Goal: Submit feedback/report problem: Submit feedback/report problem

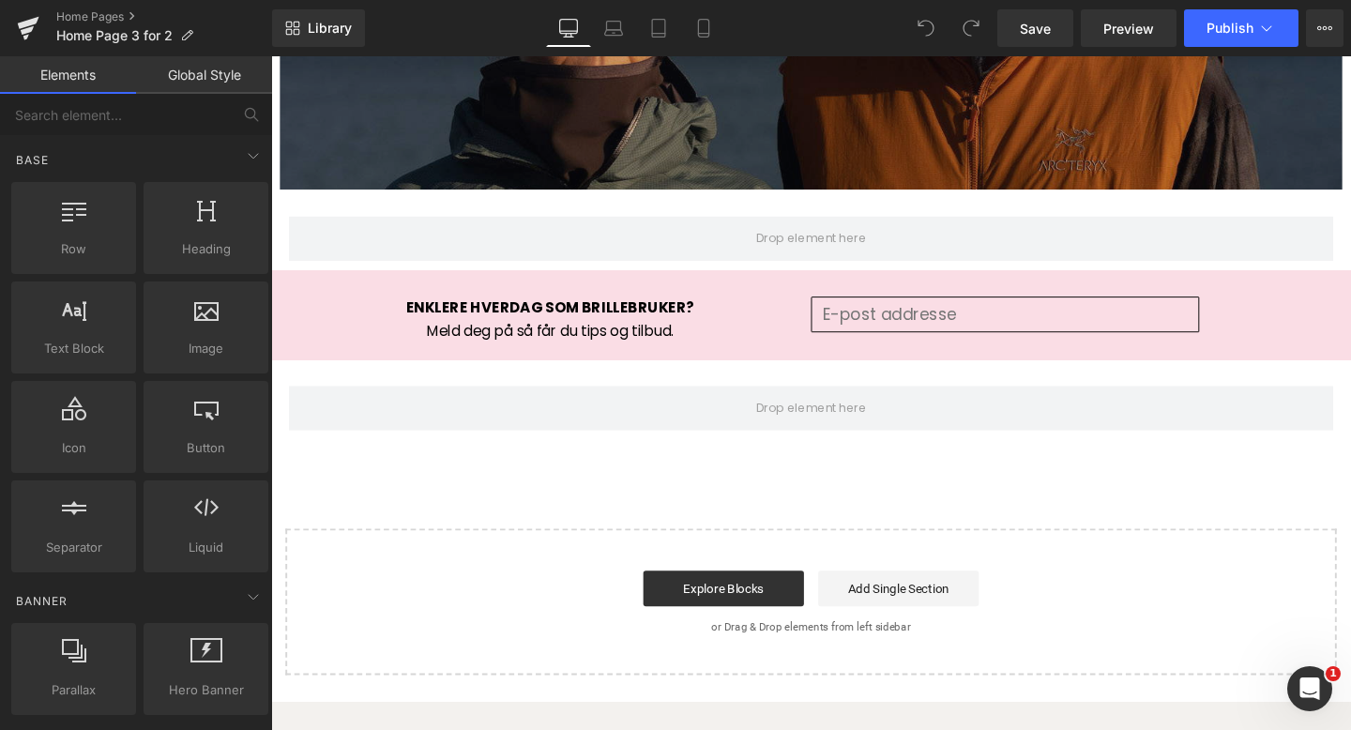
scroll to position [3081, 0]
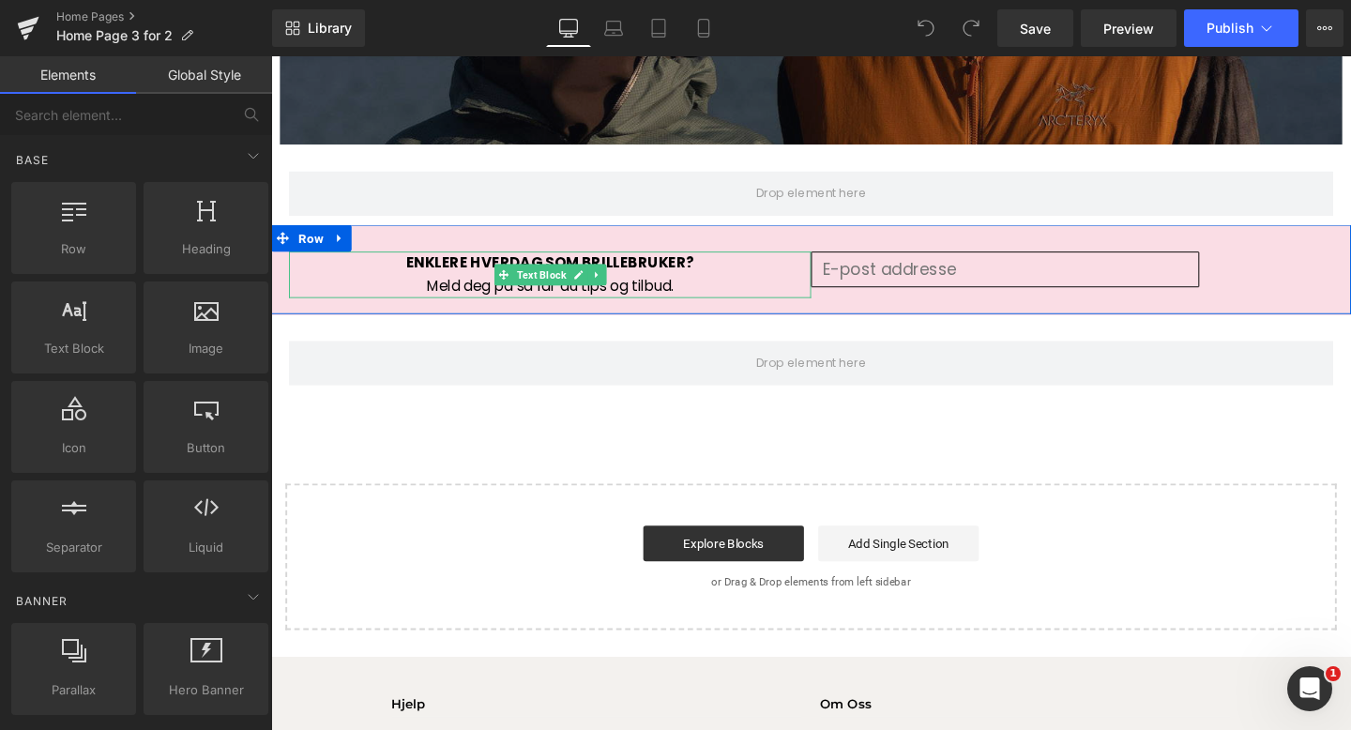
click at [789, 283] on p "ENKLERE HVERDAG SOM BRILLEBRUKER?" at bounding box center [564, 274] width 549 height 24
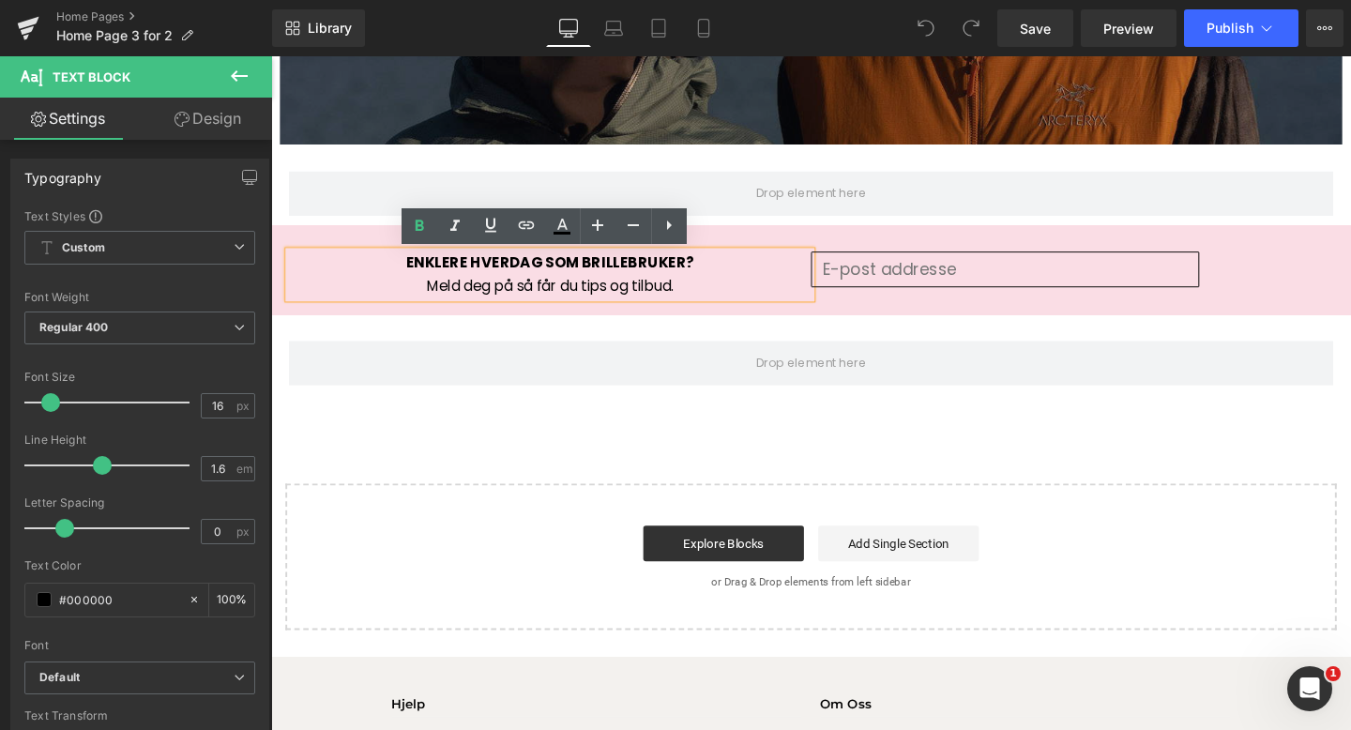
click at [878, 247] on div "ENKLERE HVERDAG SOM BRILLEBRUKER? Meld deg på så får du tips og tilbud. Text Bl…" at bounding box center [838, 281] width 1135 height 94
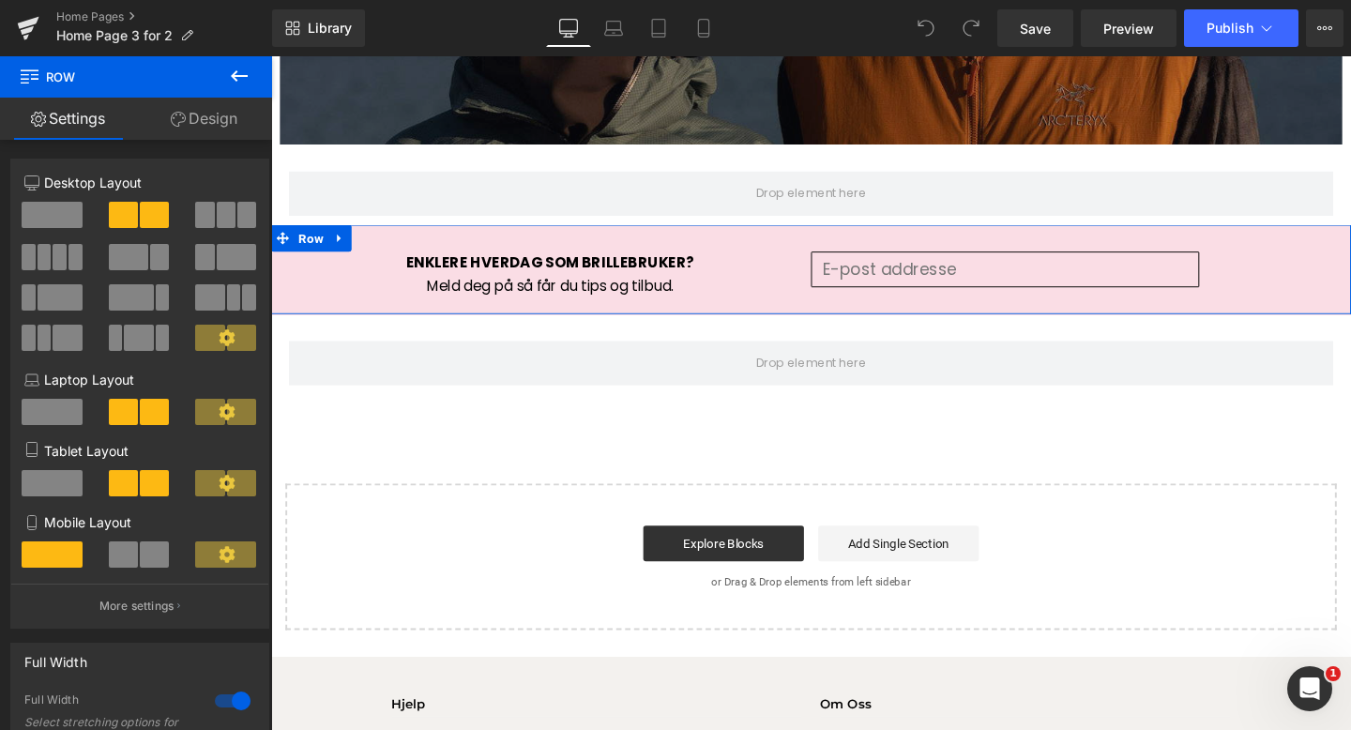
click at [1275, 299] on div "Email Field" at bounding box center [1113, 290] width 549 height 56
click at [1163, 288] on input "email" at bounding box center [1043, 281] width 408 height 38
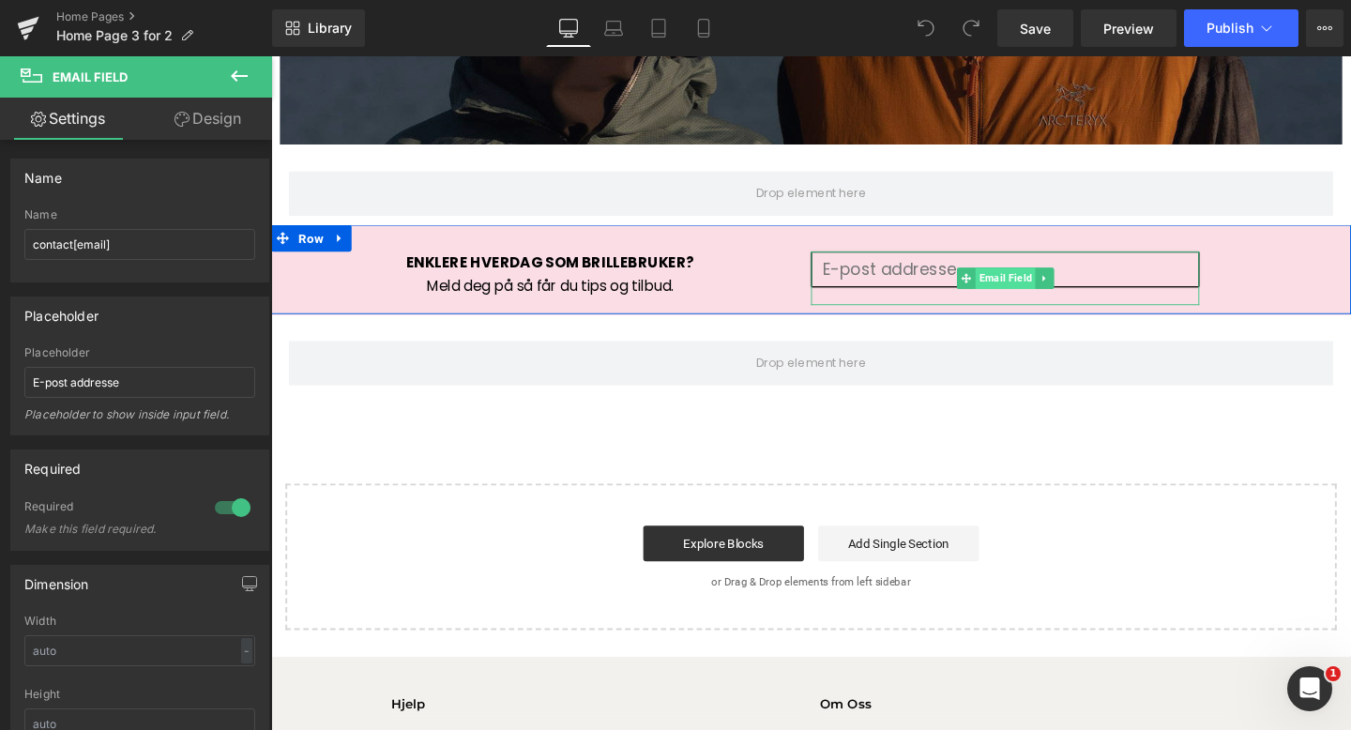
click at [1048, 288] on span "Email Field" at bounding box center [1042, 290] width 63 height 23
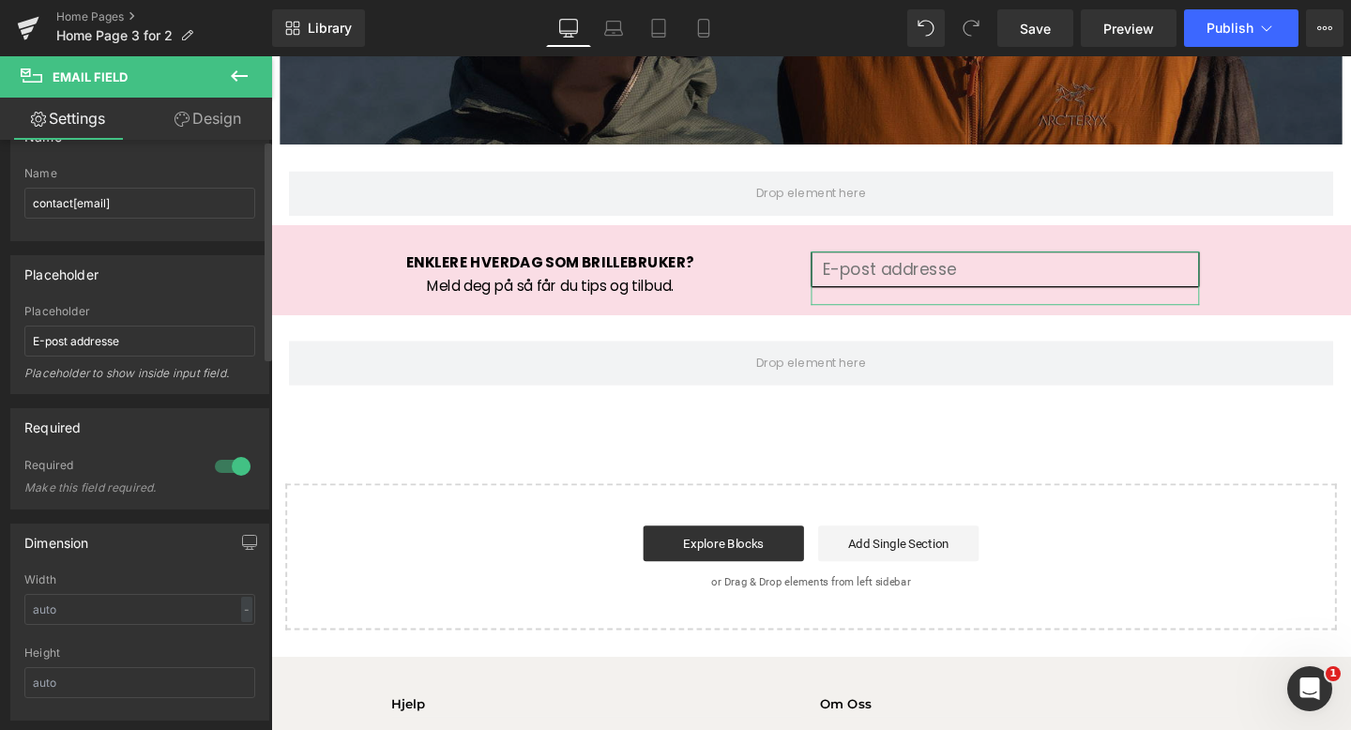
scroll to position [0, 0]
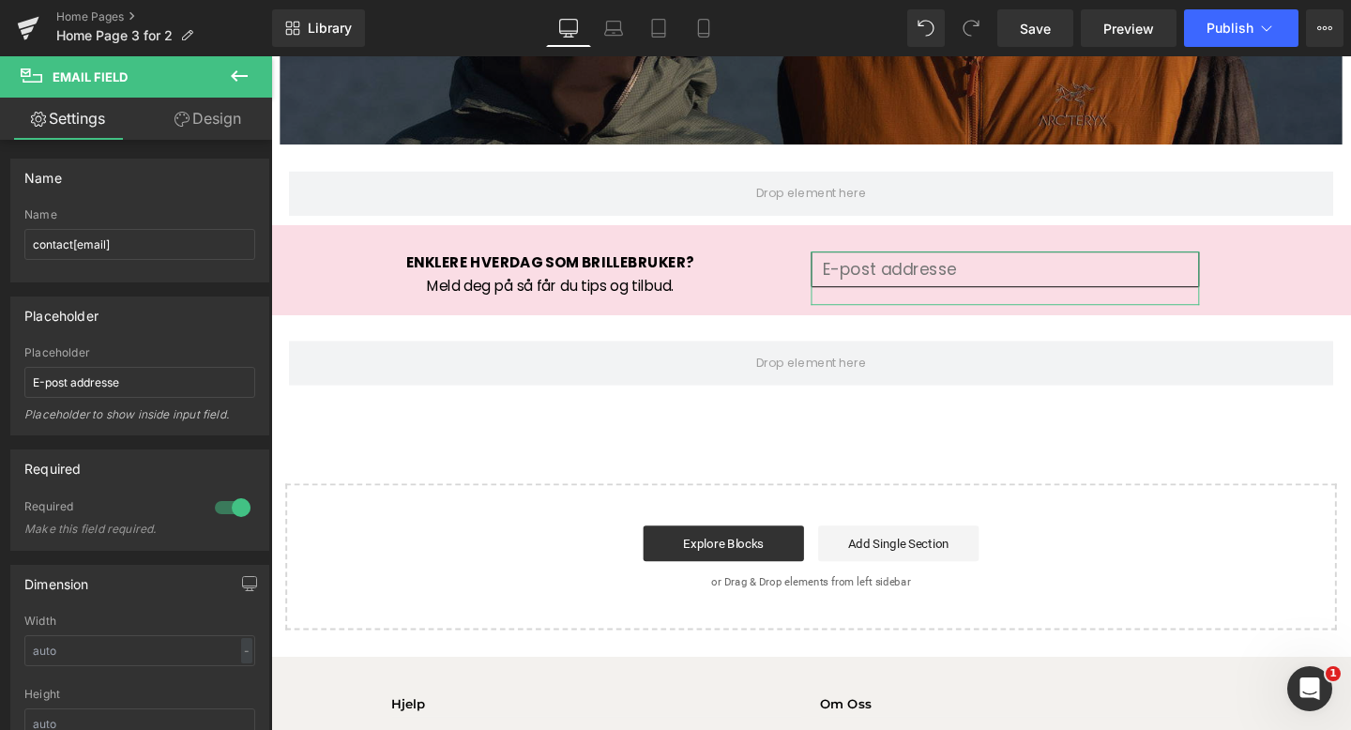
click at [216, 110] on link "Design" at bounding box center [208, 119] width 136 height 42
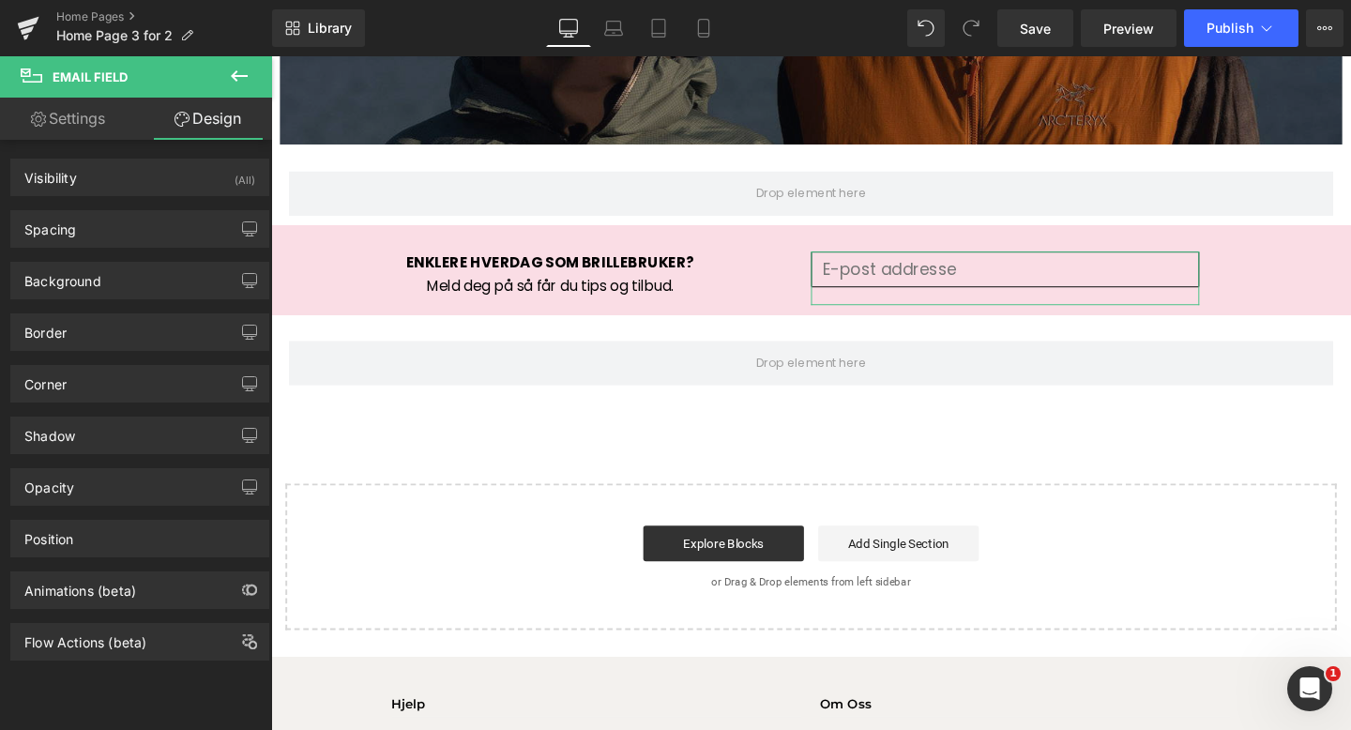
click at [77, 112] on link "Settings" at bounding box center [68, 119] width 136 height 42
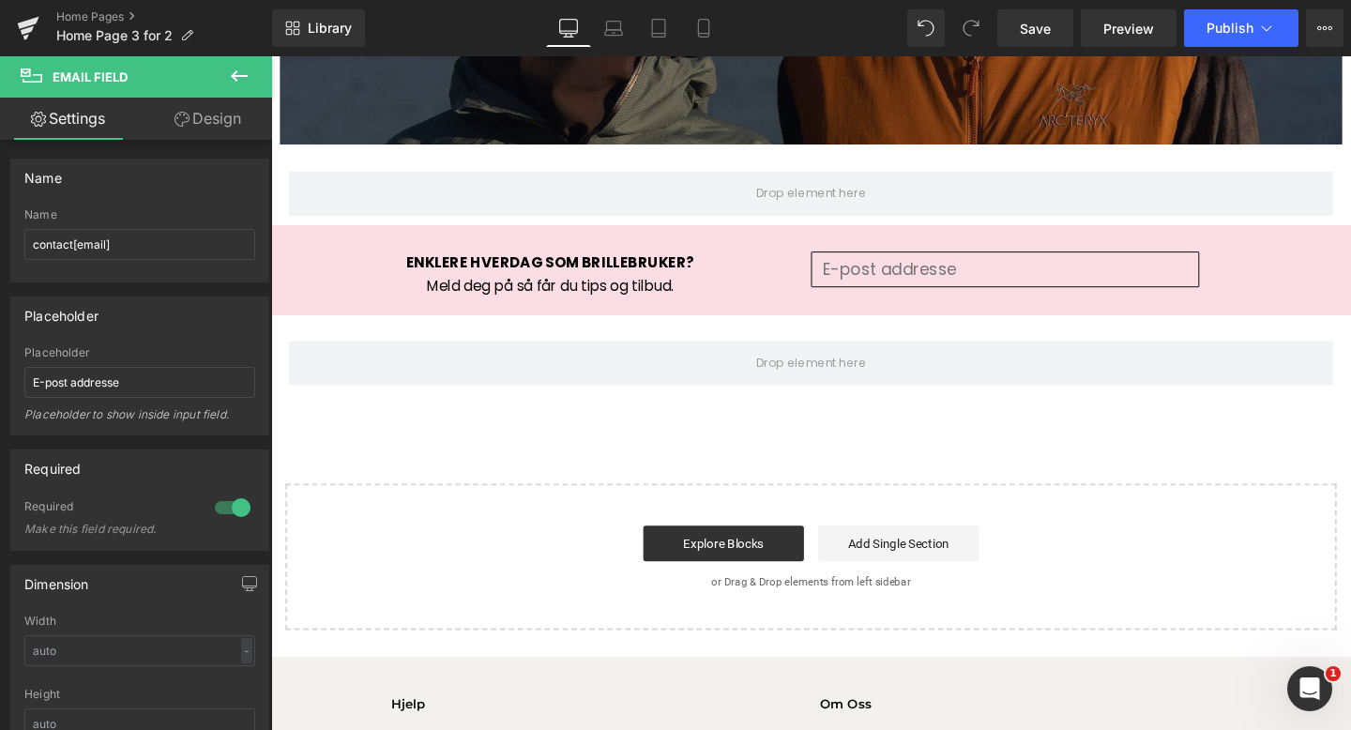
click at [232, 70] on icon at bounding box center [239, 76] width 23 height 23
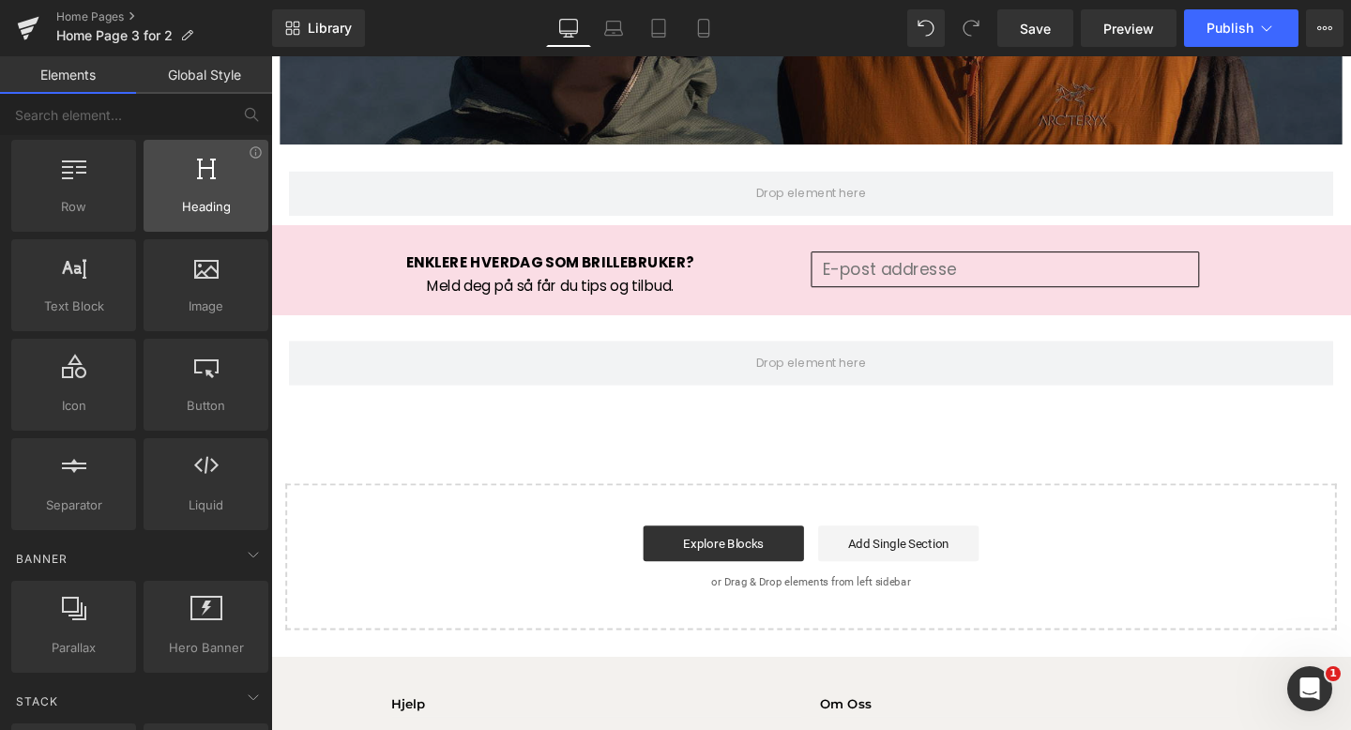
scroll to position [47, 0]
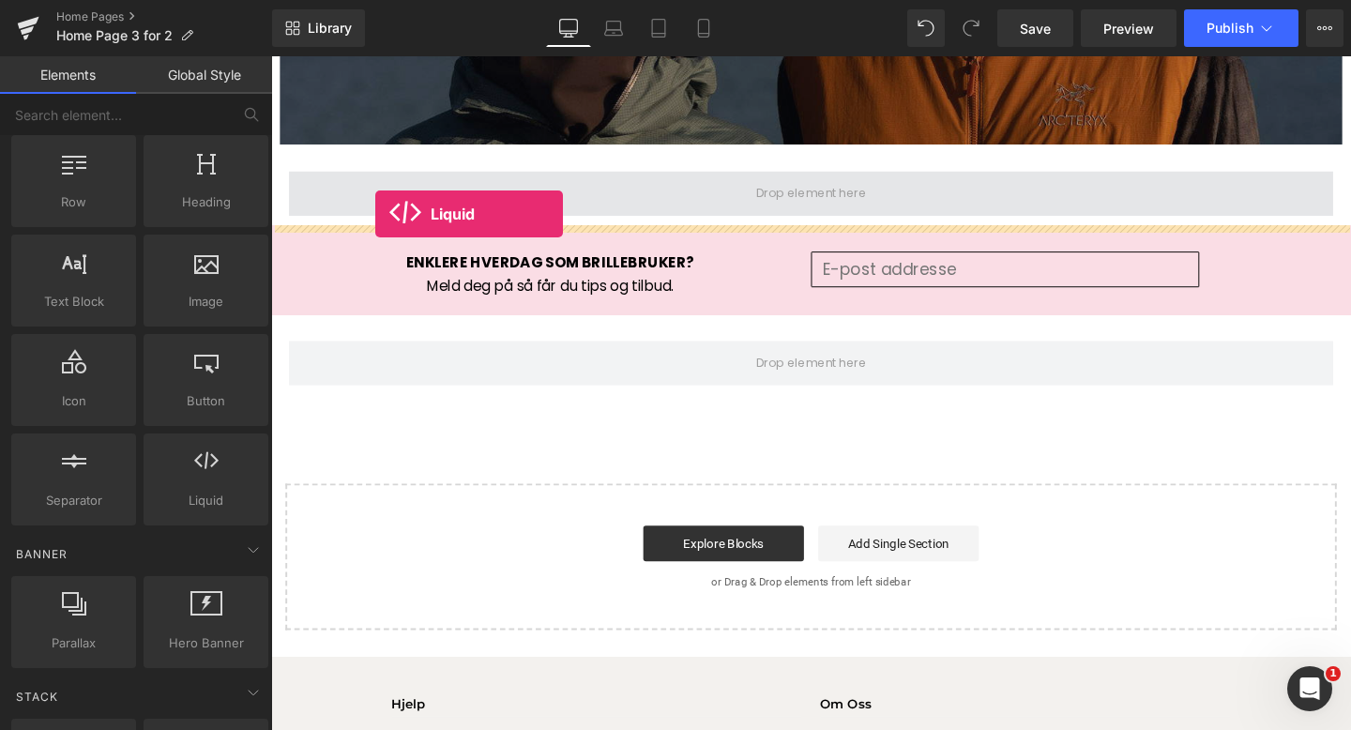
drag, startPoint x: 466, startPoint y: 535, endPoint x: 381, endPoint y: 222, distance: 323.8
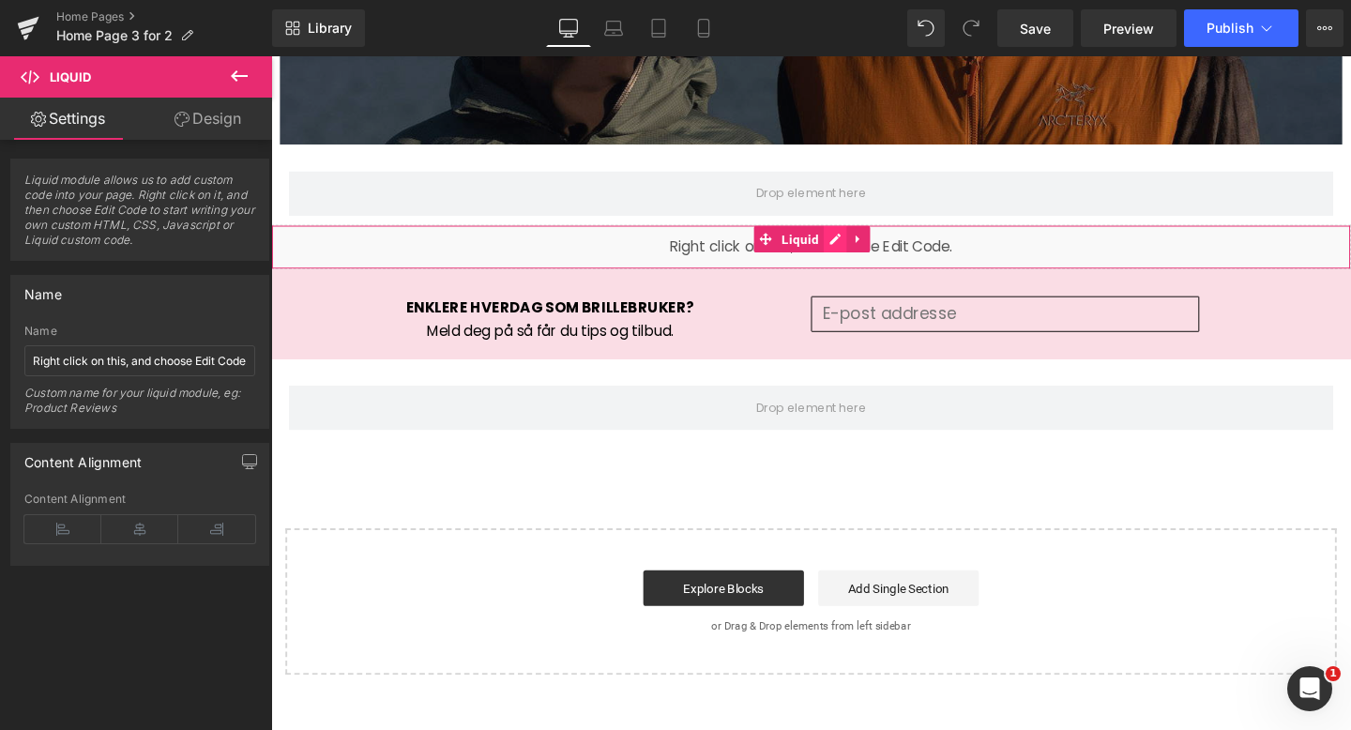
click at [863, 247] on link at bounding box center [864, 249] width 24 height 28
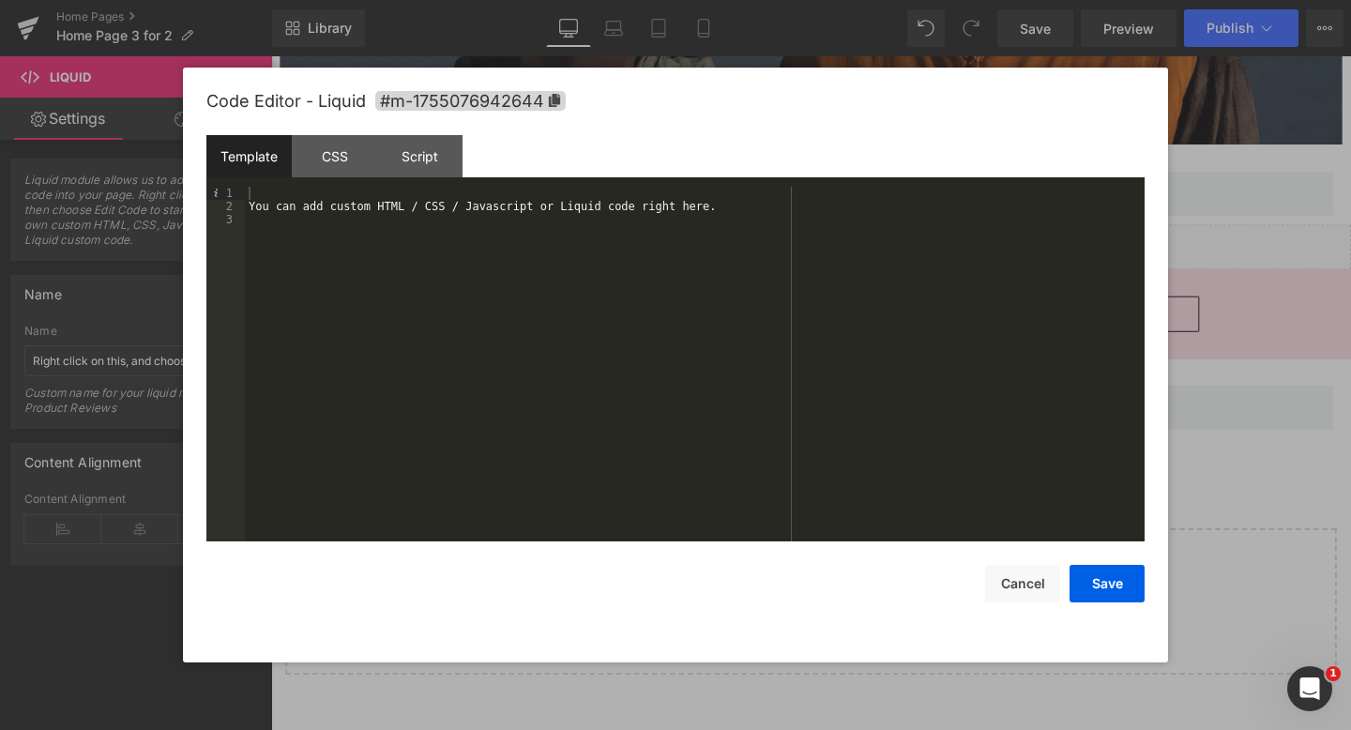
click at [520, 226] on div "You can add custom HTML / CSS / Javascript or Liquid code right here." at bounding box center [695, 377] width 900 height 381
click at [1115, 581] on button "Save" at bounding box center [1106, 584] width 75 height 38
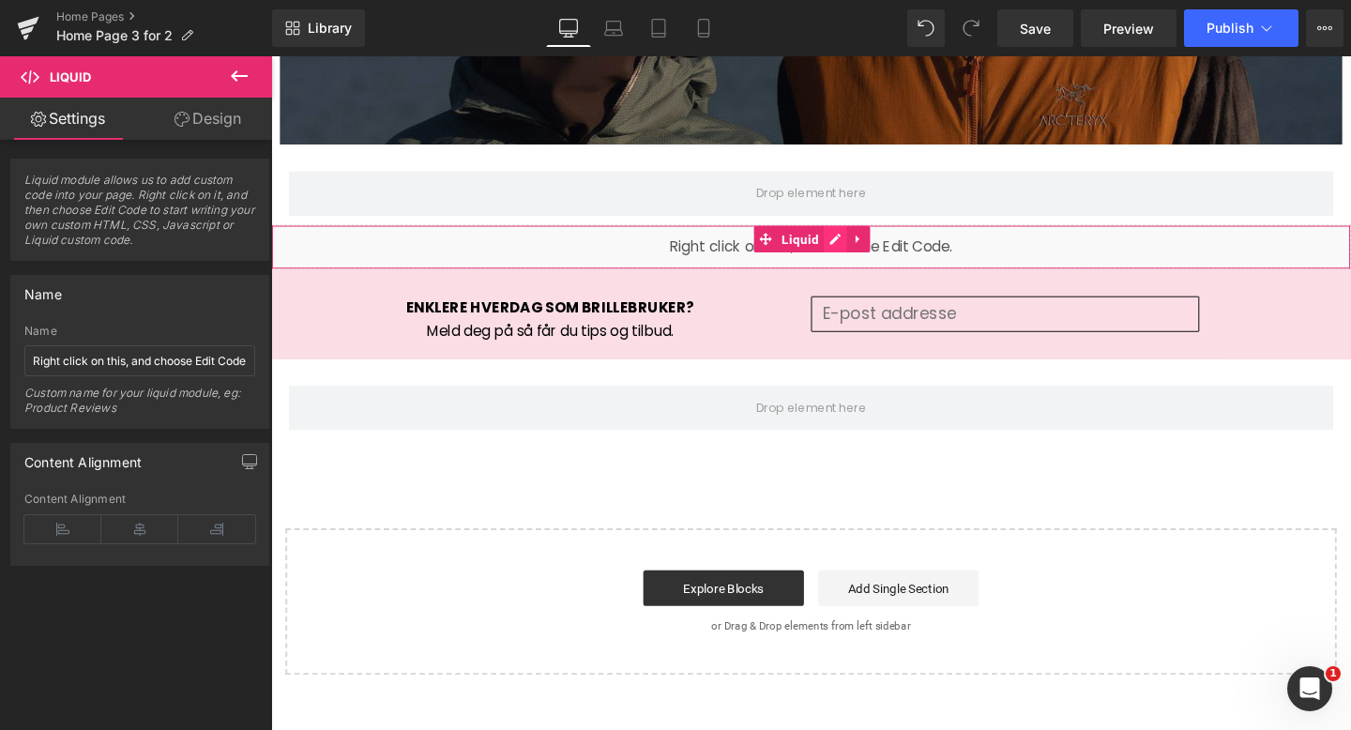
click at [862, 247] on icon at bounding box center [863, 249] width 13 height 14
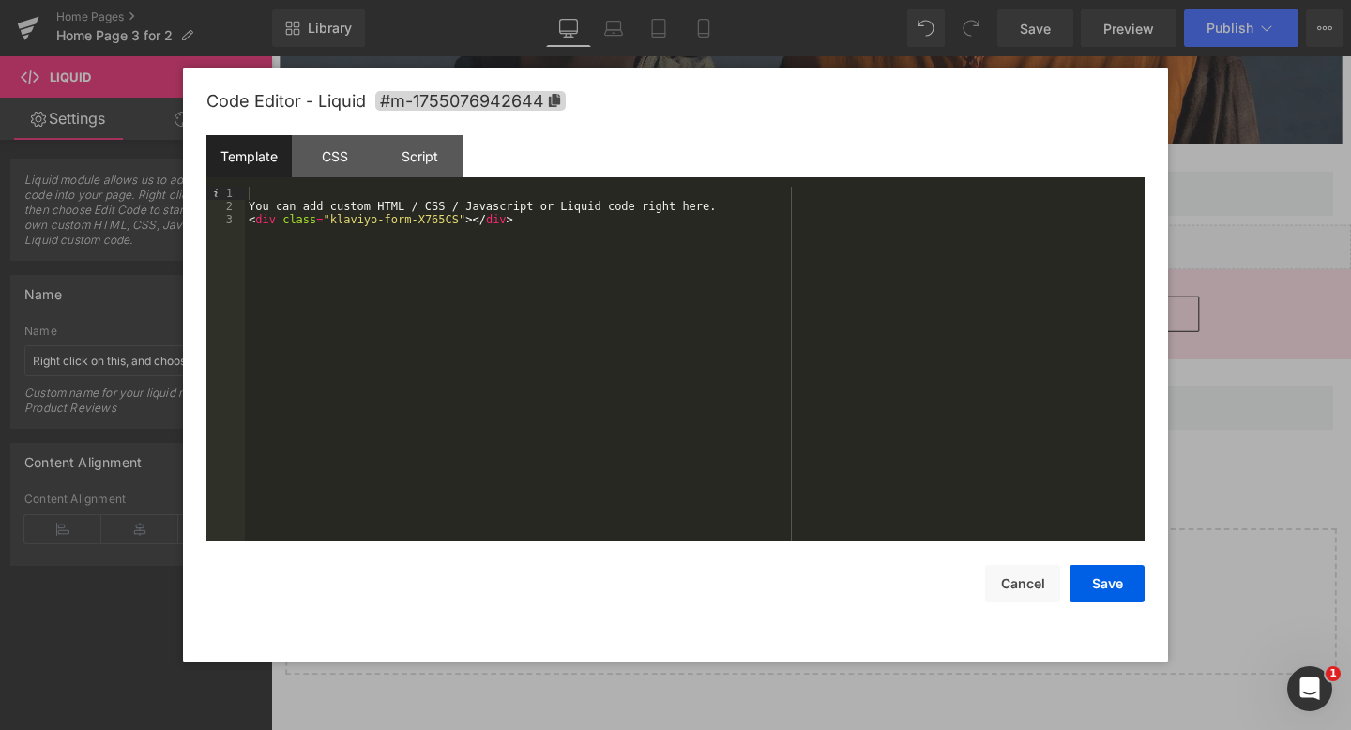
click at [665, 202] on div "You can add custom HTML / CSS / Javascript or Liquid code right here. < div cla…" at bounding box center [695, 377] width 900 height 381
drag, startPoint x: 737, startPoint y: 208, endPoint x: 249, endPoint y: 204, distance: 488.7
click at [249, 204] on div "You can add custom HTML / CSS / Javascript or Liquid code right here. < div cla…" at bounding box center [695, 377] width 900 height 381
drag, startPoint x: 529, startPoint y: 224, endPoint x: 239, endPoint y: 225, distance: 289.9
click at [239, 225] on pre "1 2 3 < div class = "klaviyo-form-X765CS" > </ div > < div class = "klaviyo-for…" at bounding box center [675, 364] width 938 height 355
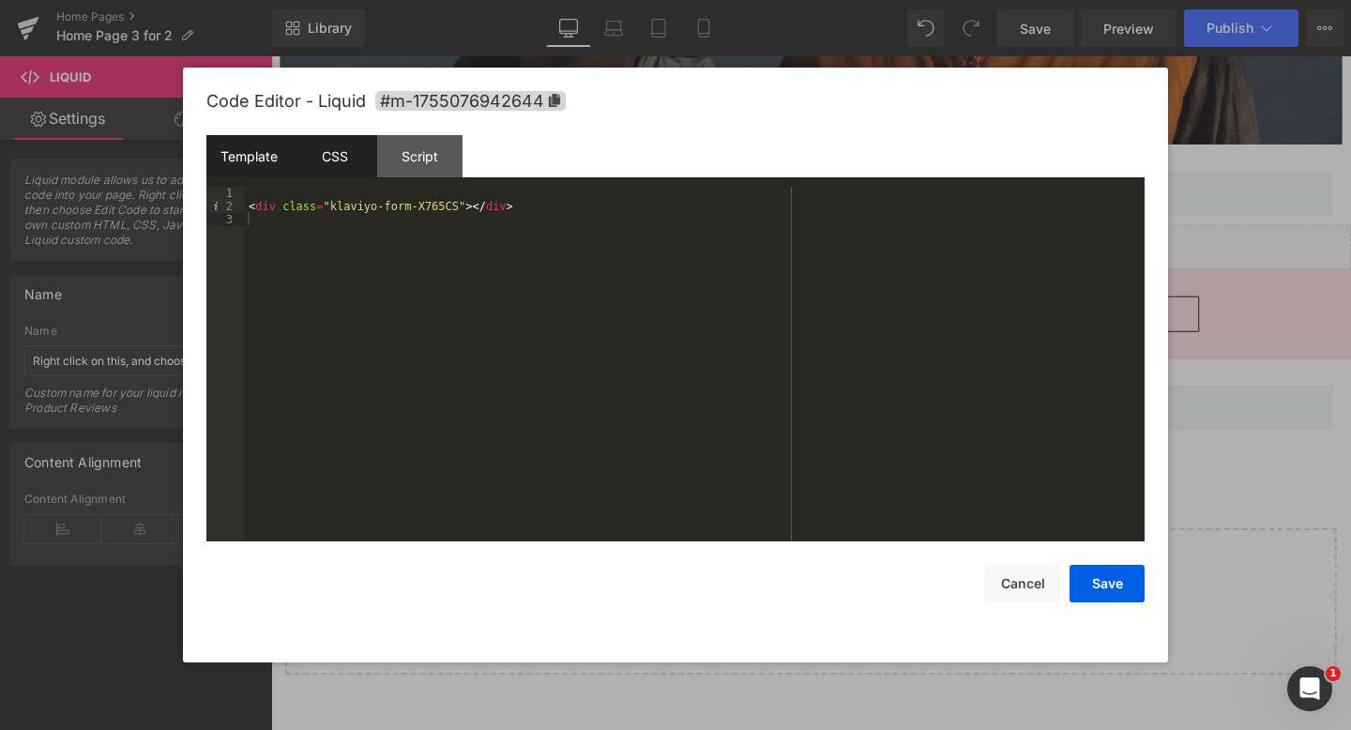
click at [331, 150] on div "CSS" at bounding box center [334, 156] width 85 height 42
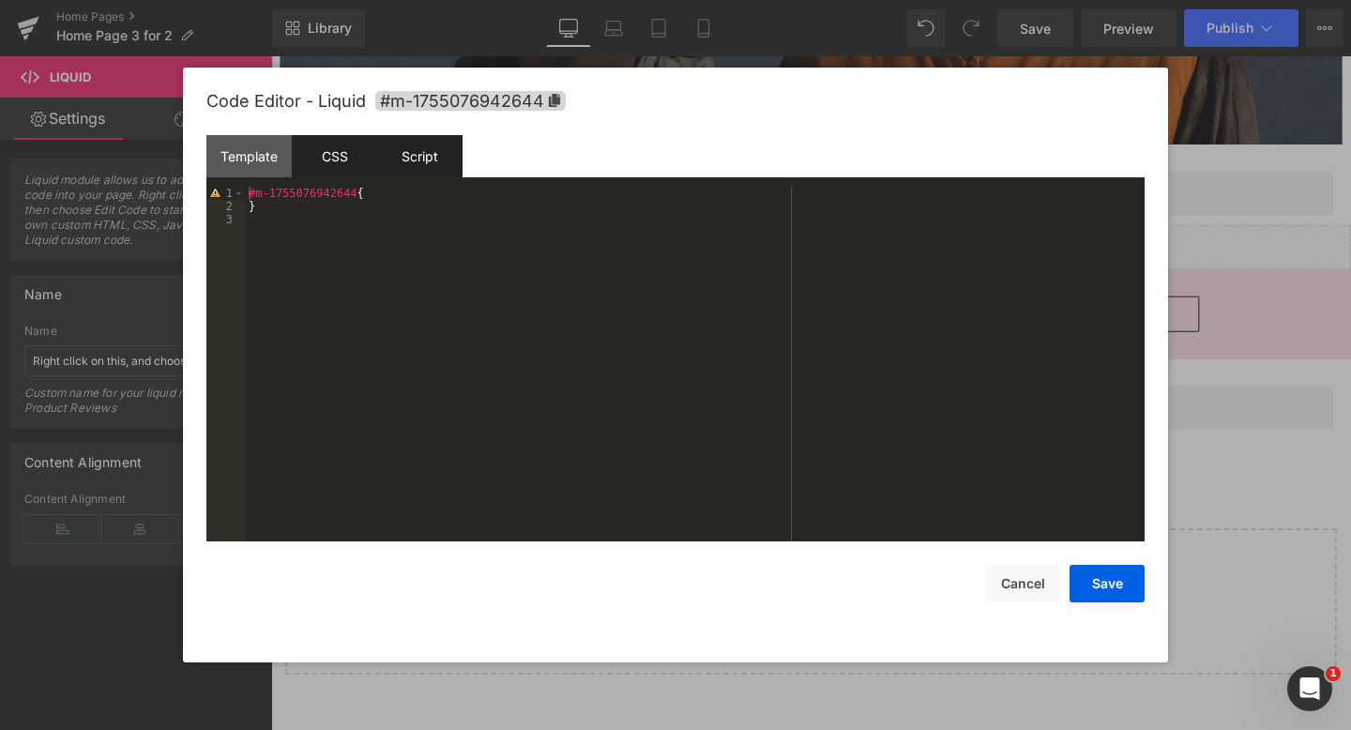
click at [426, 155] on div "Script" at bounding box center [419, 156] width 85 height 42
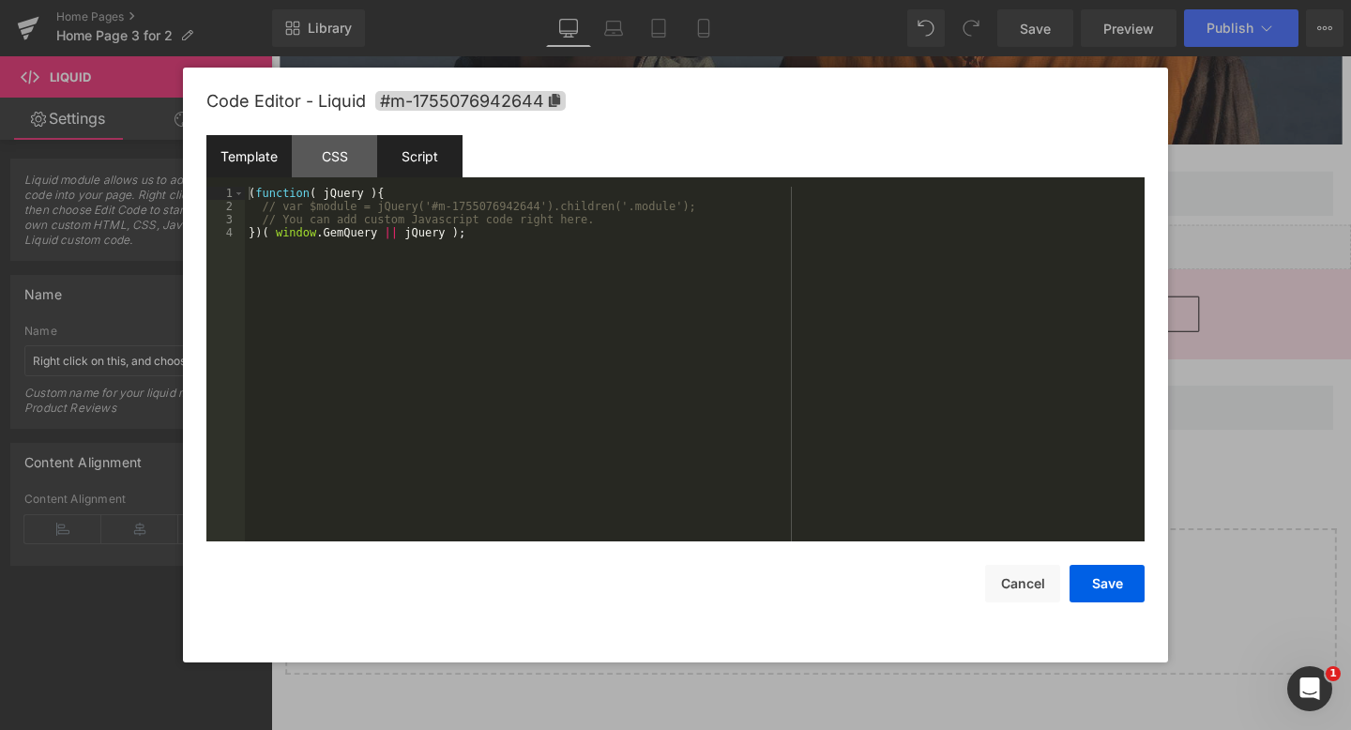
click at [264, 155] on div "Template" at bounding box center [248, 156] width 85 height 42
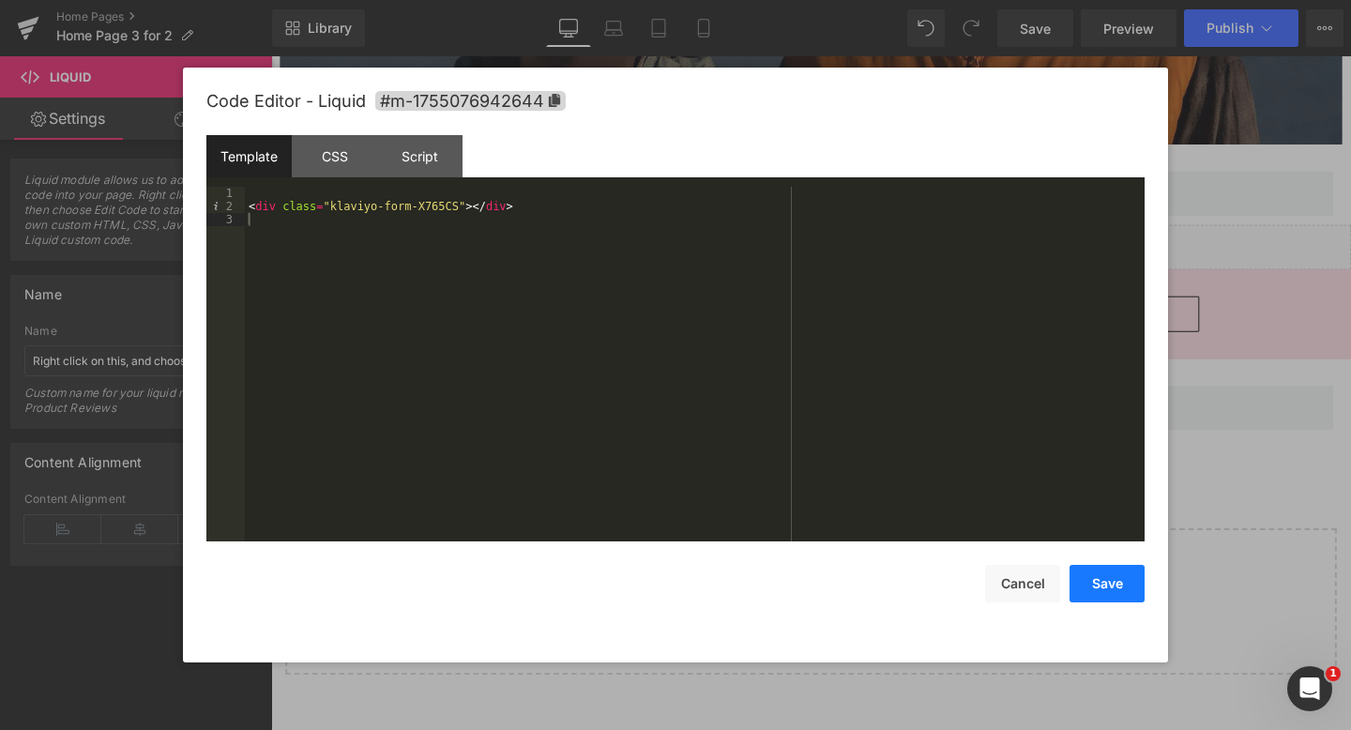
click at [1098, 579] on button "Save" at bounding box center [1106, 584] width 75 height 38
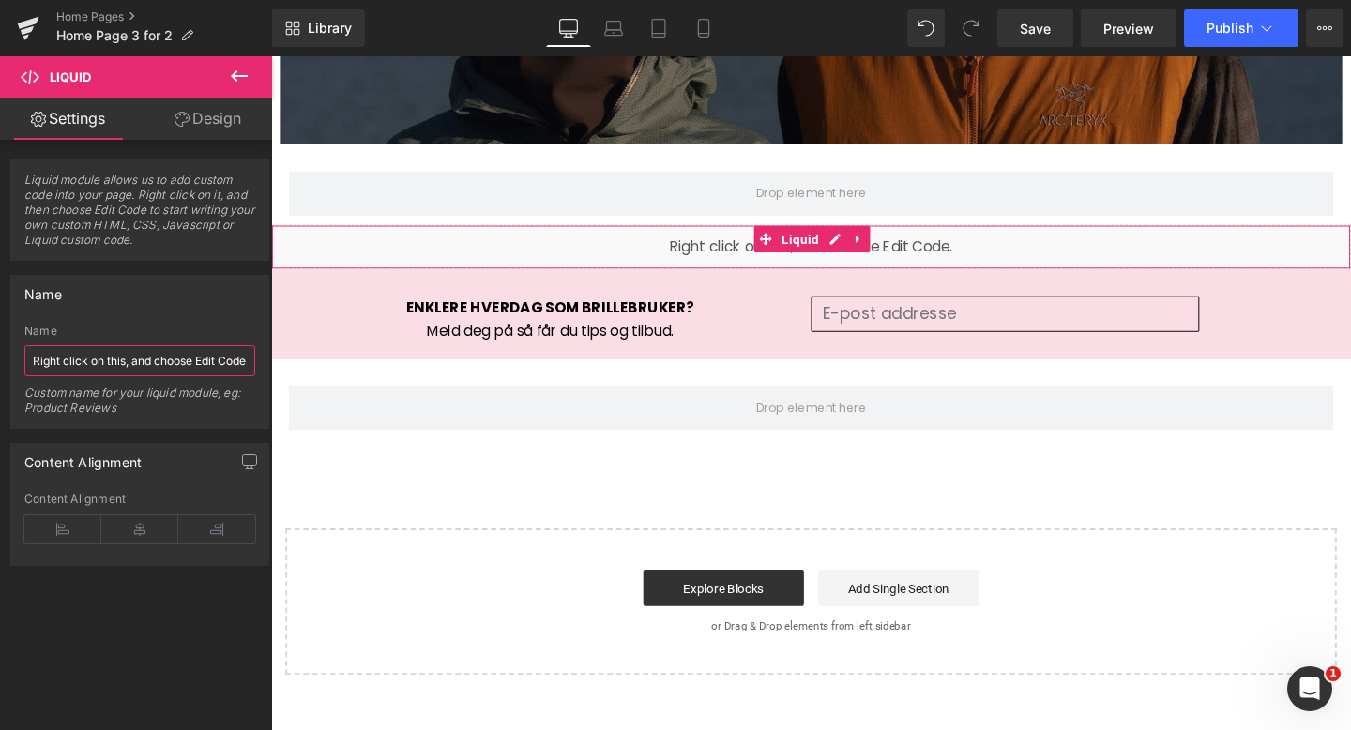
click at [176, 356] on input "Right click on this, and choose Edit Code." at bounding box center [139, 360] width 231 height 31
paste input "<div class="klaviyo-form-X765CS"></div>"
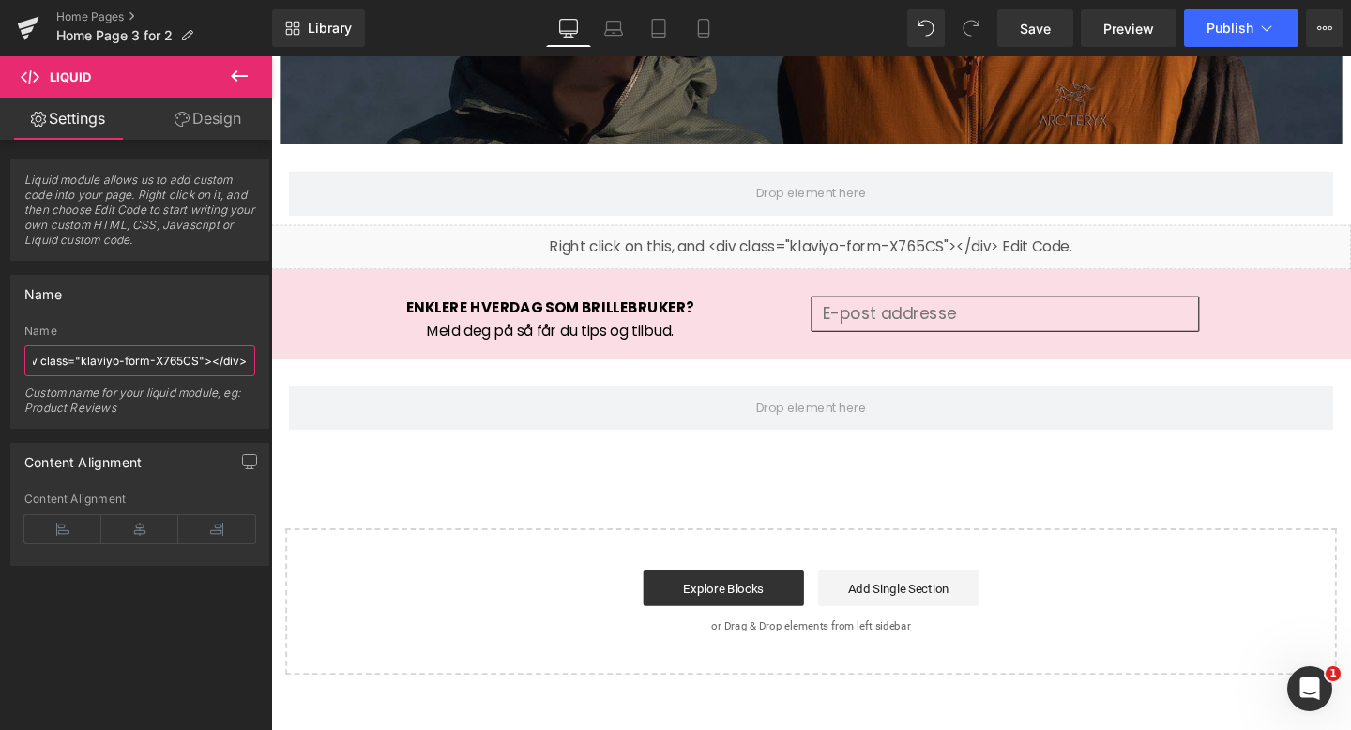
scroll to position [0, 204]
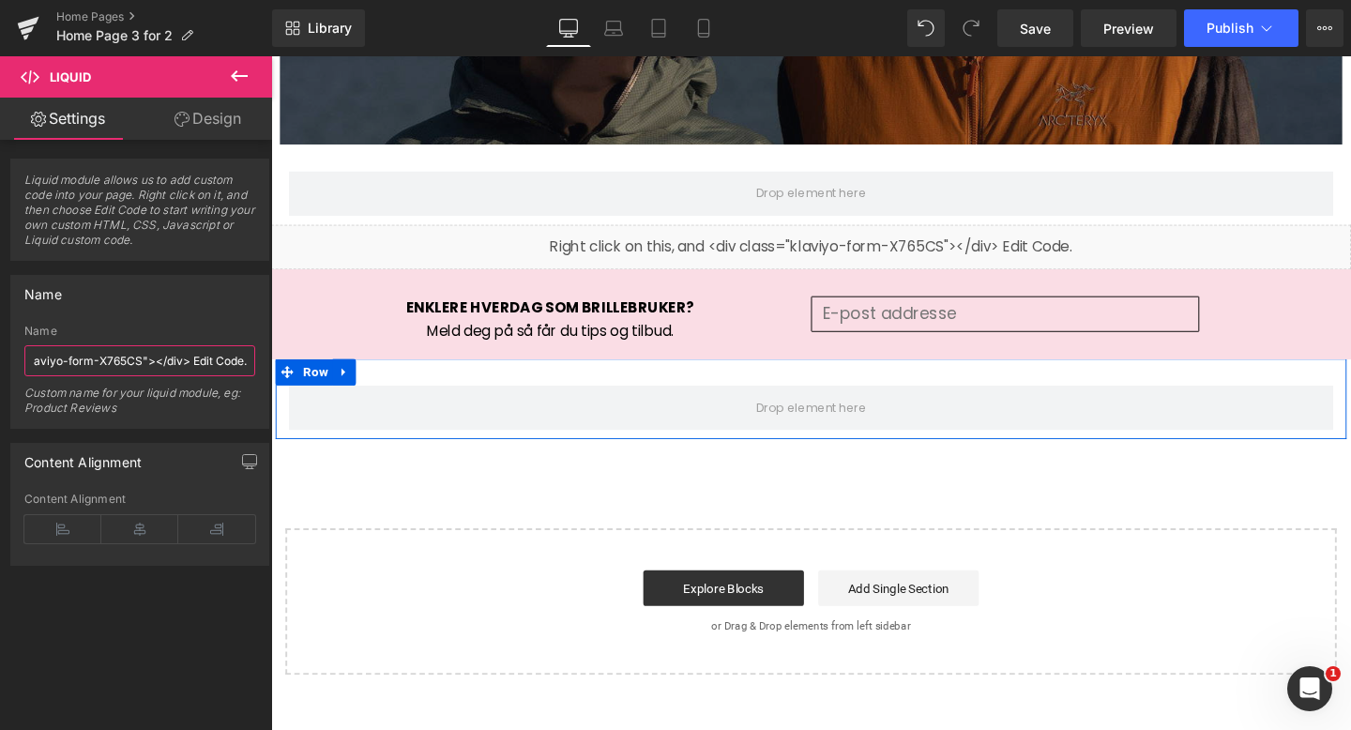
drag, startPoint x: 302, startPoint y: 416, endPoint x: 310, endPoint y: 384, distance: 33.9
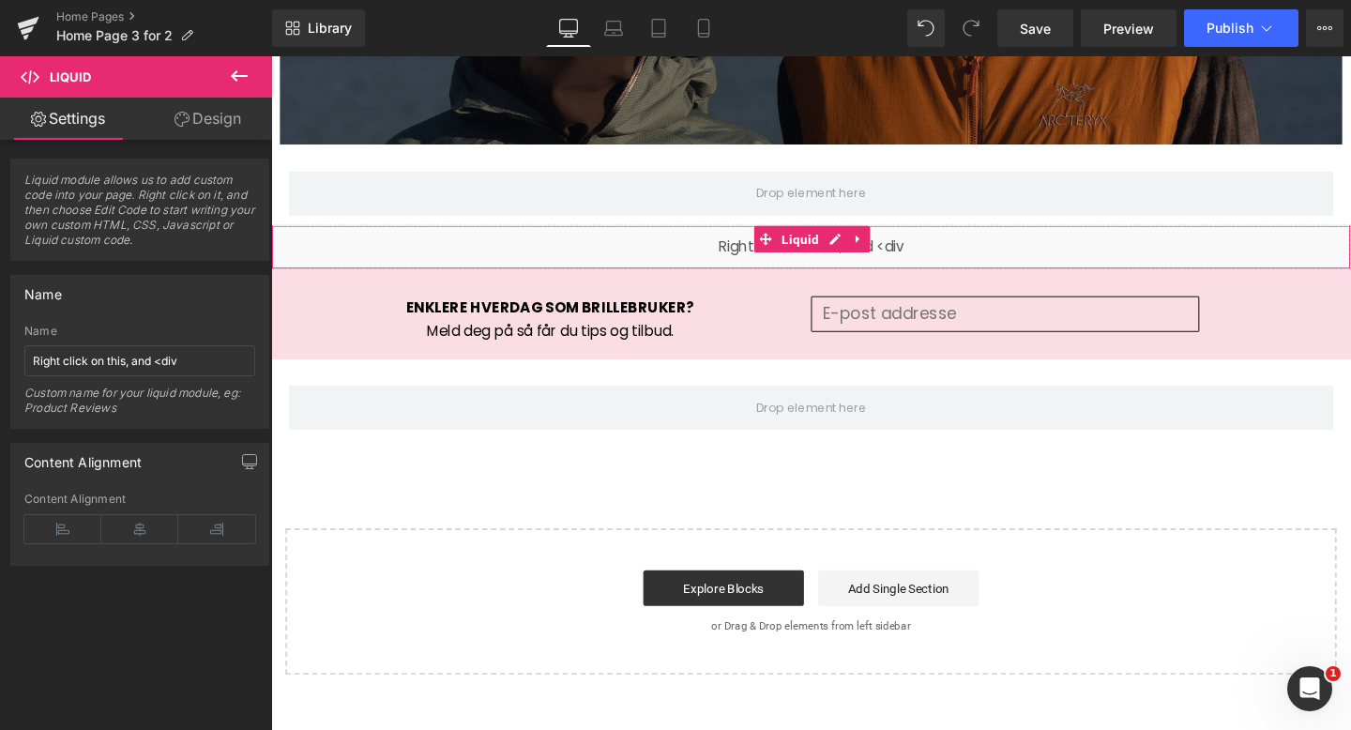
click at [229, 309] on div "Name" at bounding box center [139, 294] width 257 height 36
click at [203, 359] on input "Right click on this, and <div" at bounding box center [139, 360] width 231 height 31
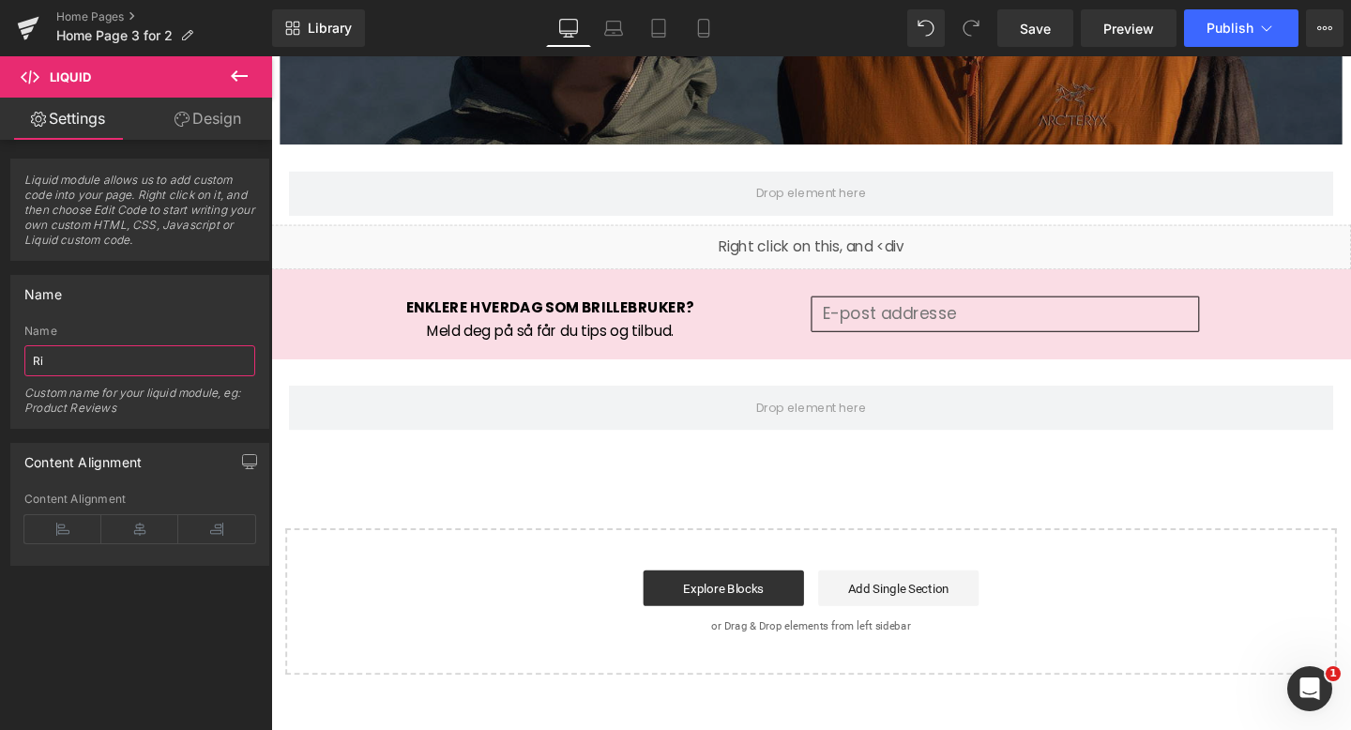
type input "R"
click at [240, 71] on icon at bounding box center [239, 76] width 23 height 23
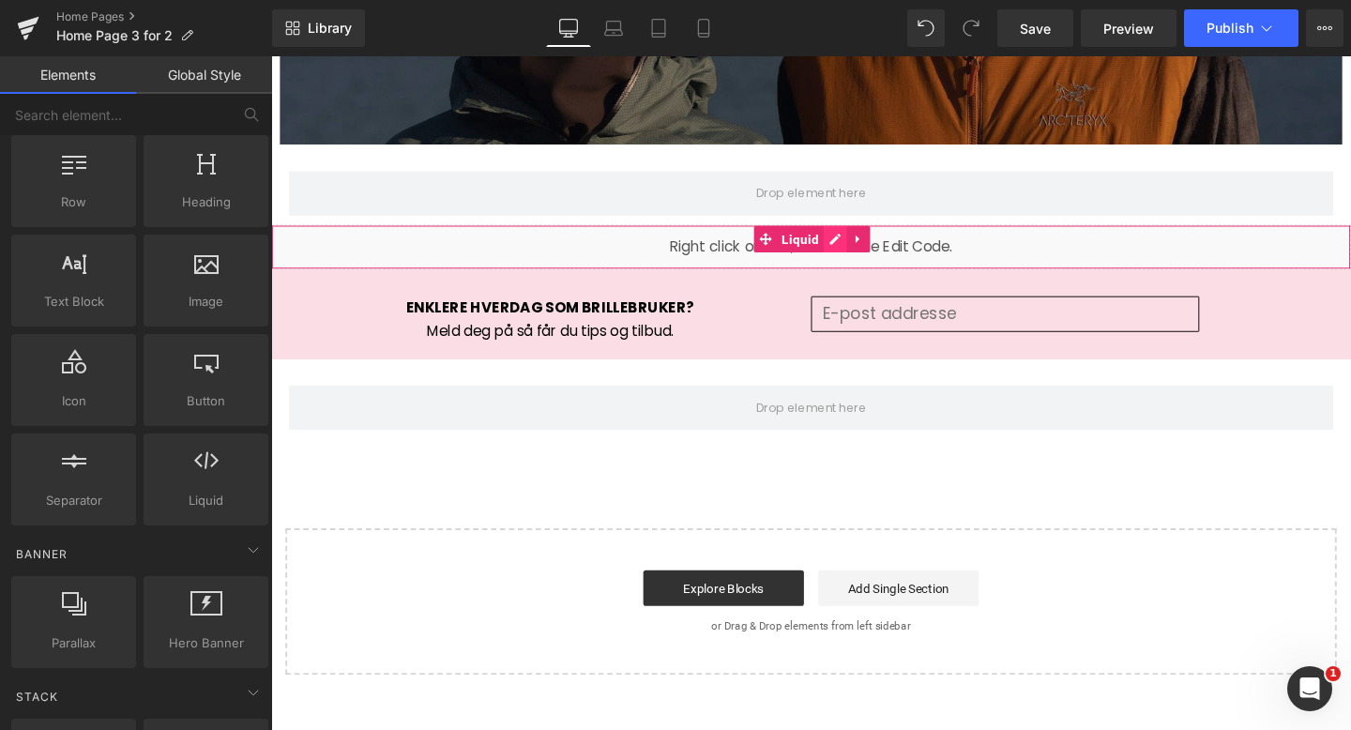
click at [866, 243] on link at bounding box center [864, 249] width 24 height 28
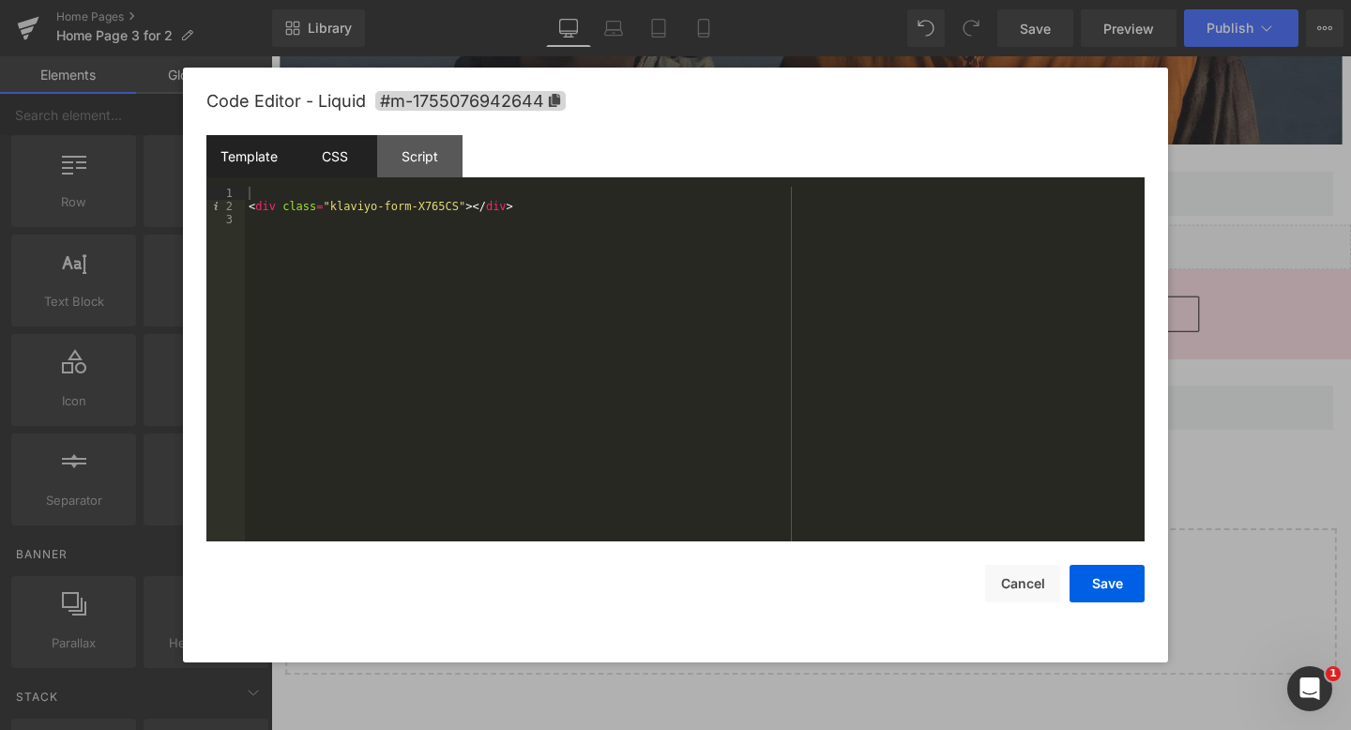
click at [338, 150] on div "CSS" at bounding box center [334, 156] width 85 height 42
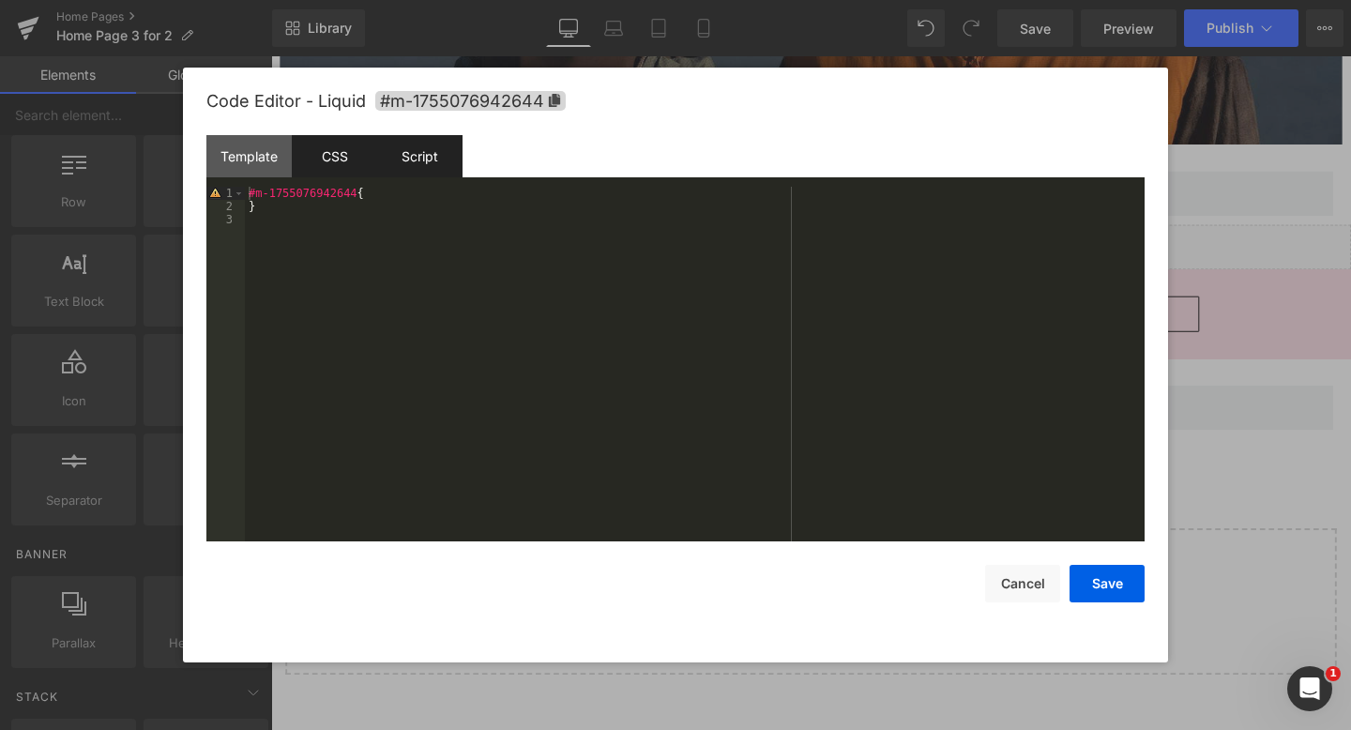
click at [438, 153] on div "Script" at bounding box center [419, 156] width 85 height 42
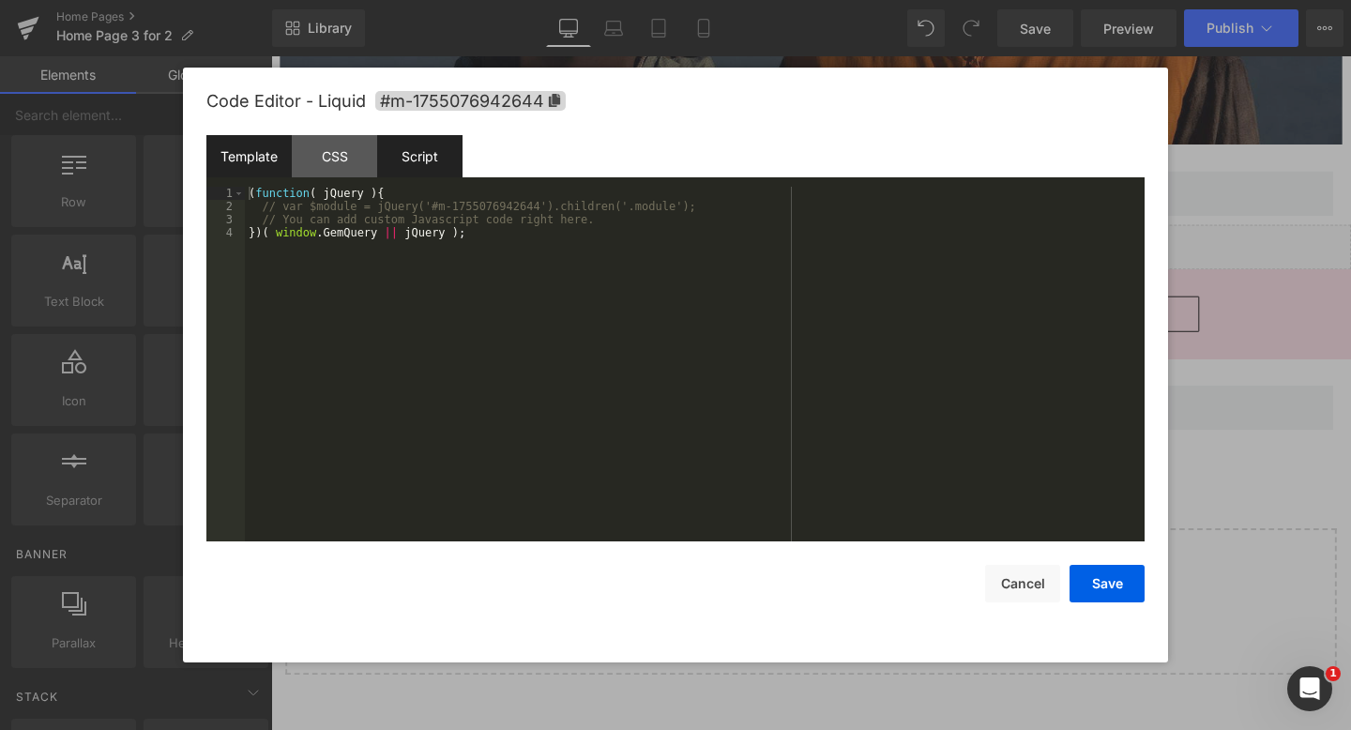
click at [258, 145] on div "Template" at bounding box center [248, 156] width 85 height 42
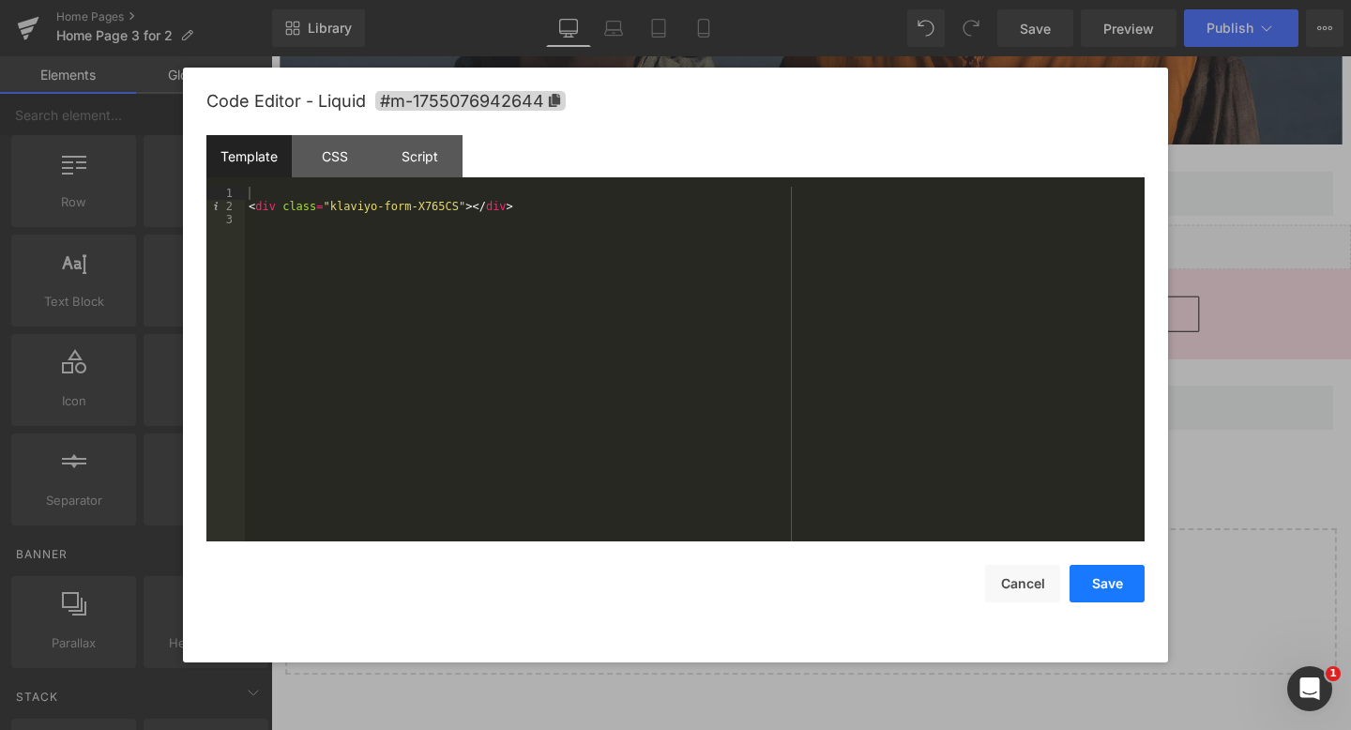
click at [1102, 583] on button "Save" at bounding box center [1106, 584] width 75 height 38
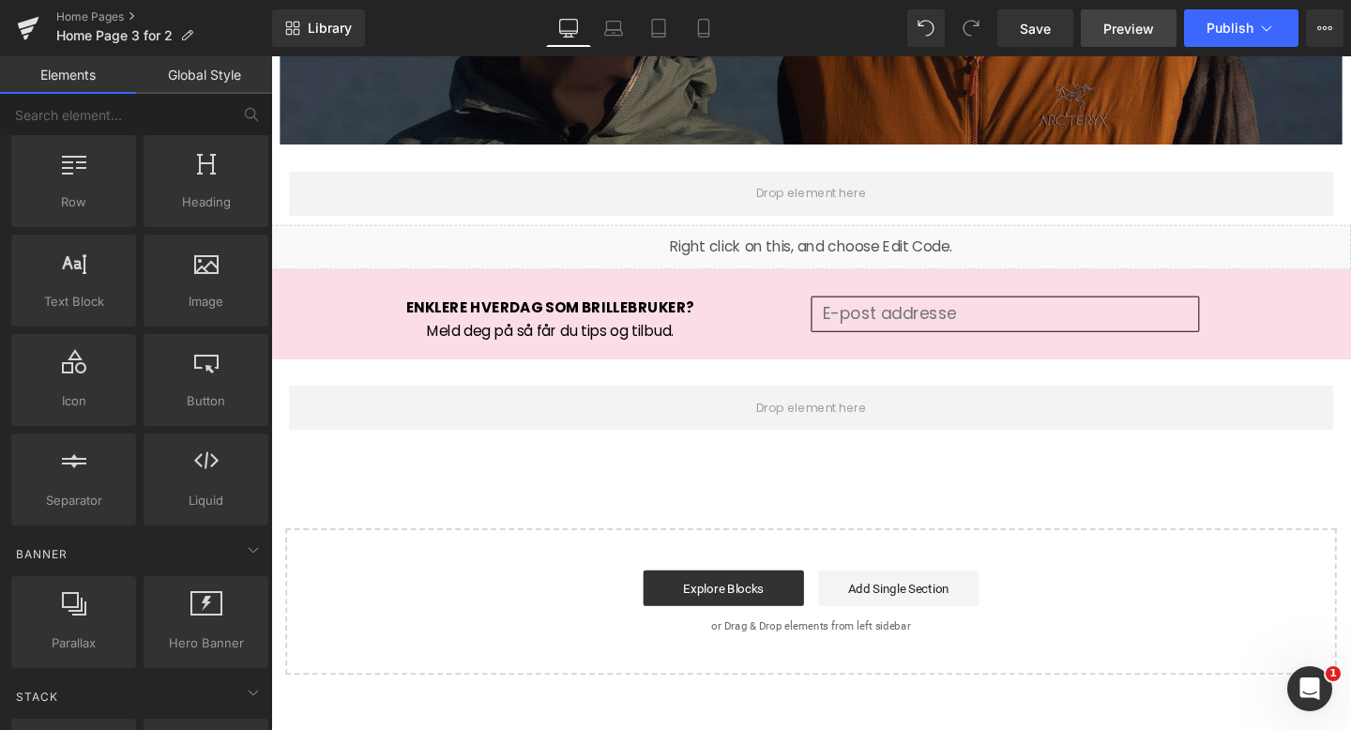
click at [1129, 25] on span "Preview" at bounding box center [1128, 29] width 51 height 20
click at [857, 250] on icon at bounding box center [863, 249] width 13 height 14
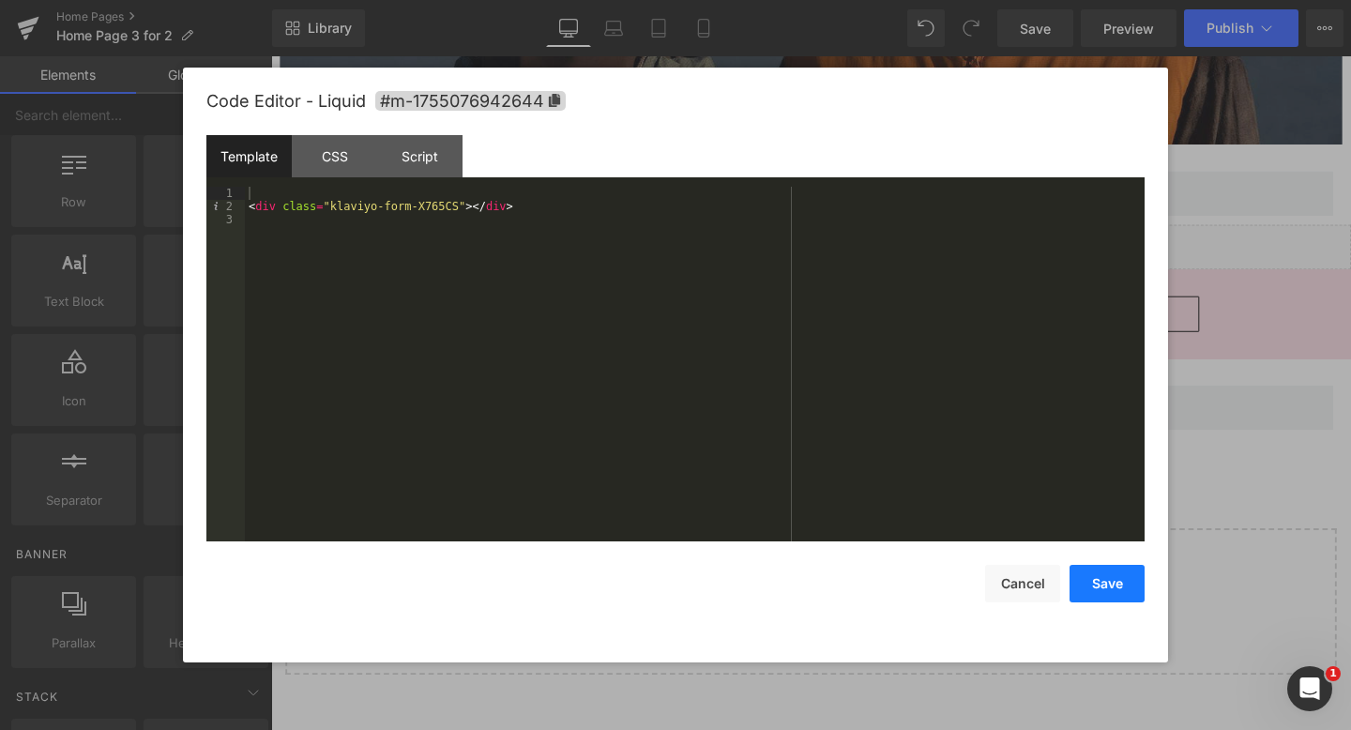
click at [1111, 582] on button "Save" at bounding box center [1106, 584] width 75 height 38
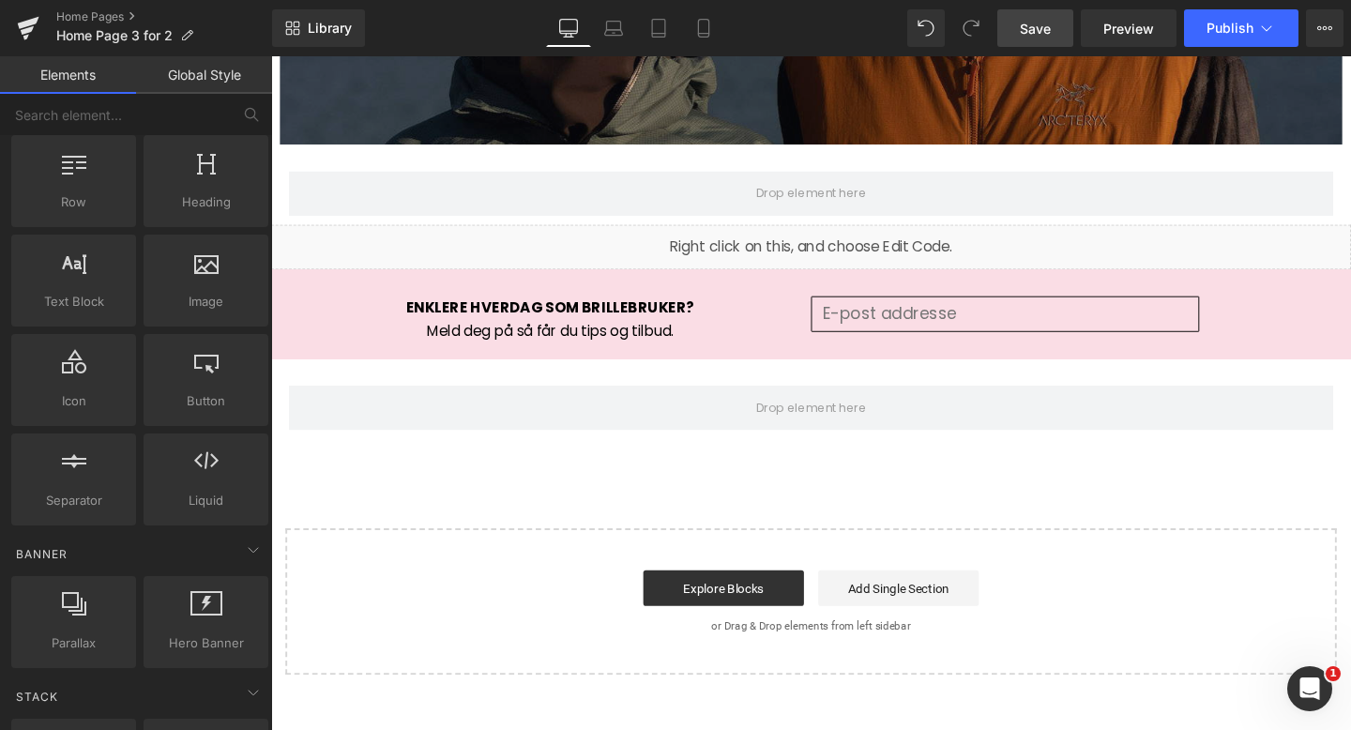
click at [1035, 22] on span "Save" at bounding box center [1035, 29] width 31 height 20
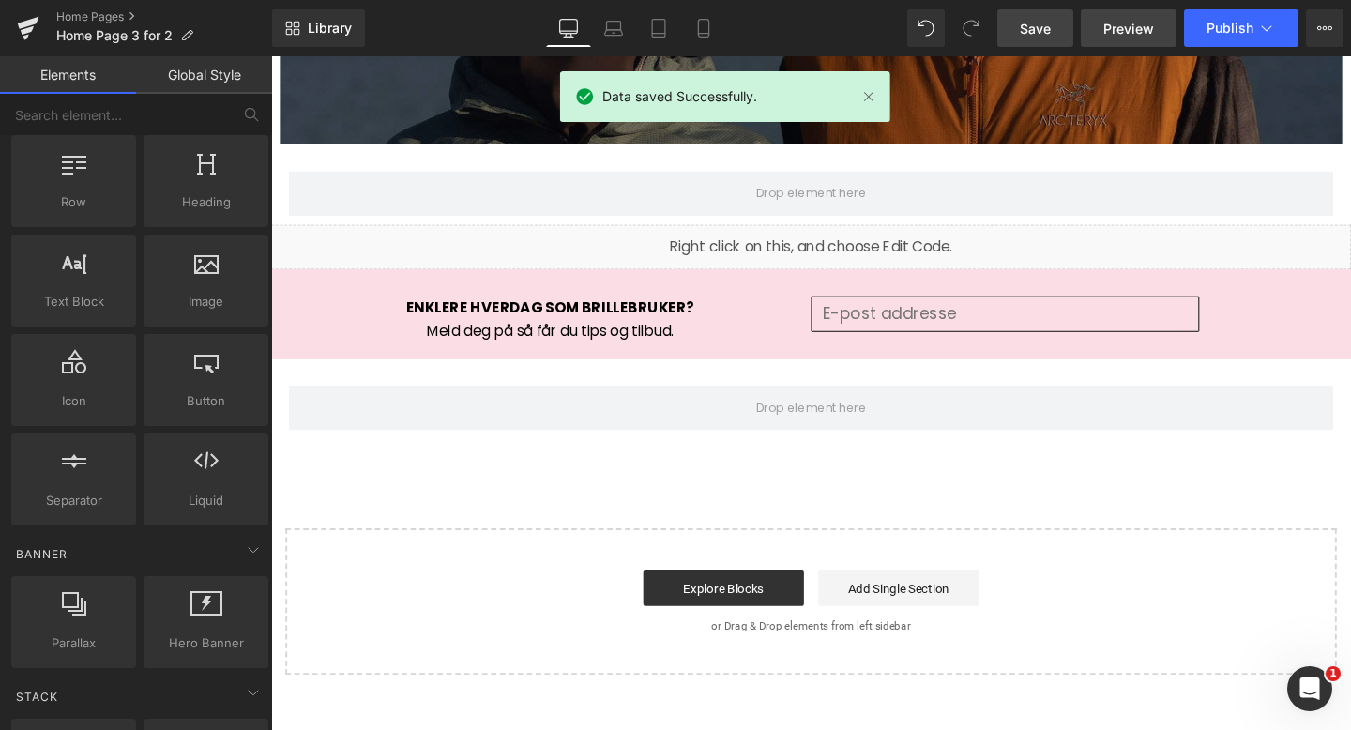
click at [1127, 21] on span "Preview" at bounding box center [1128, 29] width 51 height 20
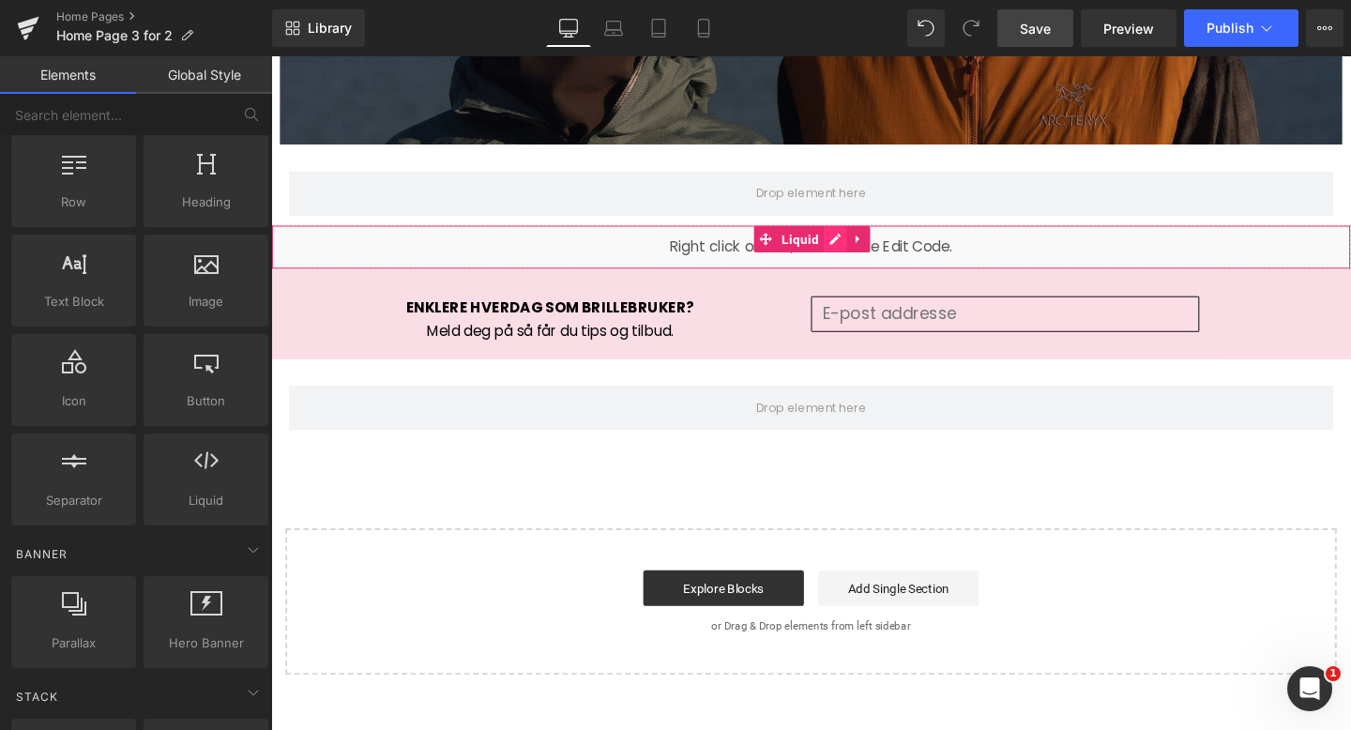
click at [867, 247] on link at bounding box center [864, 249] width 24 height 28
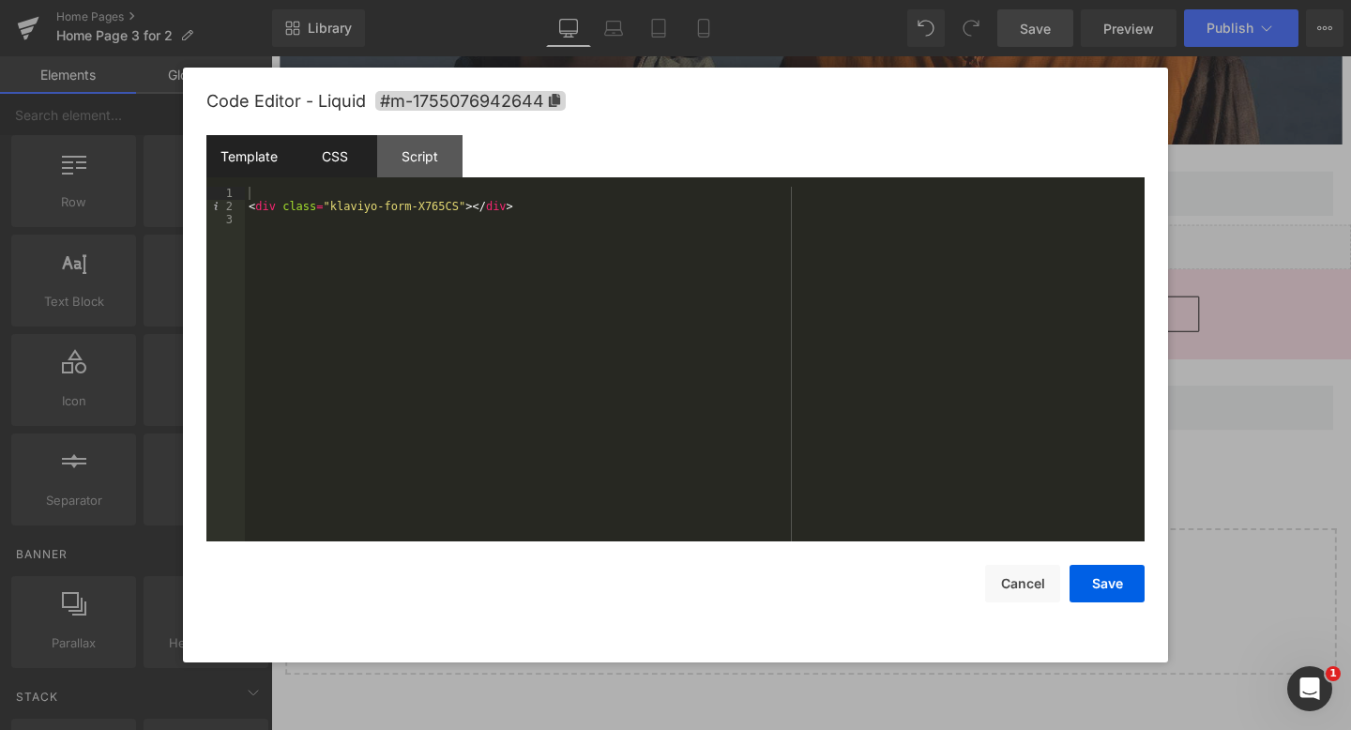
click at [341, 146] on div "CSS" at bounding box center [334, 156] width 85 height 42
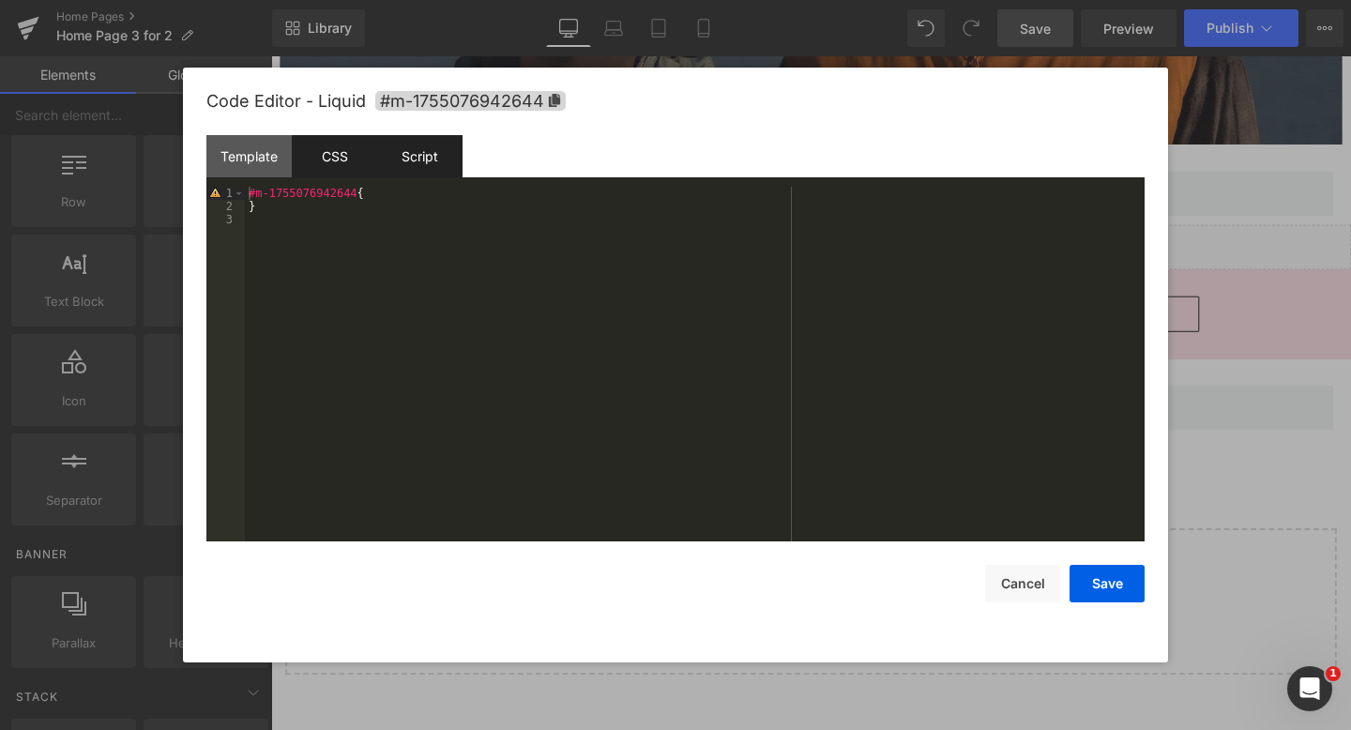
click at [428, 158] on div "Script" at bounding box center [419, 156] width 85 height 42
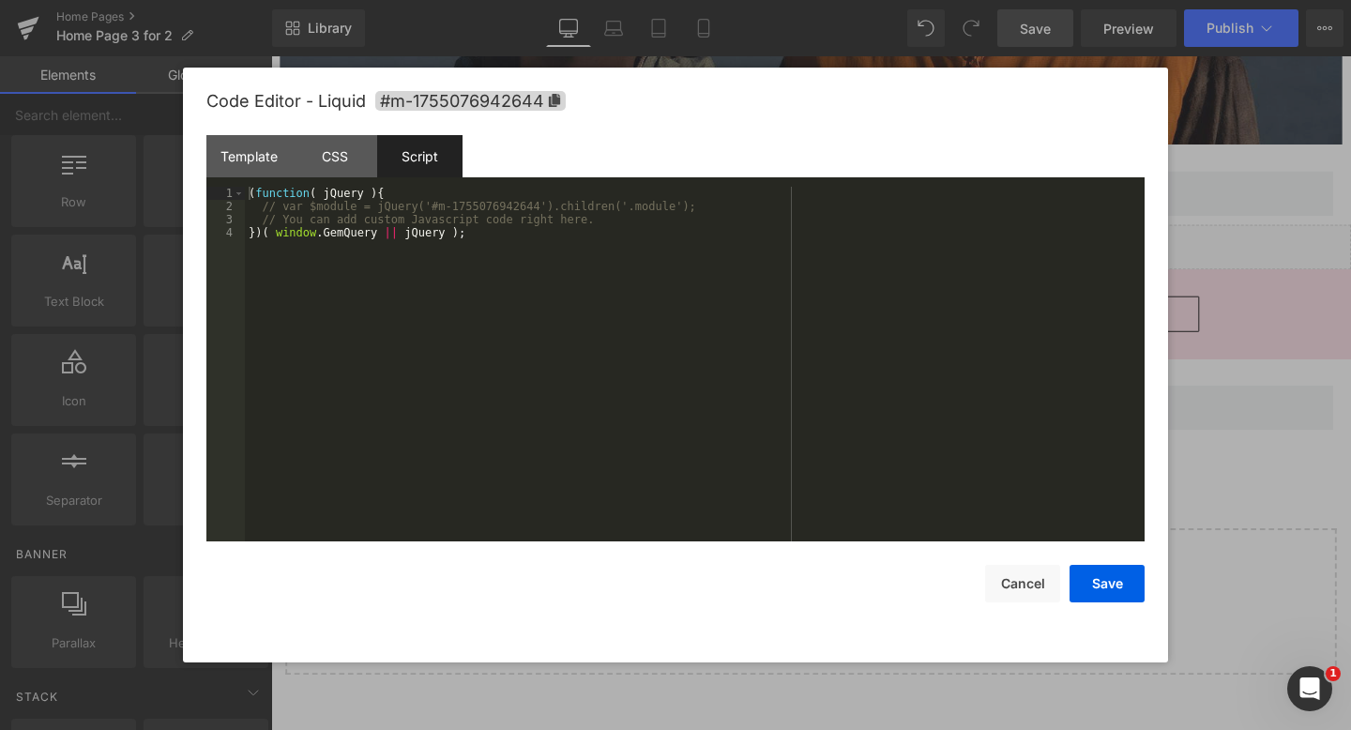
click at [490, 235] on div "( function ( jQuery ) { // var $module = jQuery('#m-1755076942644').children('.…" at bounding box center [695, 377] width 900 height 381
click at [1101, 582] on button "Save" at bounding box center [1106, 584] width 75 height 38
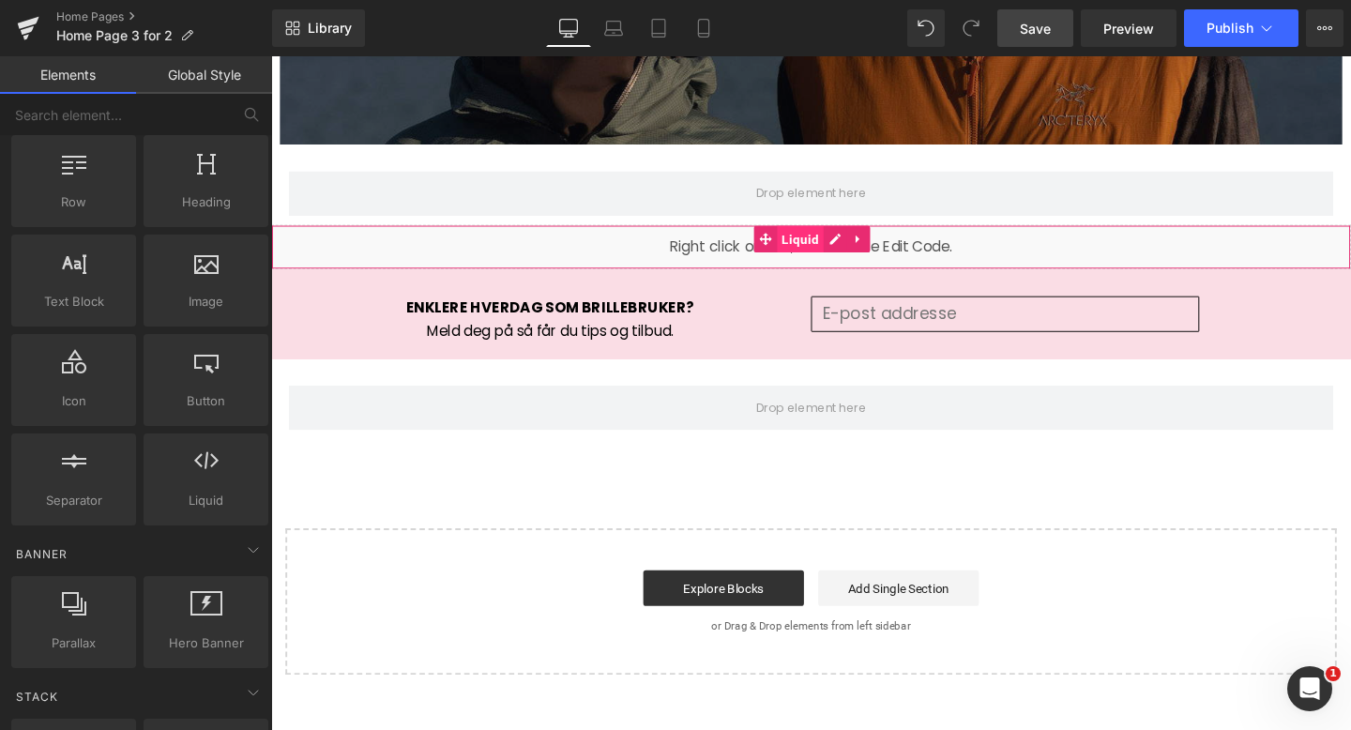
click at [830, 245] on span "Liquid" at bounding box center [827, 249] width 49 height 28
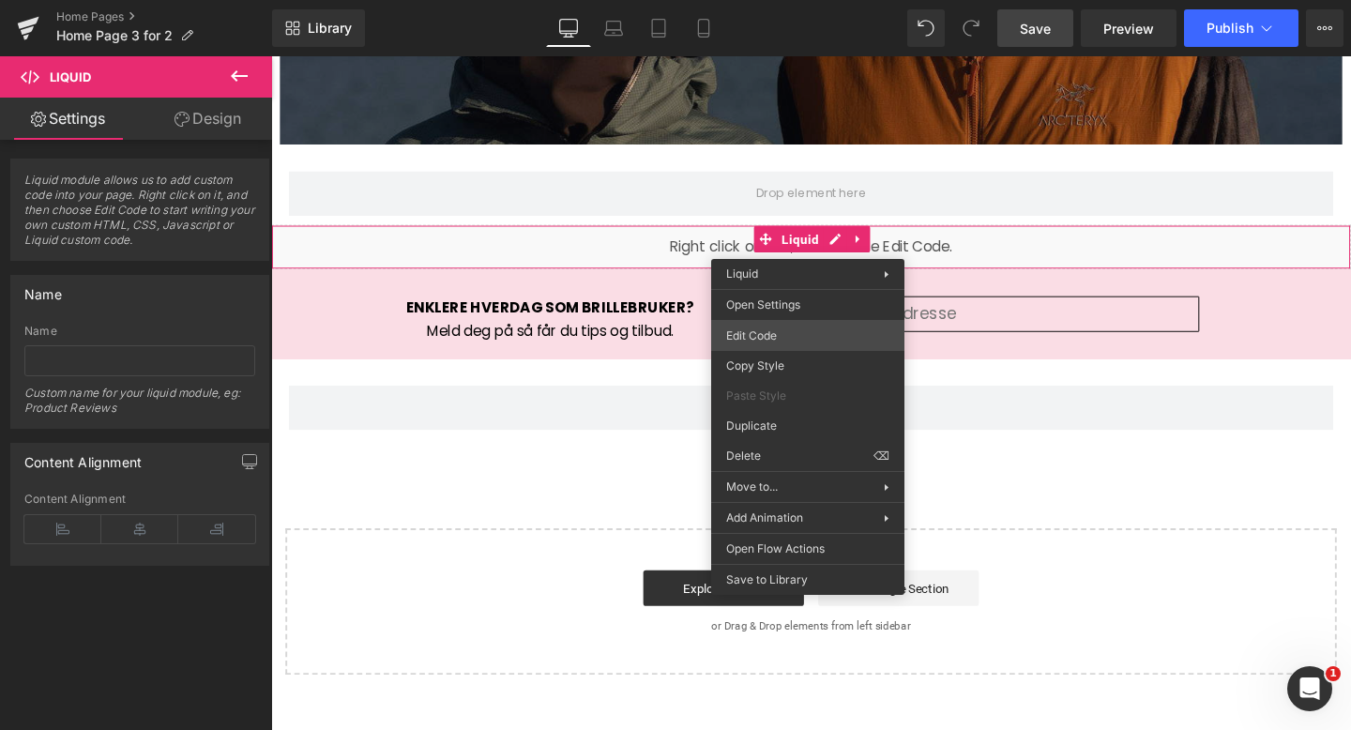
click at [750, 0] on div "Liquid You are previewing how the will restyle your page. You can not edit Elem…" at bounding box center [675, 0] width 1351 height 0
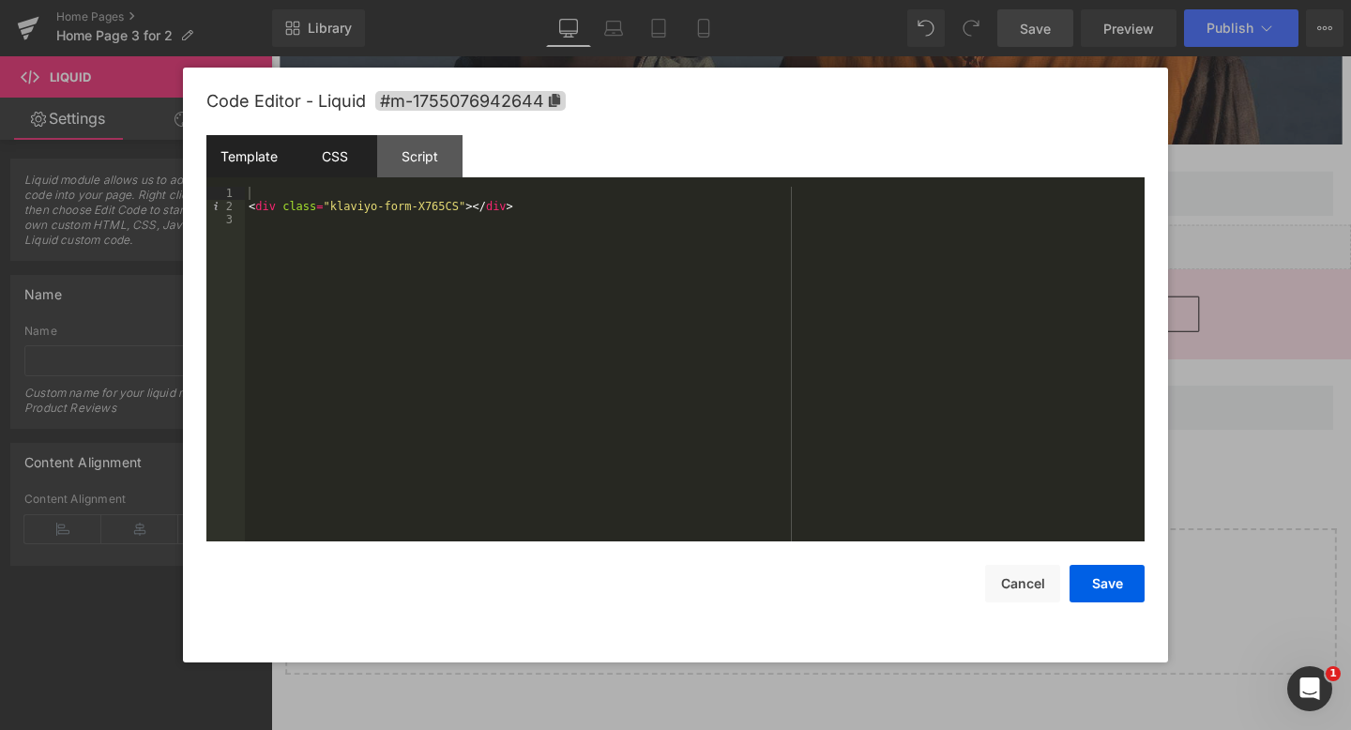
click at [337, 152] on div "CSS" at bounding box center [334, 156] width 85 height 42
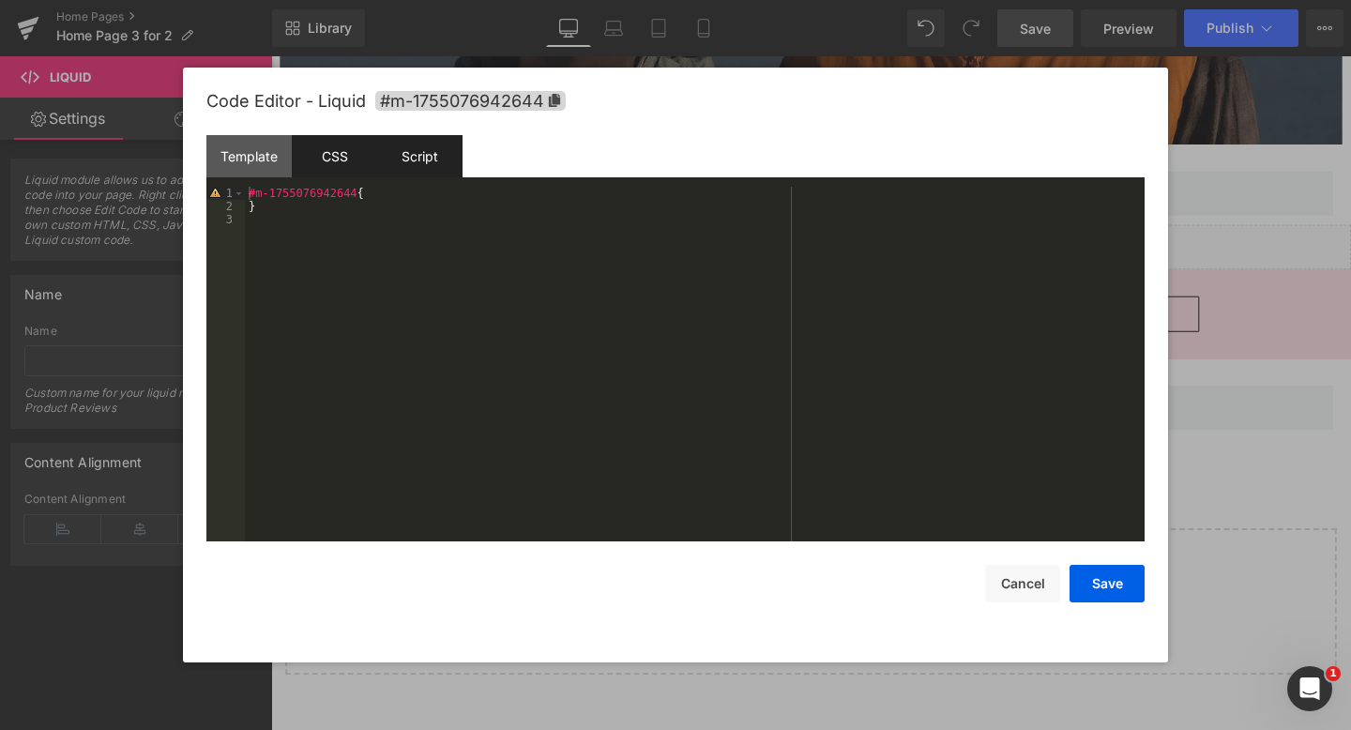
click at [422, 158] on div "Script" at bounding box center [419, 156] width 85 height 42
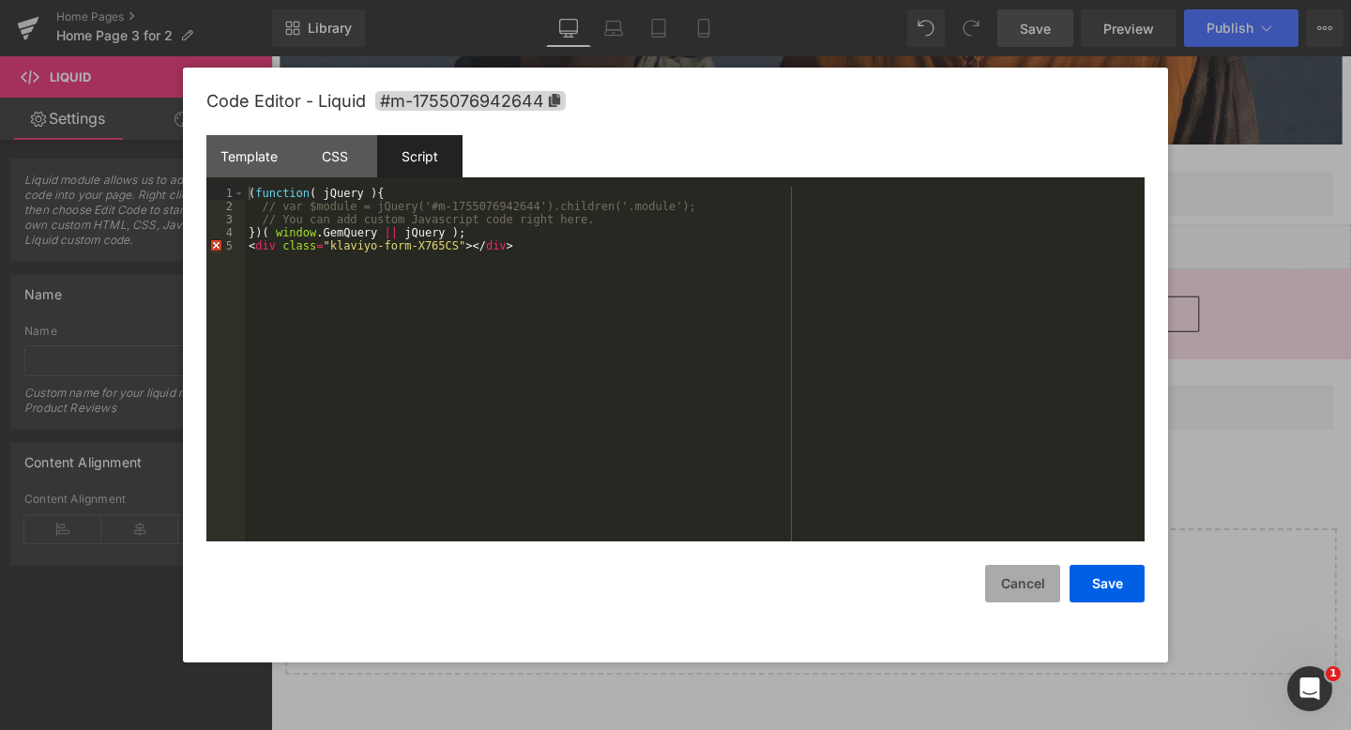
click at [1022, 581] on button "Cancel" at bounding box center [1022, 584] width 75 height 38
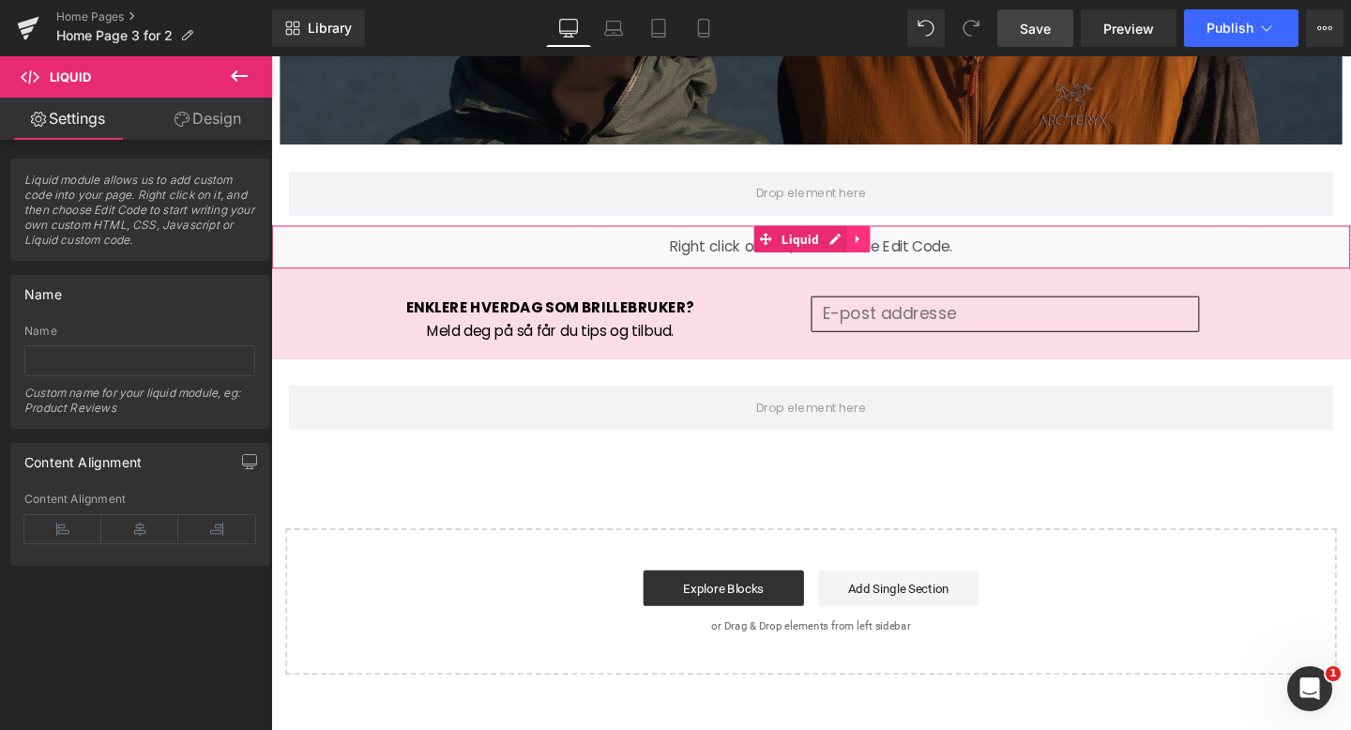
click at [889, 247] on icon at bounding box center [888, 249] width 13 height 14
click at [901, 246] on icon at bounding box center [900, 249] width 13 height 14
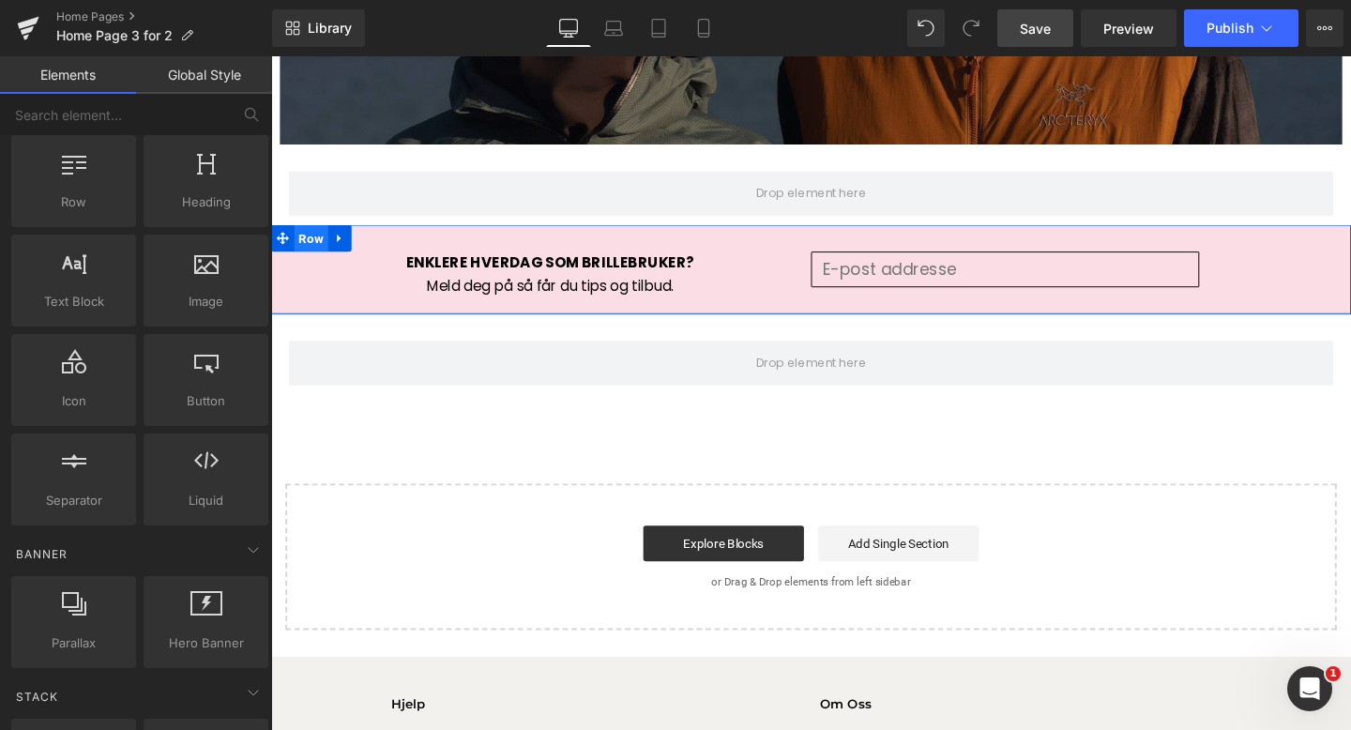
click at [316, 242] on span "Row" at bounding box center [313, 248] width 36 height 28
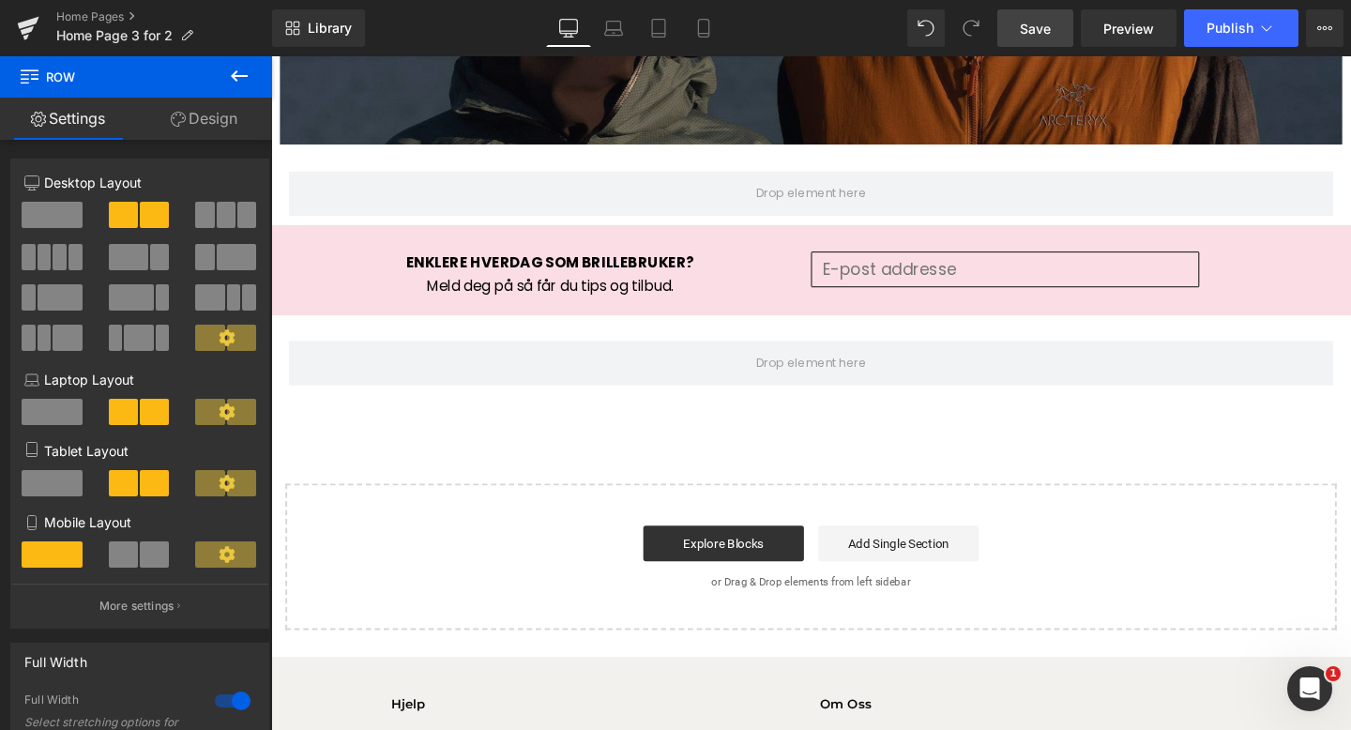
click at [242, 72] on icon at bounding box center [239, 76] width 23 height 23
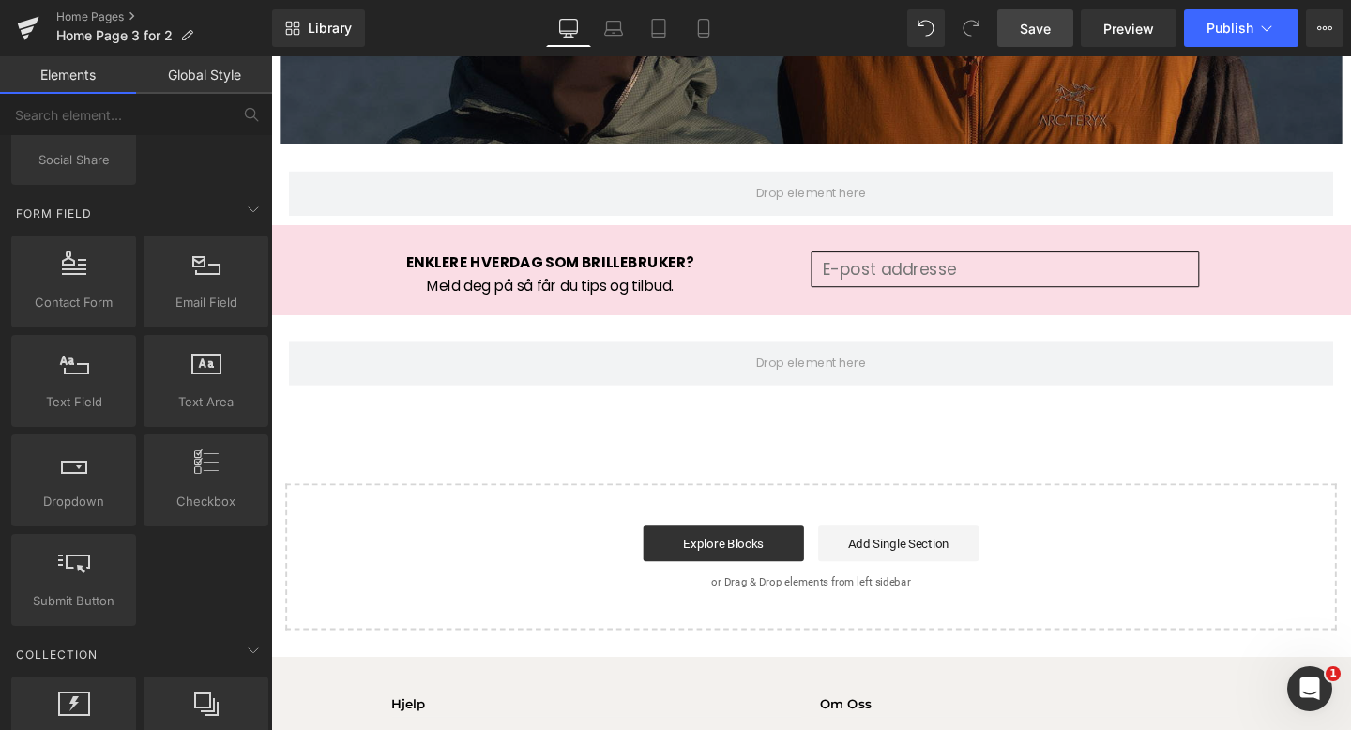
scroll to position [2421, 0]
click at [83, 268] on icon at bounding box center [74, 264] width 24 height 24
click at [119, 254] on icon at bounding box center [123, 250] width 14 height 14
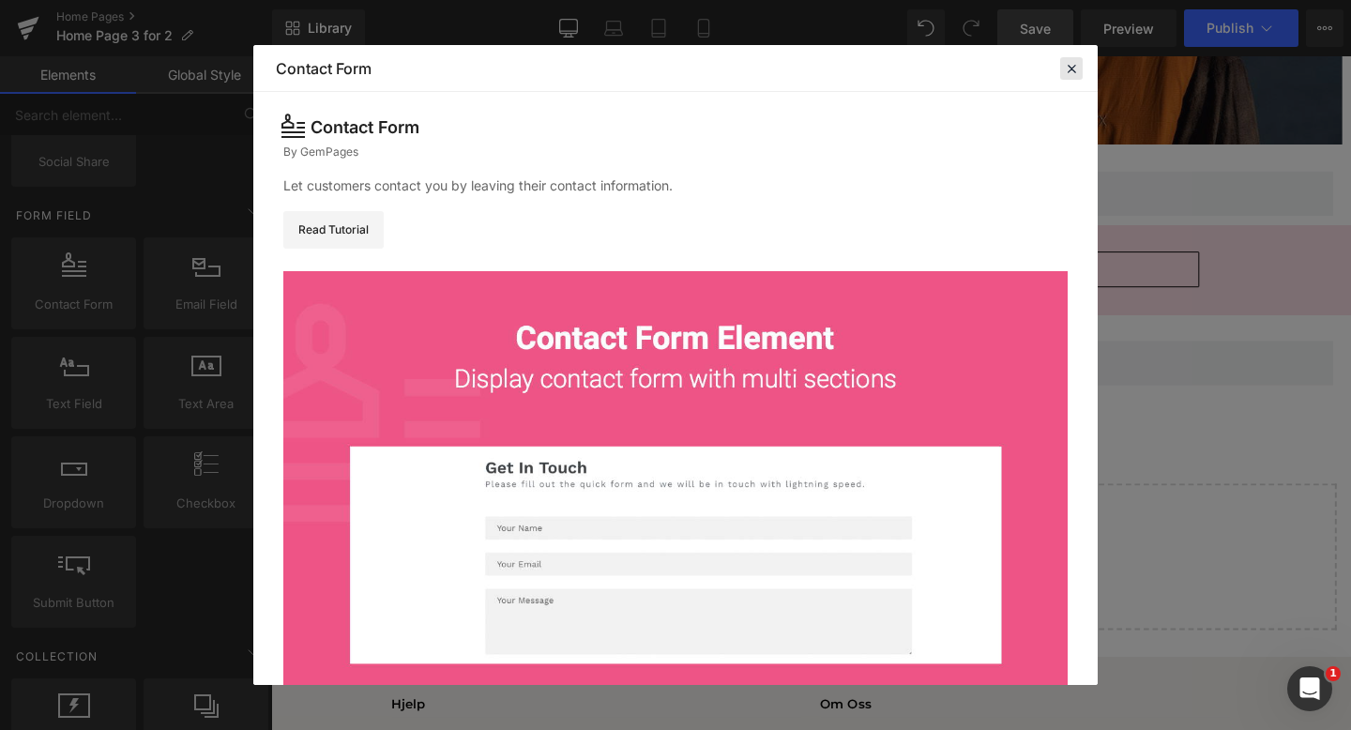
click at [1072, 68] on icon at bounding box center [1071, 68] width 17 height 17
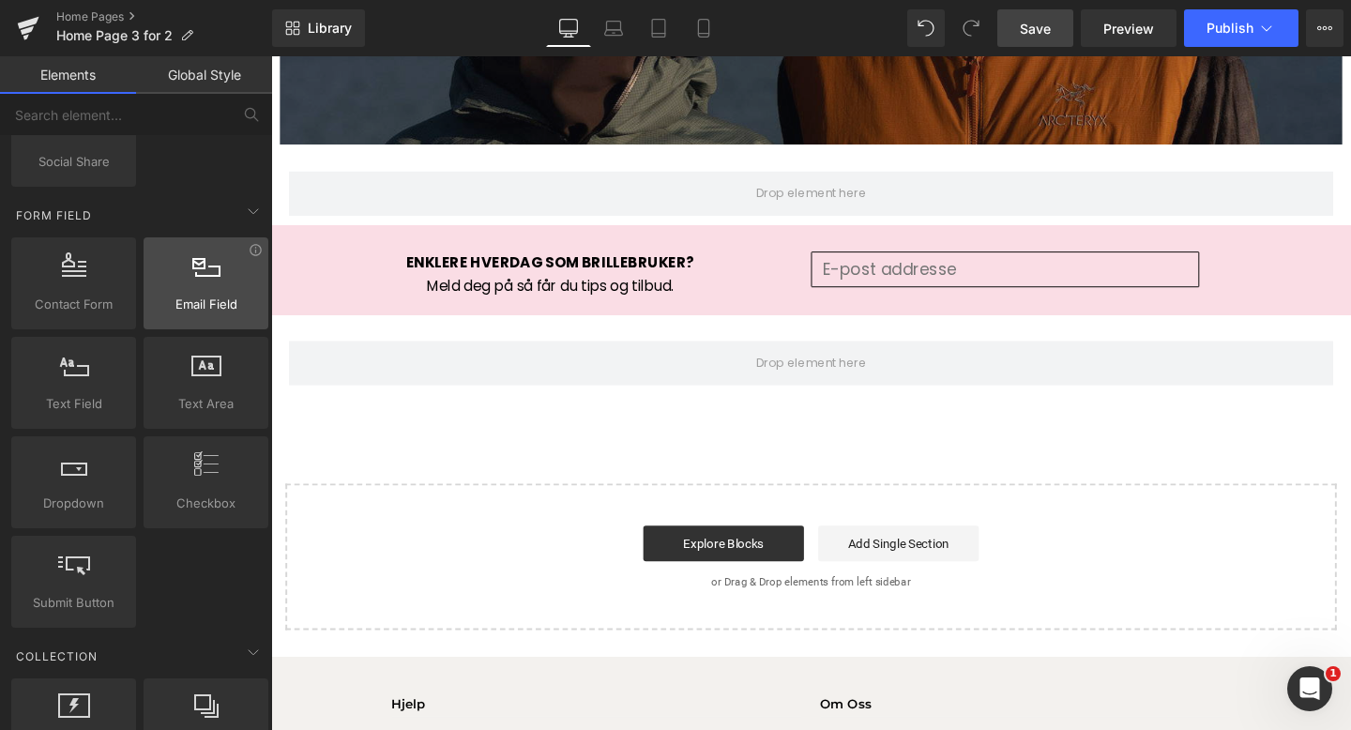
click at [205, 274] on icon at bounding box center [206, 264] width 28 height 24
click at [249, 254] on icon at bounding box center [256, 250] width 14 height 14
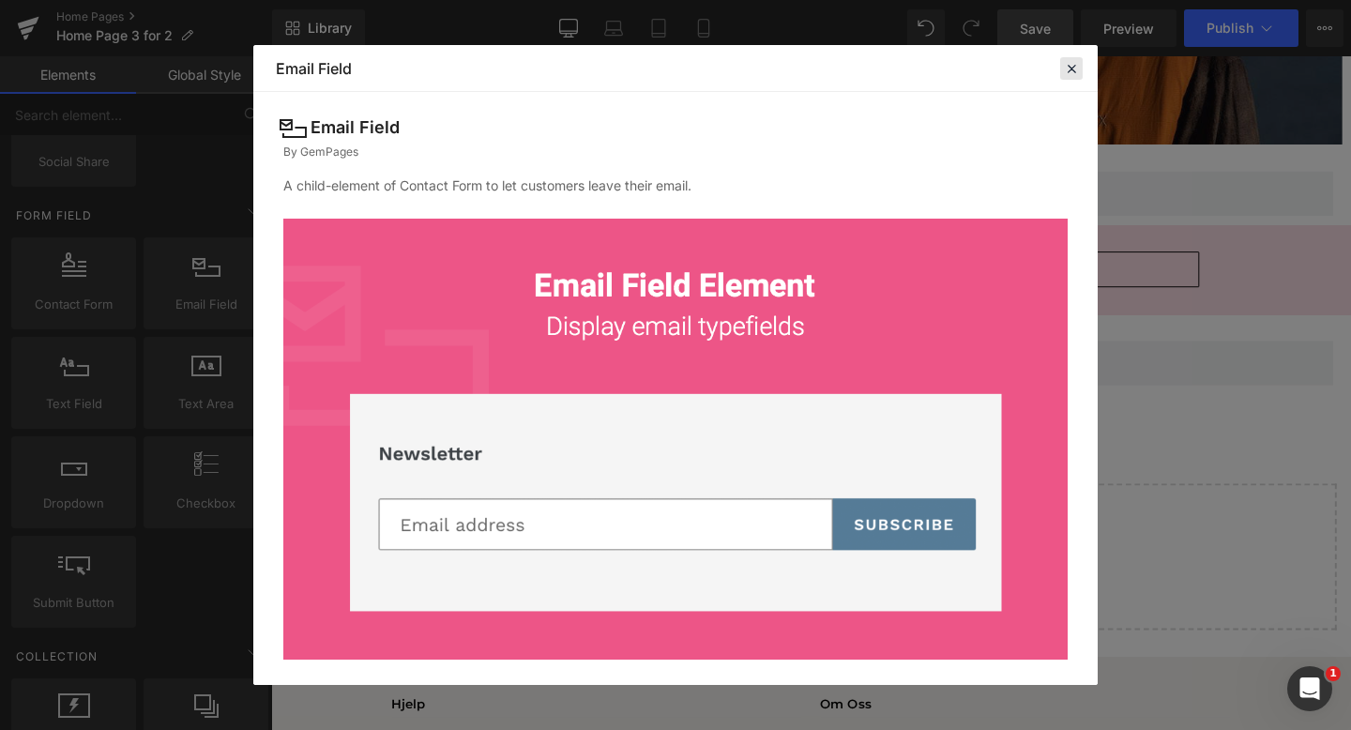
click at [1071, 67] on icon at bounding box center [1071, 68] width 17 height 17
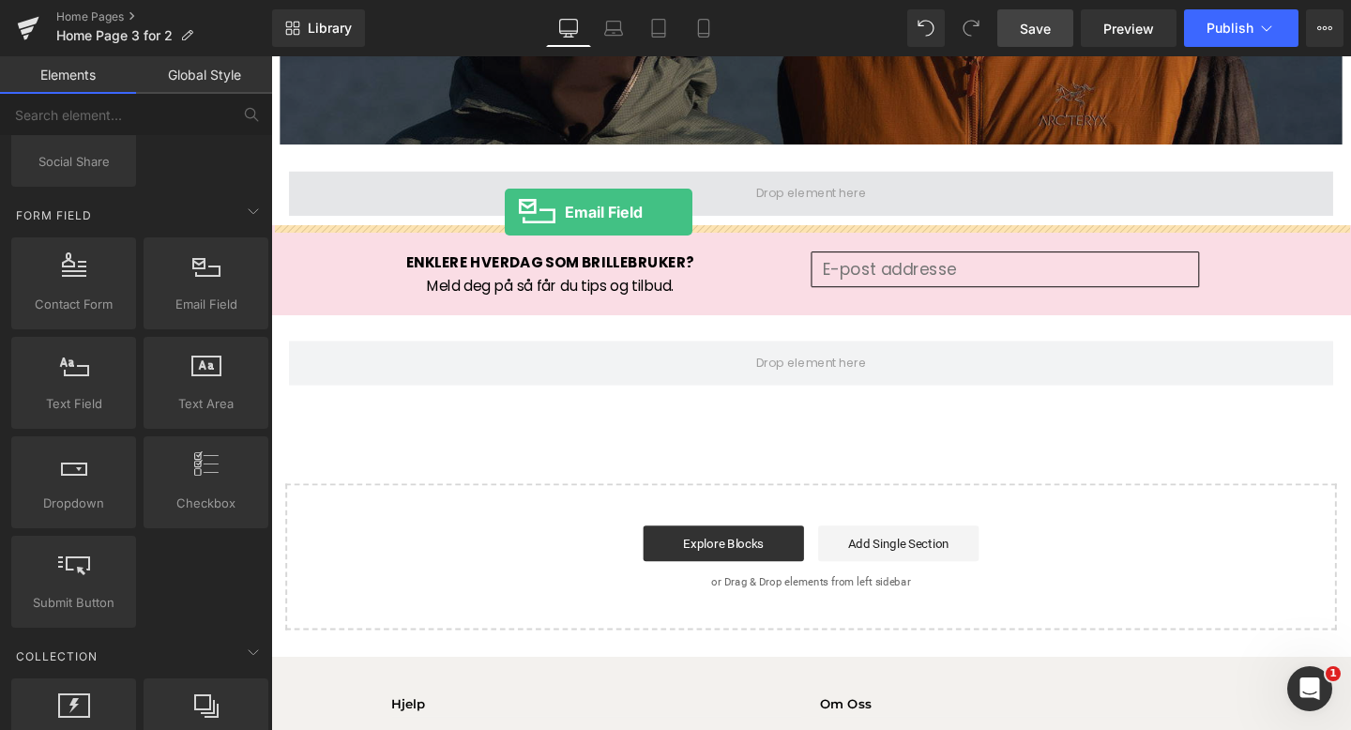
drag, startPoint x: 462, startPoint y: 347, endPoint x: 516, endPoint y: 220, distance: 137.5
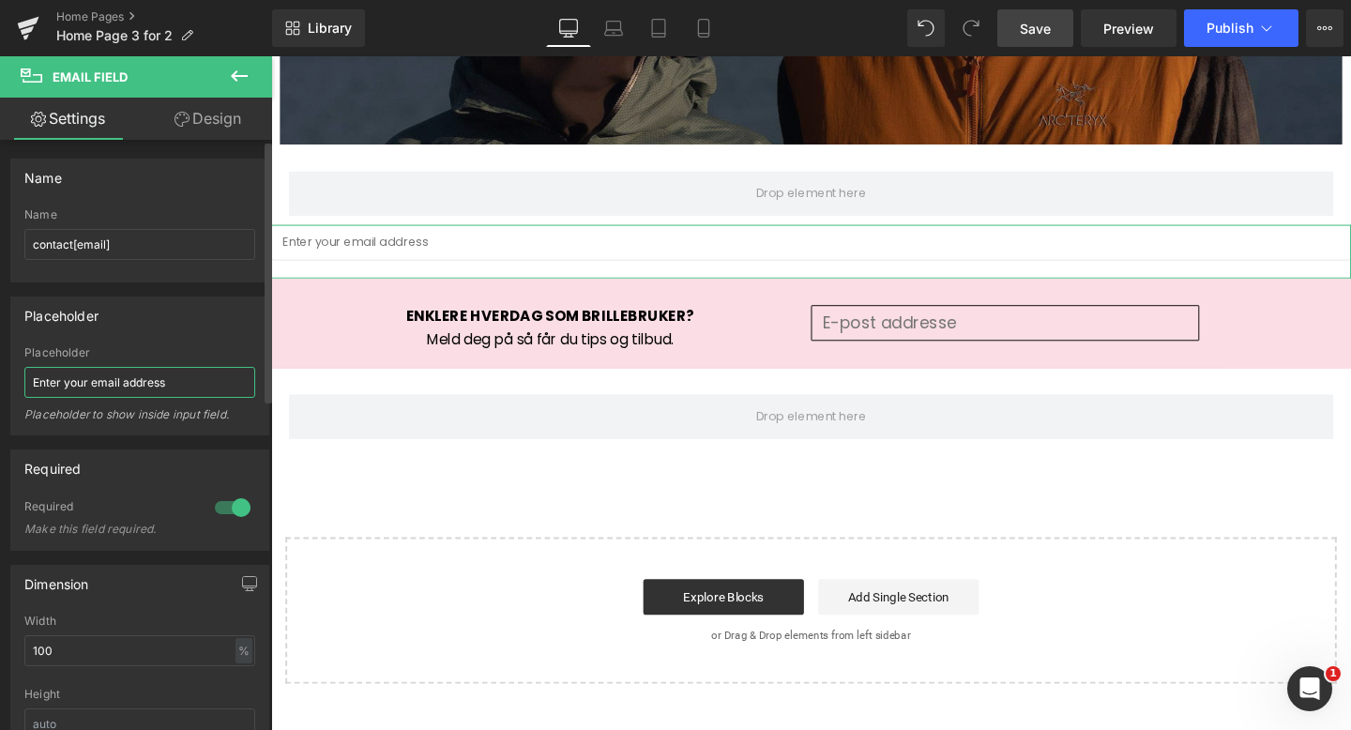
click at [172, 382] on input "Enter your email address" at bounding box center [139, 382] width 231 height 31
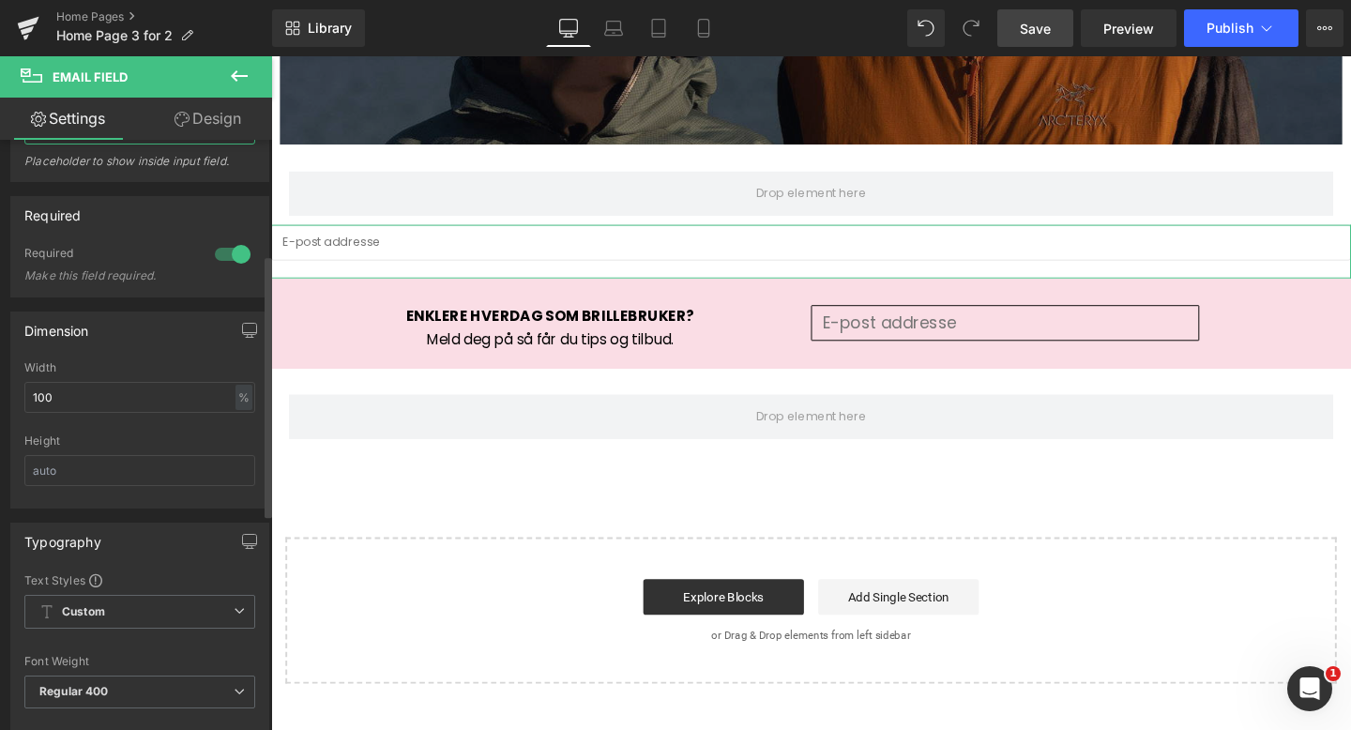
scroll to position [258, 0]
type input "E-post addresse"
click at [150, 387] on input "100" at bounding box center [139, 392] width 231 height 31
type input "1"
type input "8"
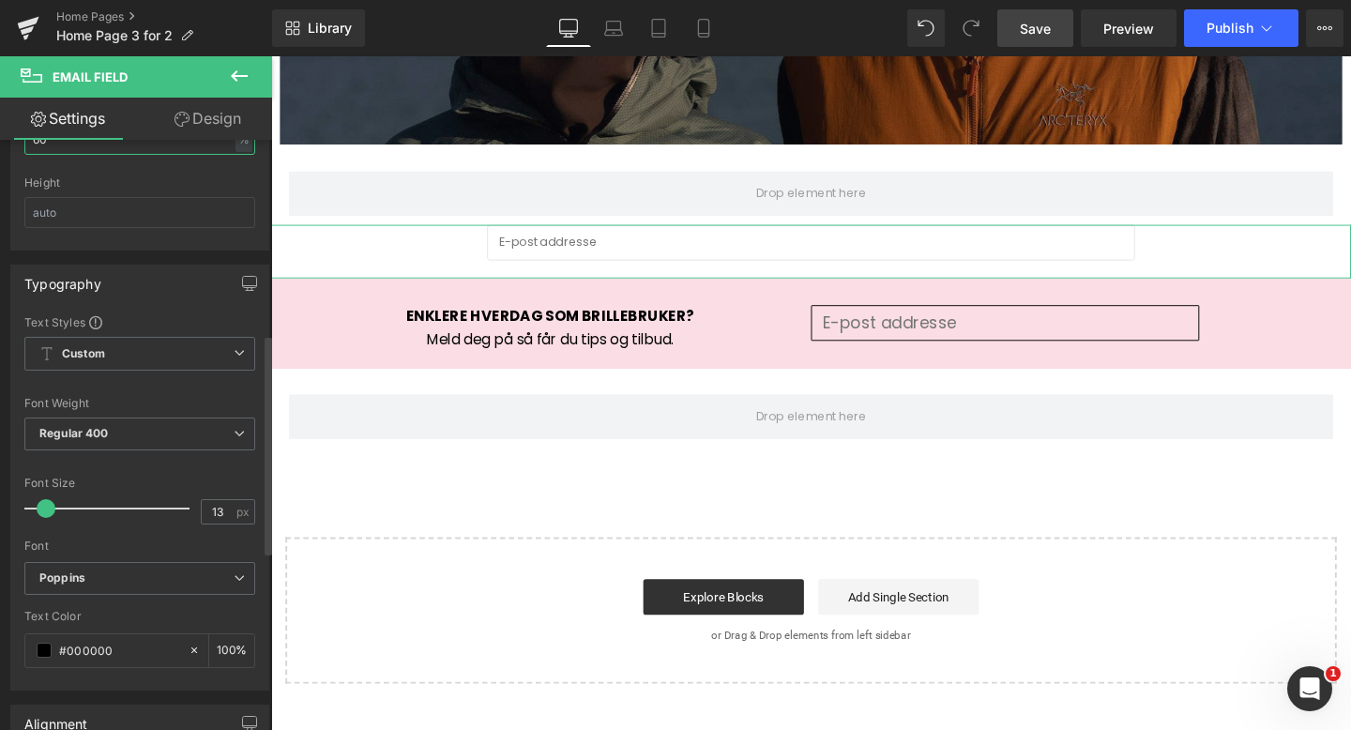
scroll to position [523, 0]
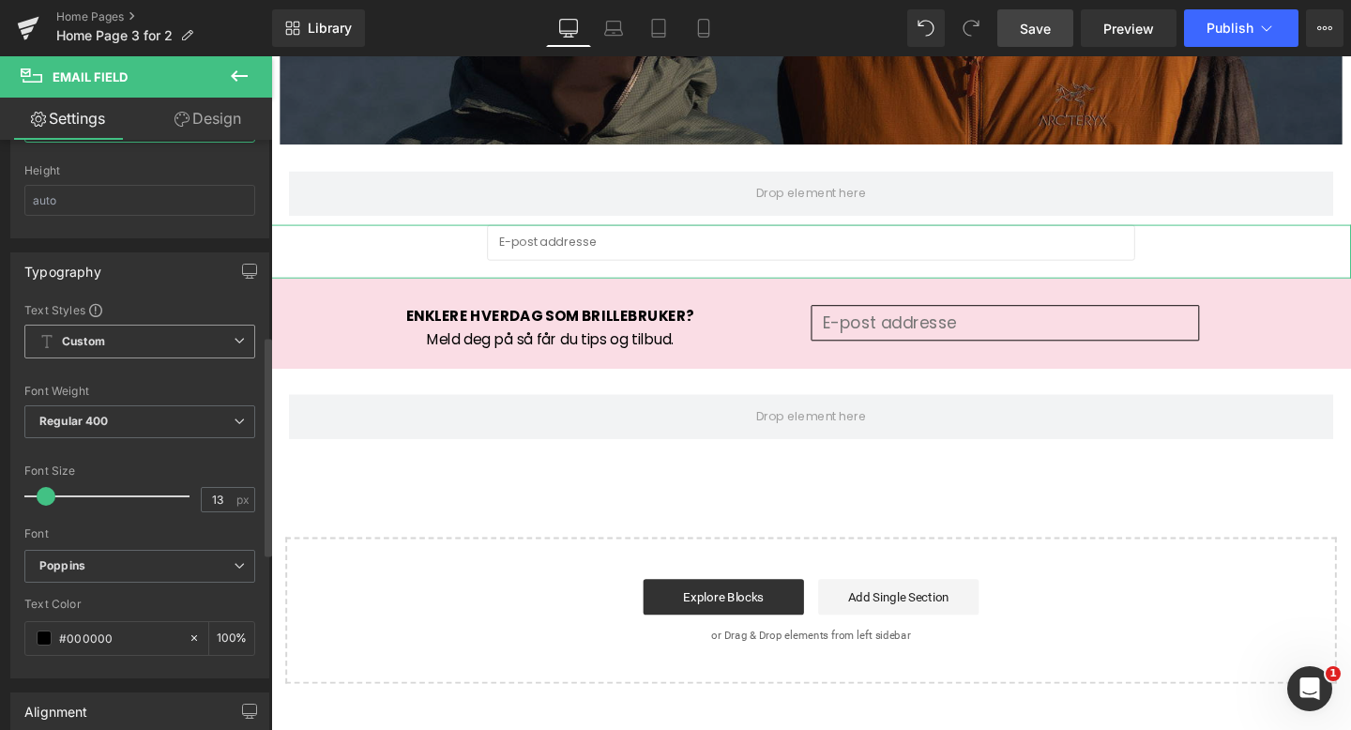
type input "60"
click at [234, 337] on icon at bounding box center [239, 340] width 11 height 11
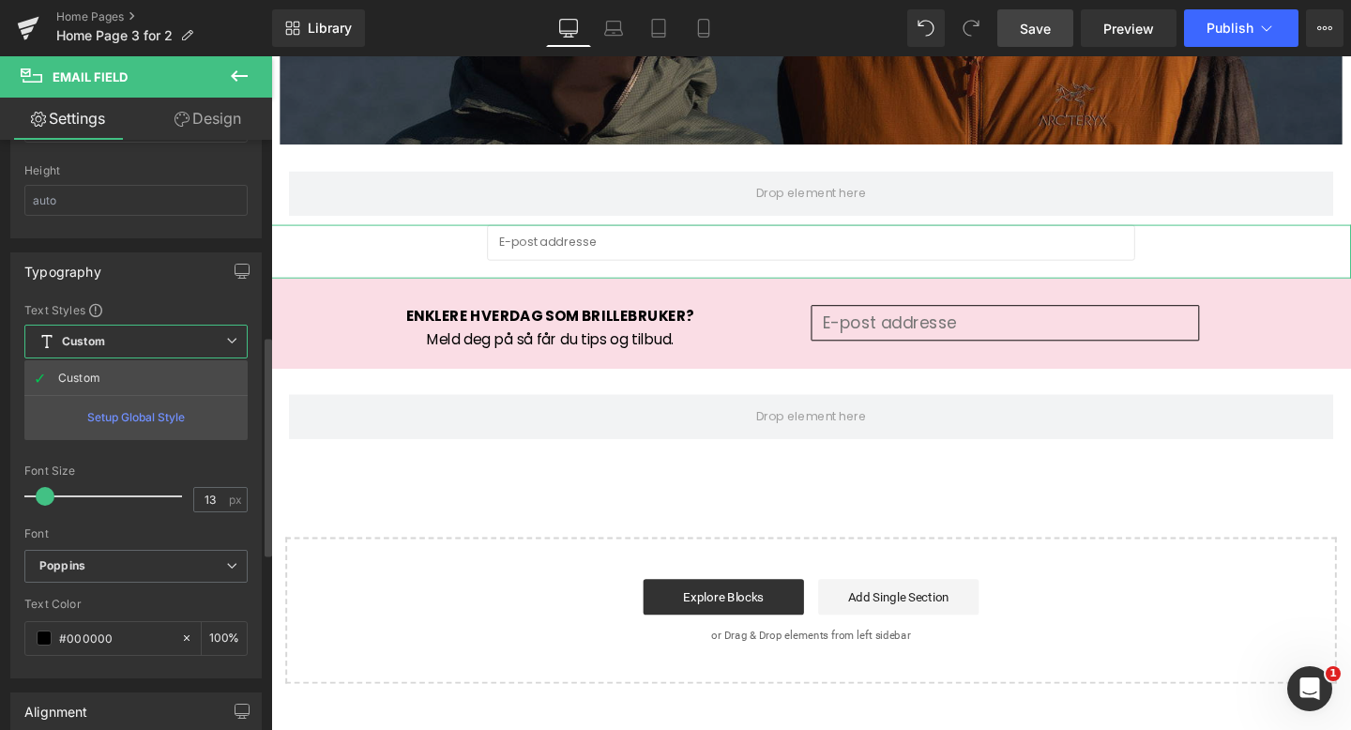
click at [231, 337] on icon at bounding box center [231, 340] width 11 height 11
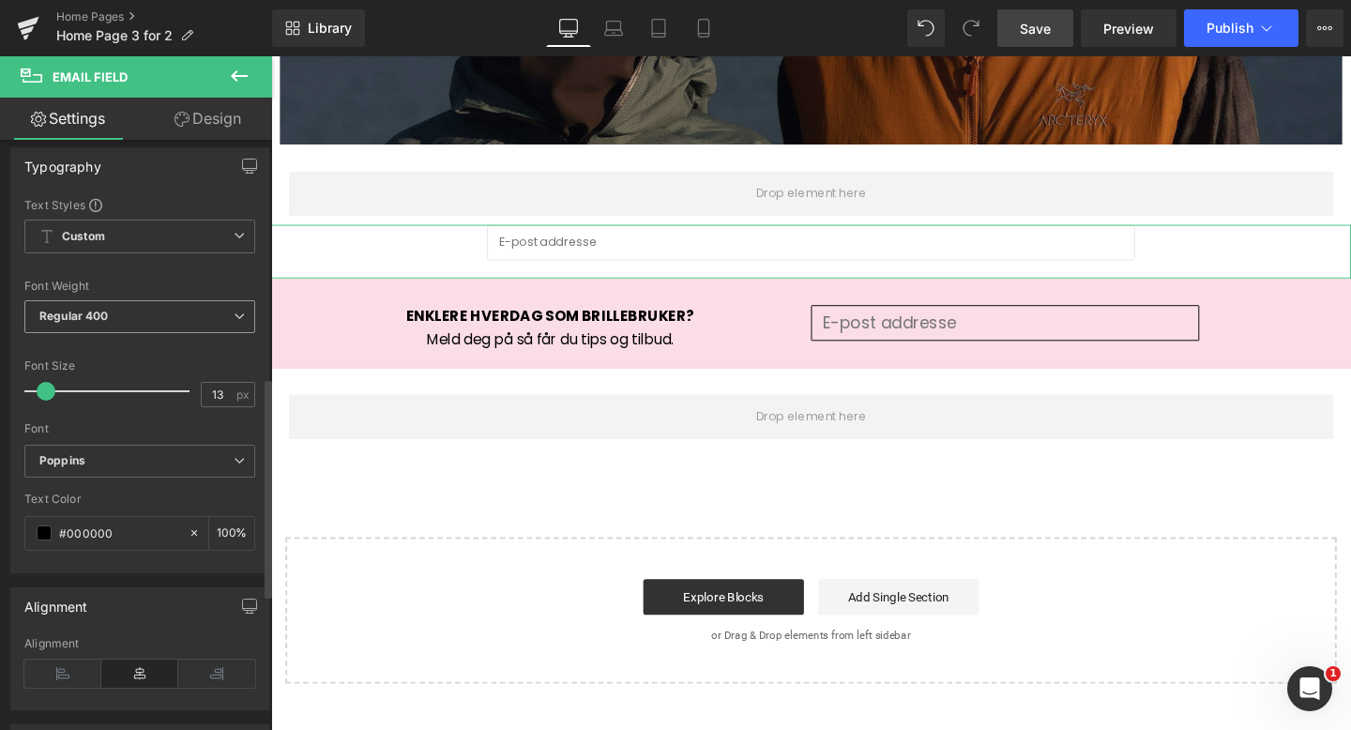
scroll to position [640, 0]
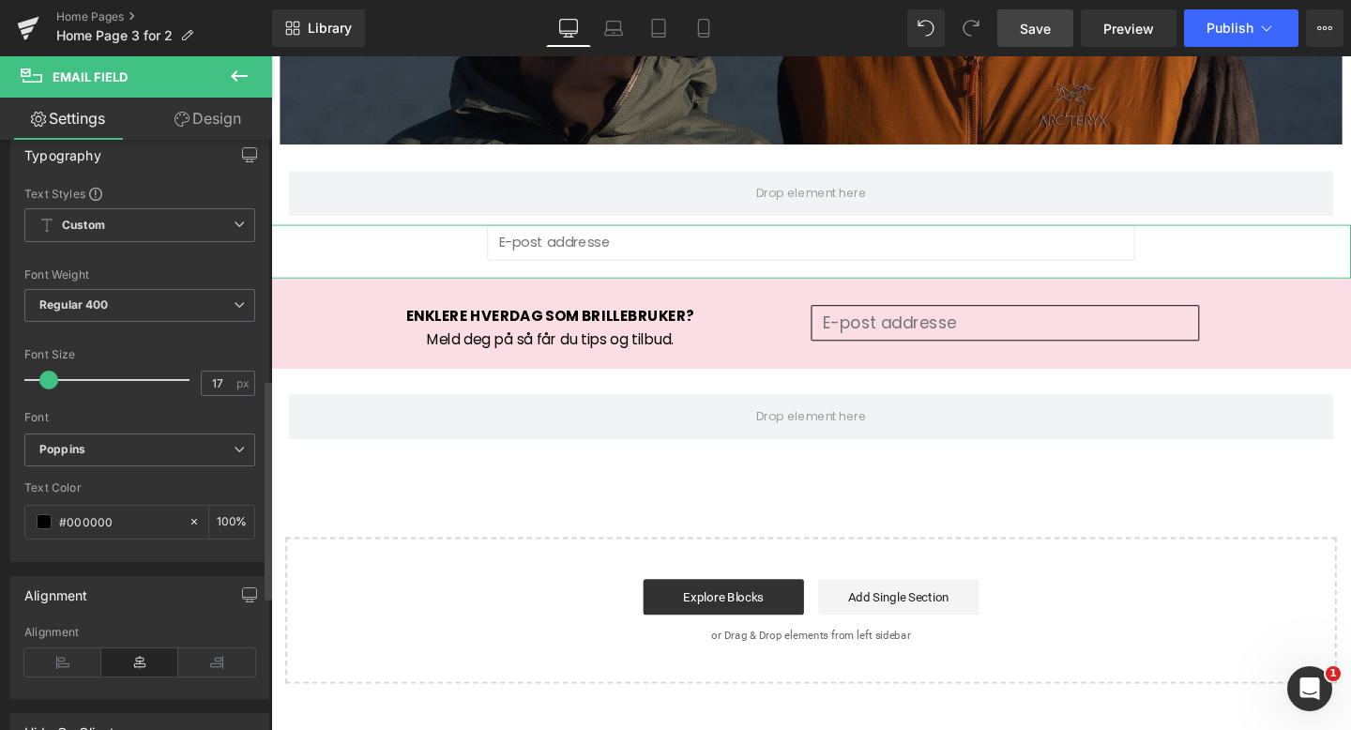
type input "18"
drag, startPoint x: 44, startPoint y: 375, endPoint x: 56, endPoint y: 376, distance: 12.2
click at [56, 376] on span at bounding box center [58, 380] width 19 height 19
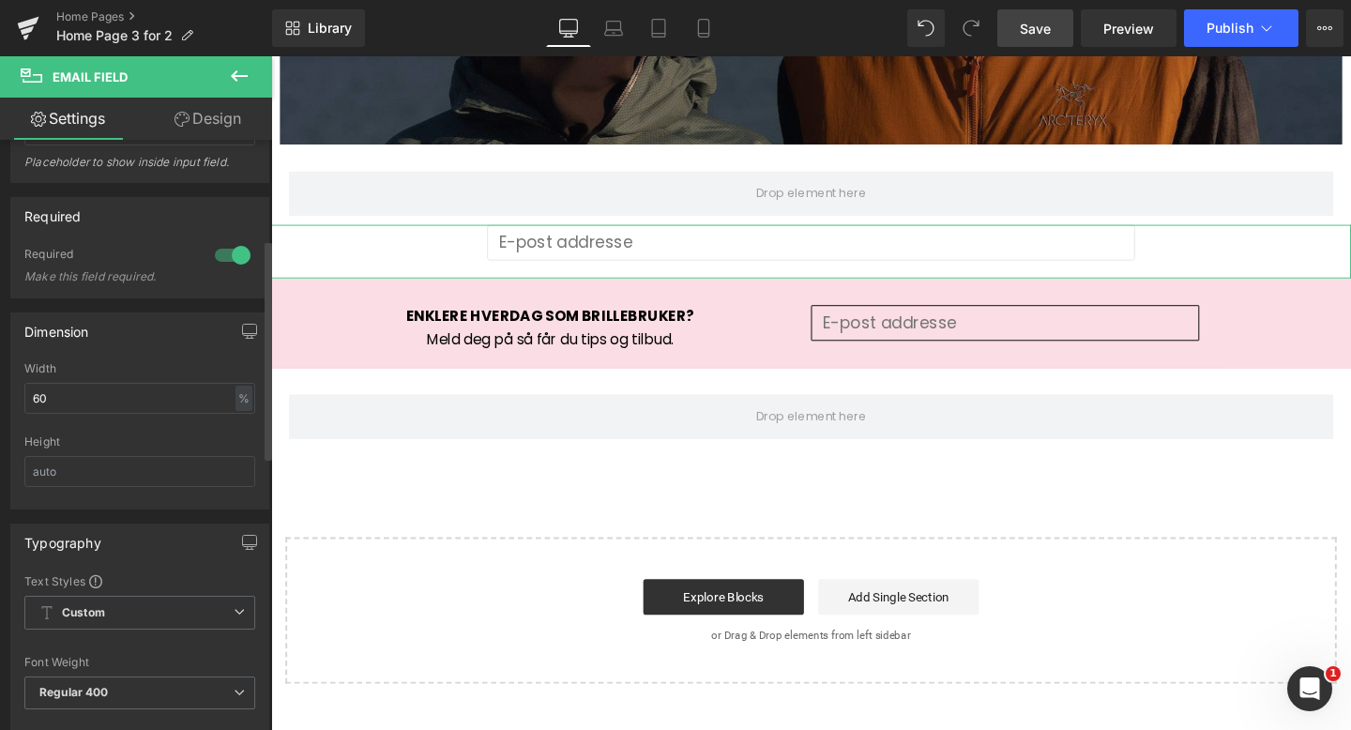
scroll to position [153, 0]
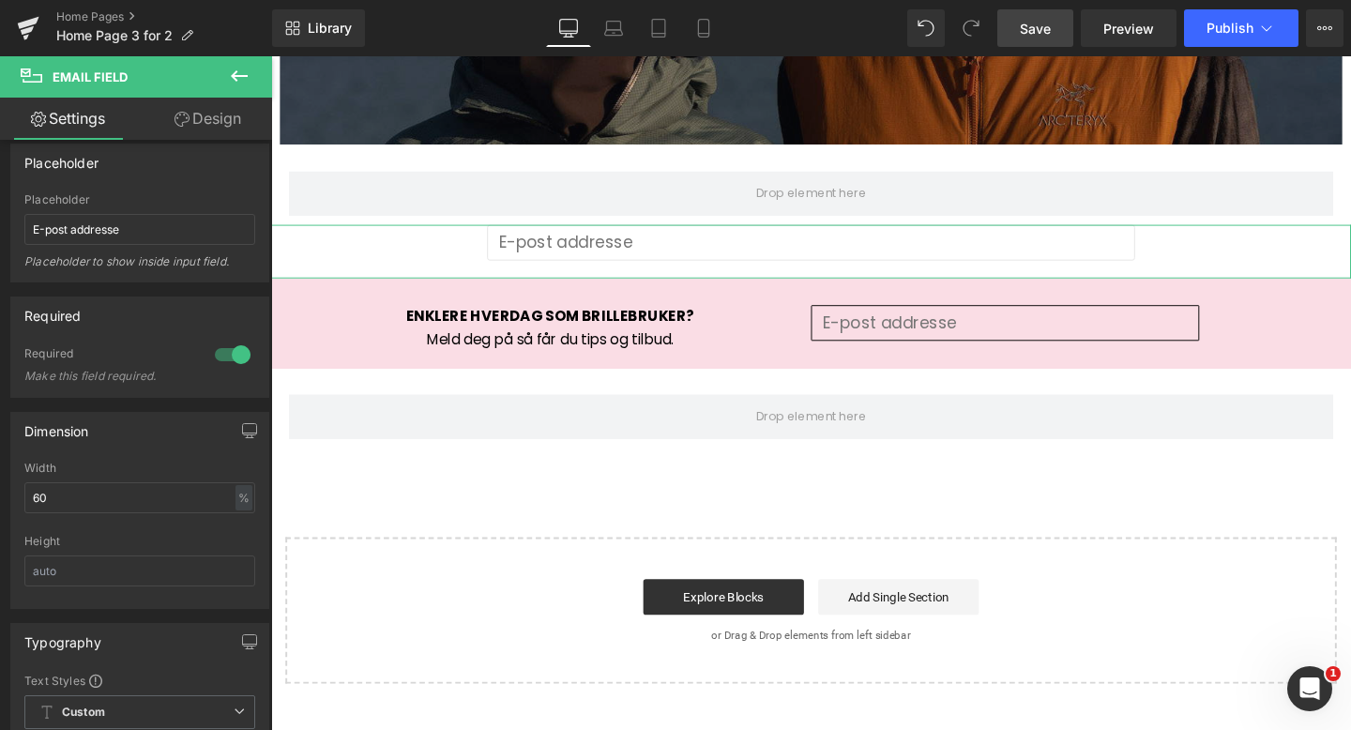
click at [221, 115] on link "Design" at bounding box center [208, 119] width 136 height 42
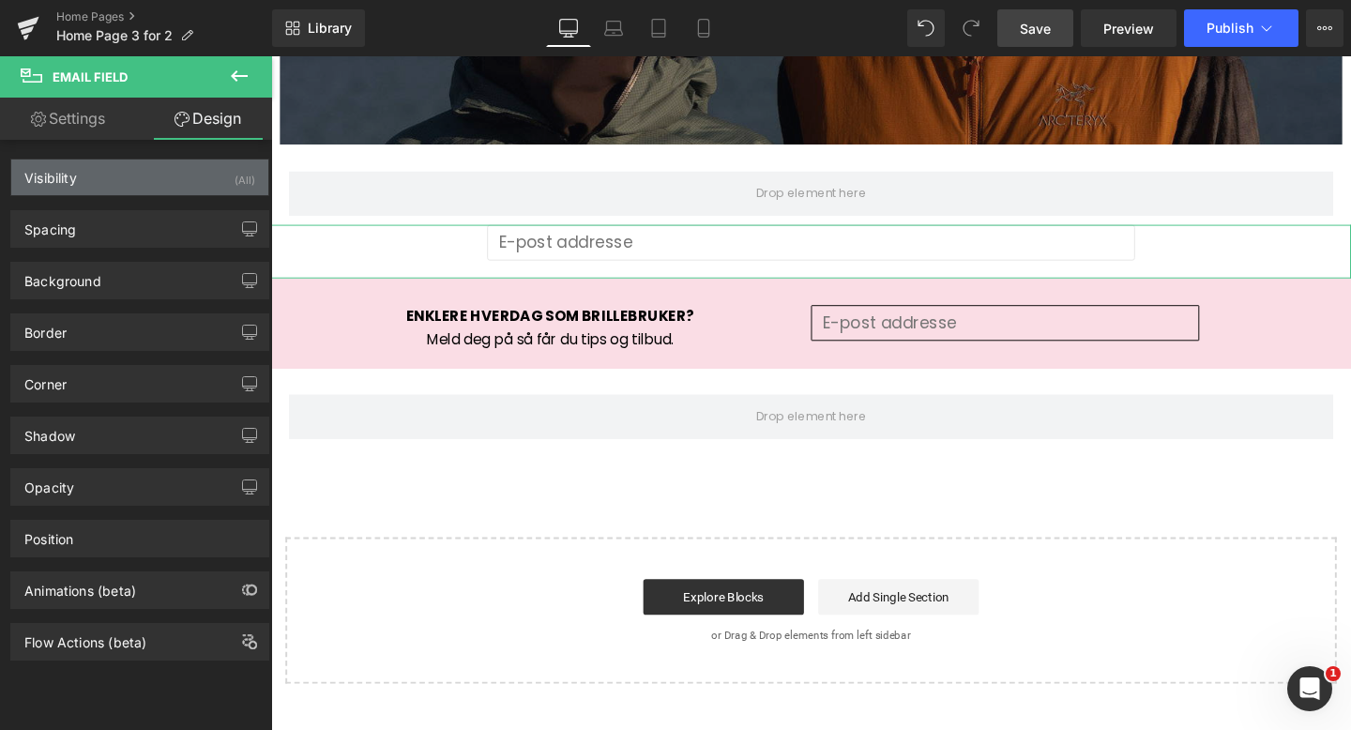
click at [189, 192] on div "Visibility (All)" at bounding box center [139, 177] width 257 height 36
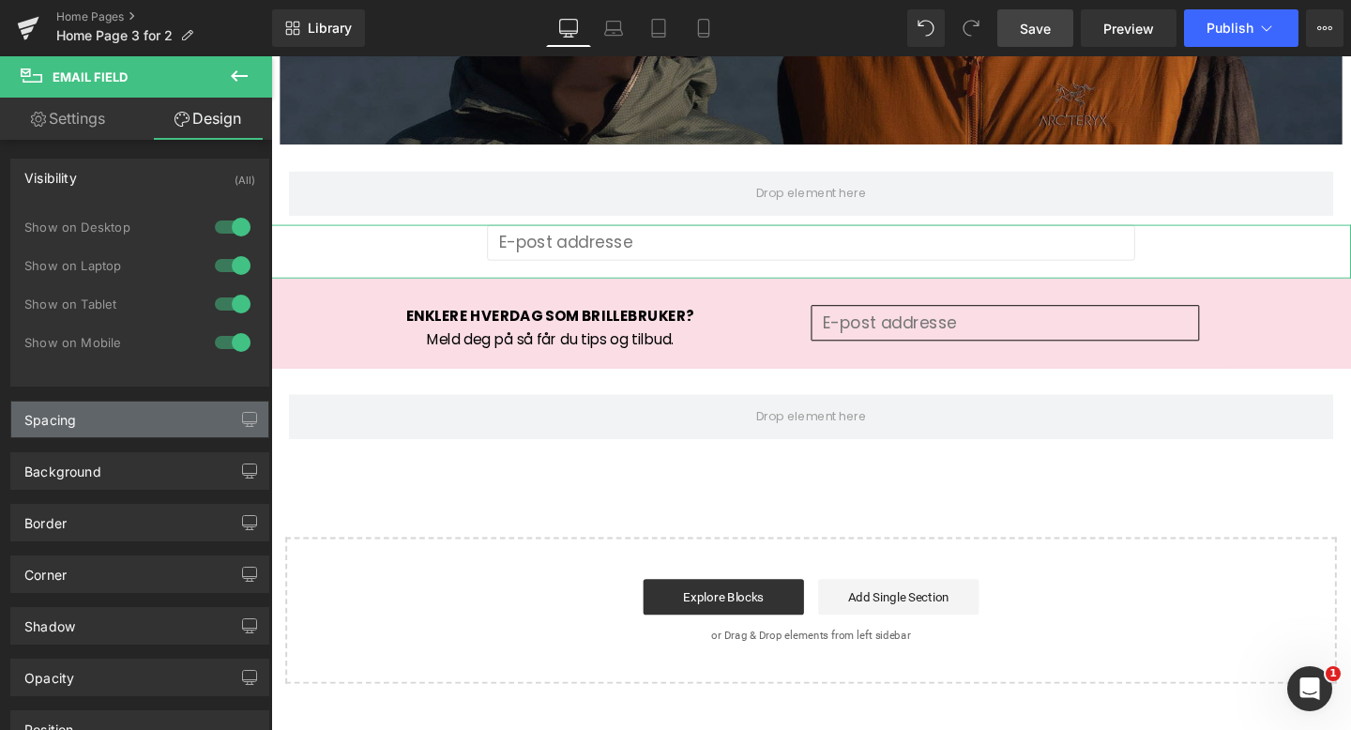
click at [171, 405] on div "Spacing" at bounding box center [139, 419] width 257 height 36
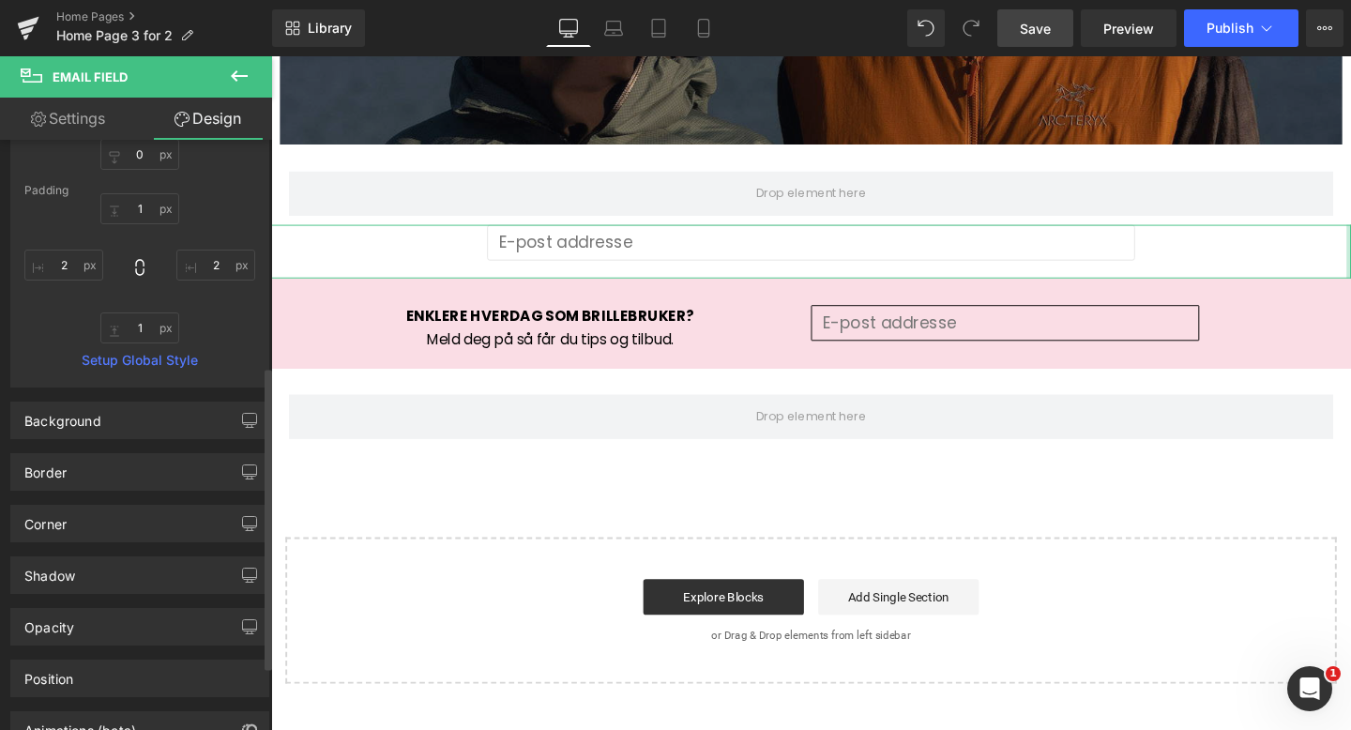
scroll to position [459, 0]
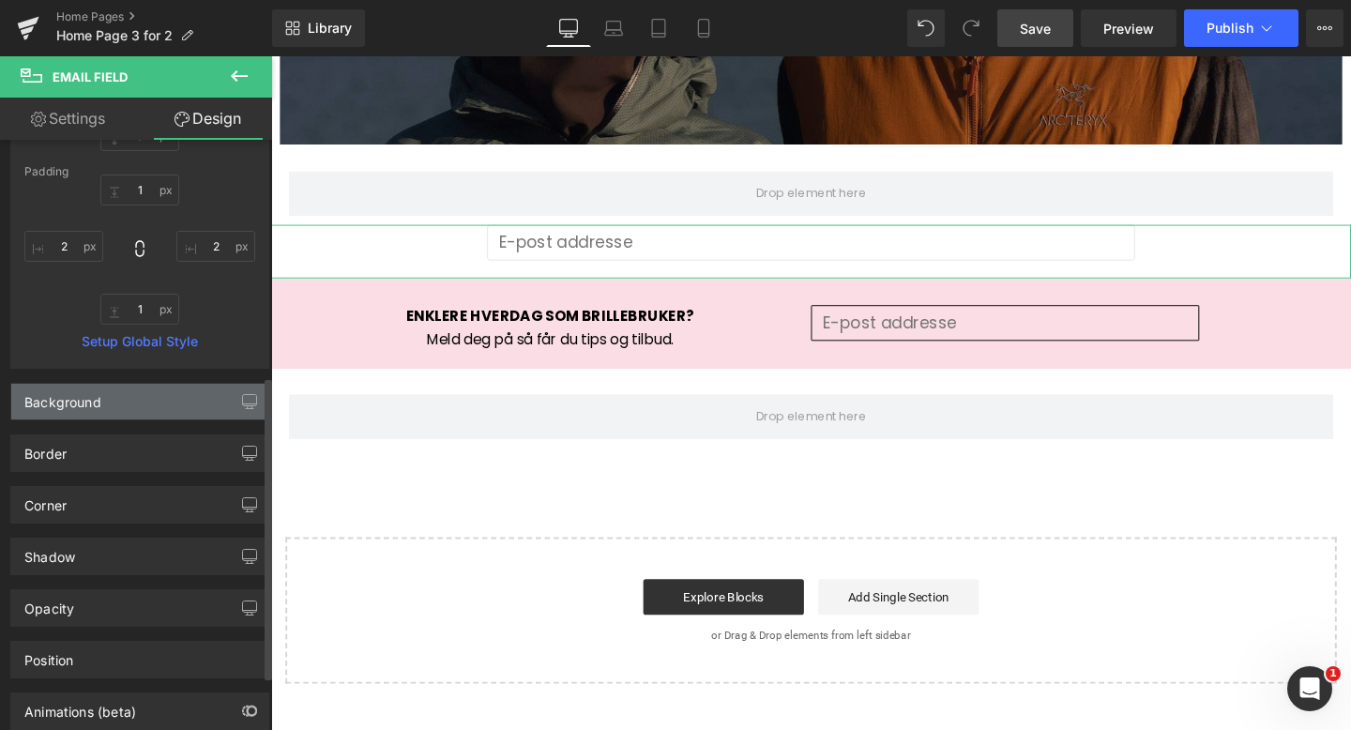
click at [160, 406] on div "Background" at bounding box center [139, 402] width 257 height 36
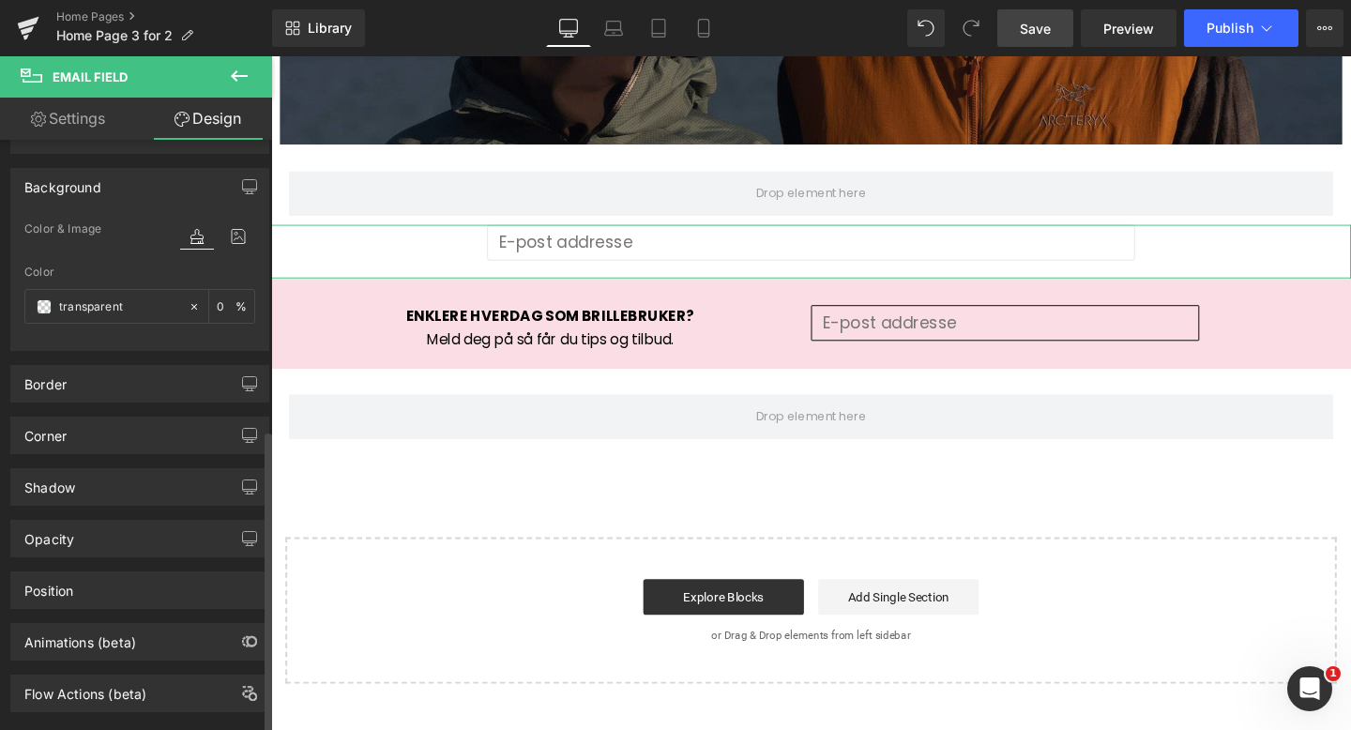
scroll to position [709, 0]
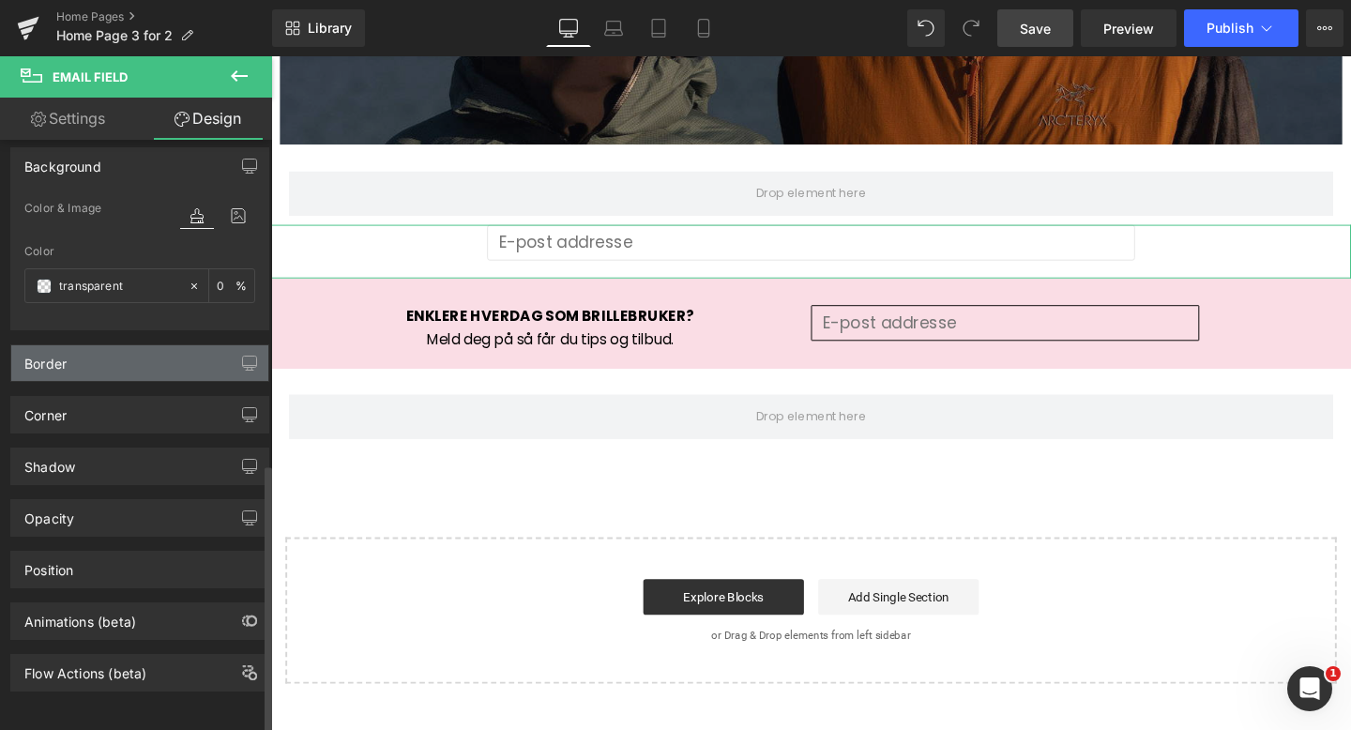
click at [143, 348] on div "Border" at bounding box center [139, 363] width 257 height 36
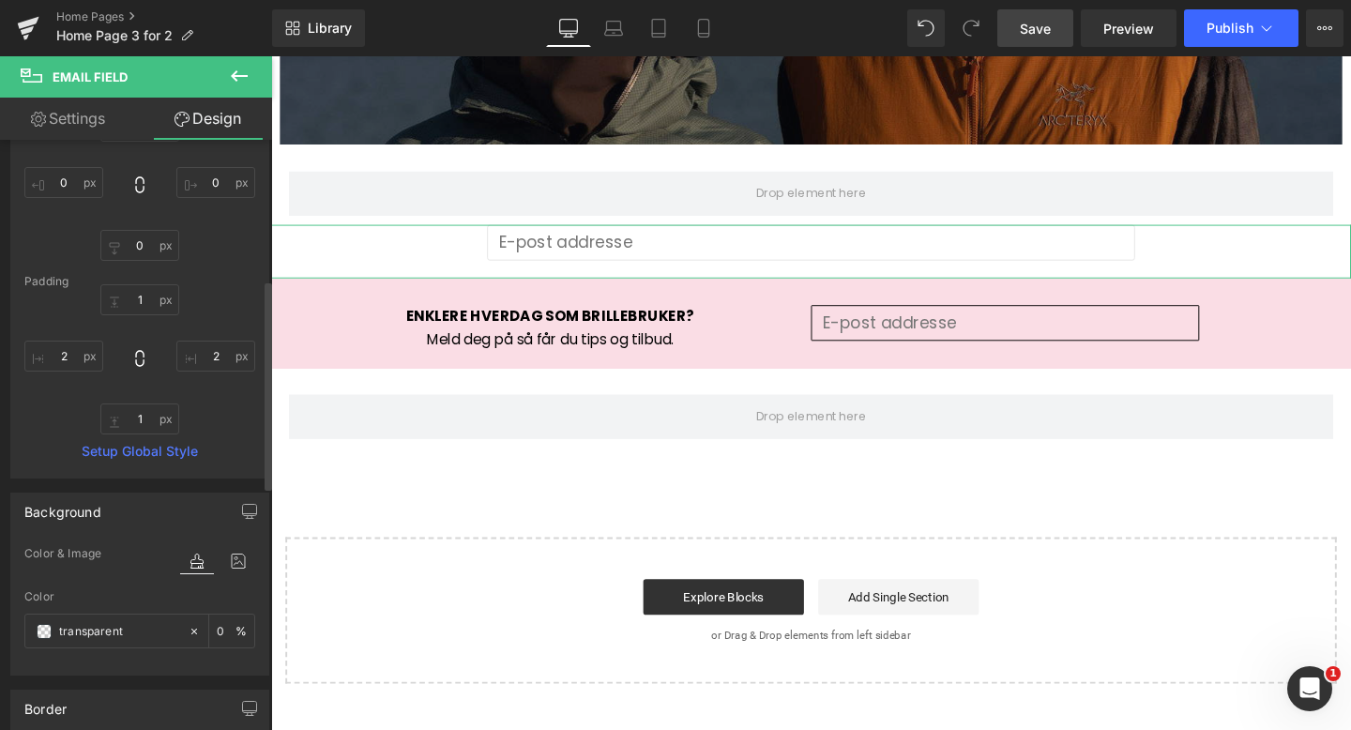
scroll to position [306, 0]
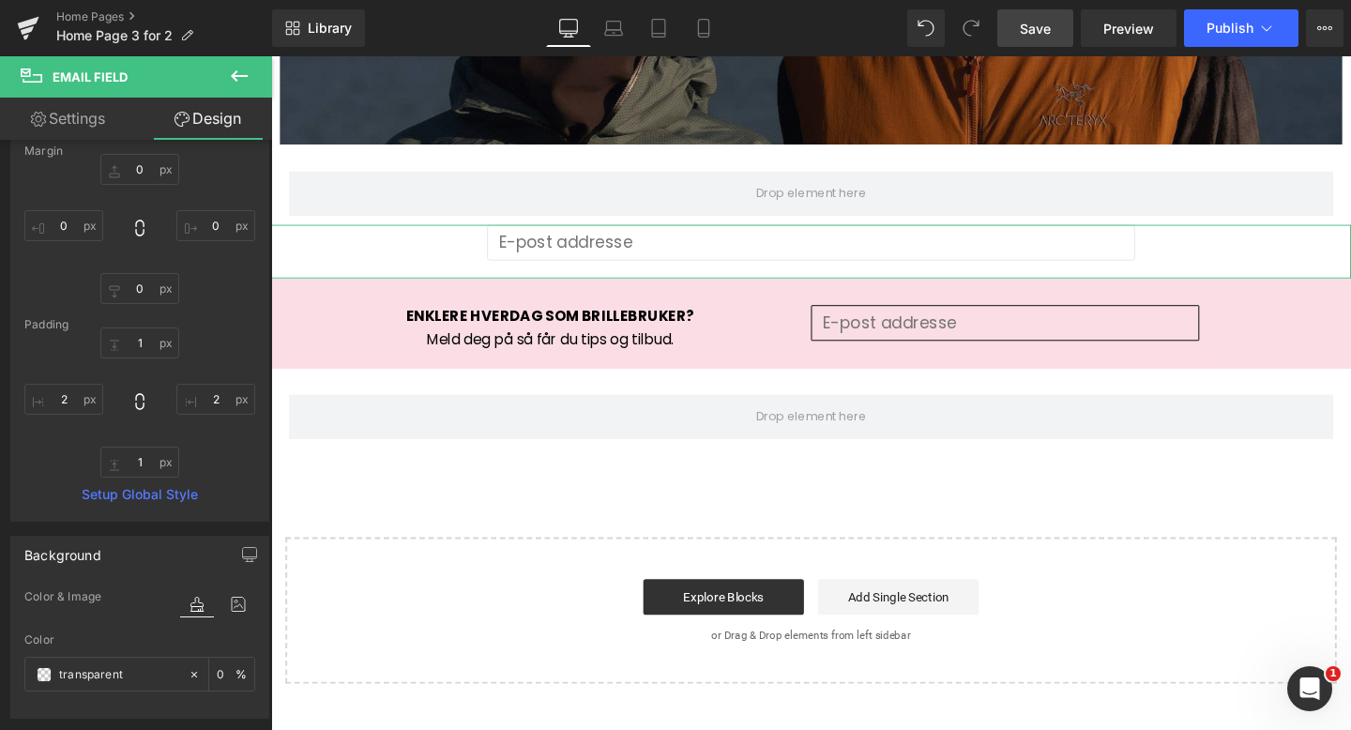
click at [86, 115] on link "Settings" at bounding box center [68, 119] width 136 height 42
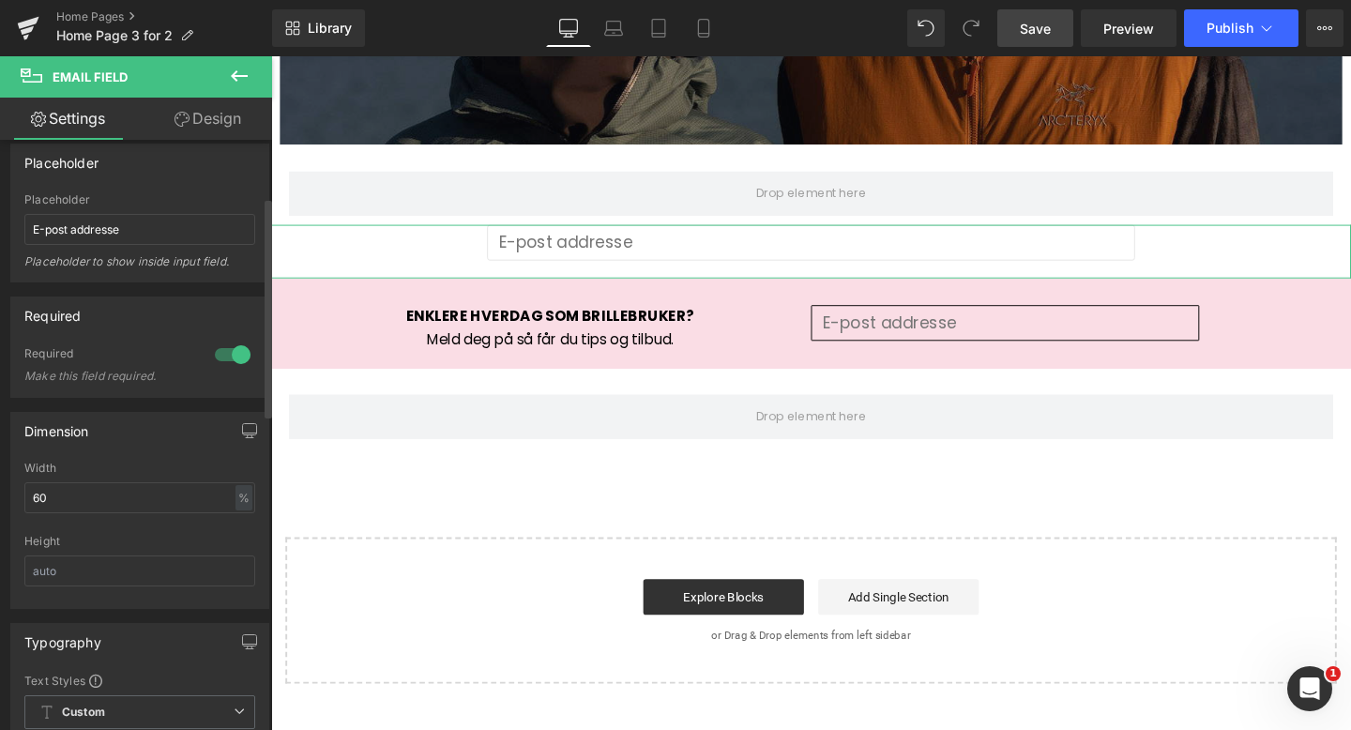
scroll to position [0, 0]
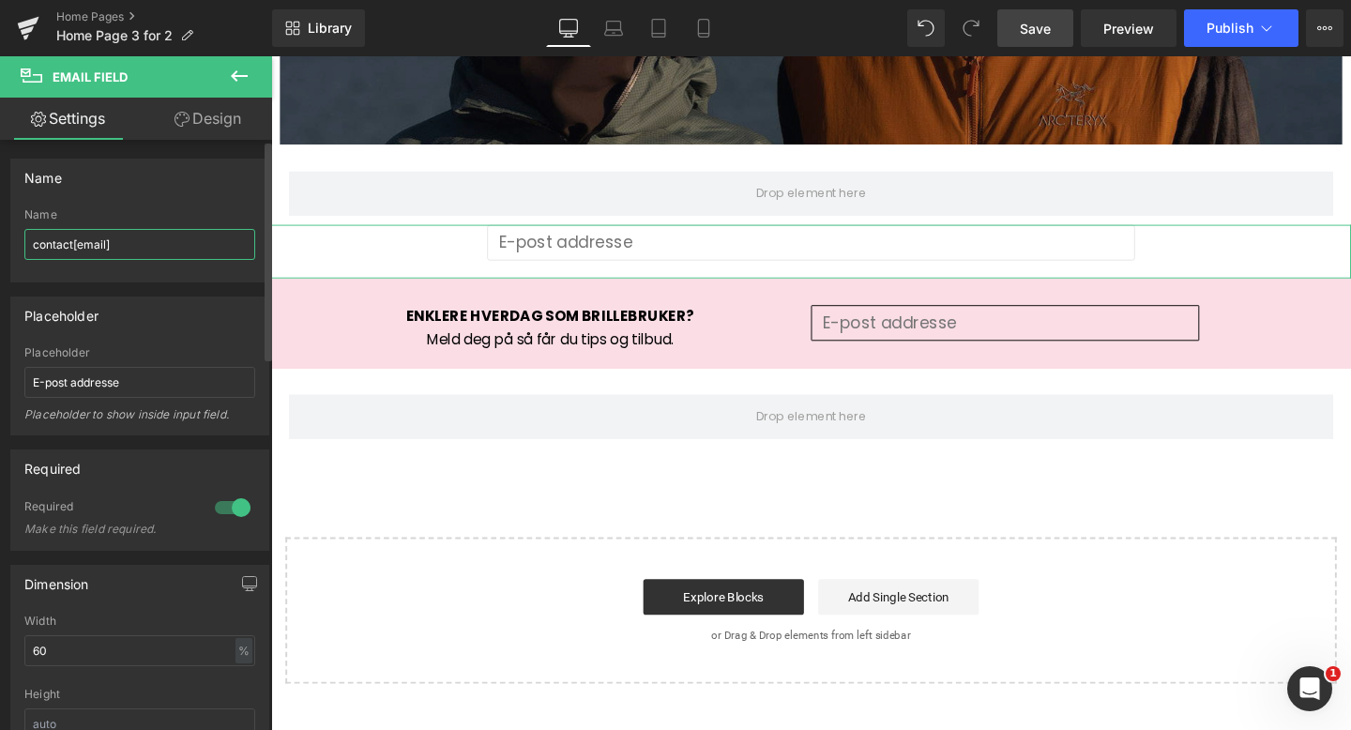
click at [118, 250] on input "contact[email]" at bounding box center [139, 244] width 231 height 31
click at [53, 210] on div "Name" at bounding box center [139, 214] width 231 height 13
click at [1047, 28] on span "Save" at bounding box center [1035, 29] width 31 height 20
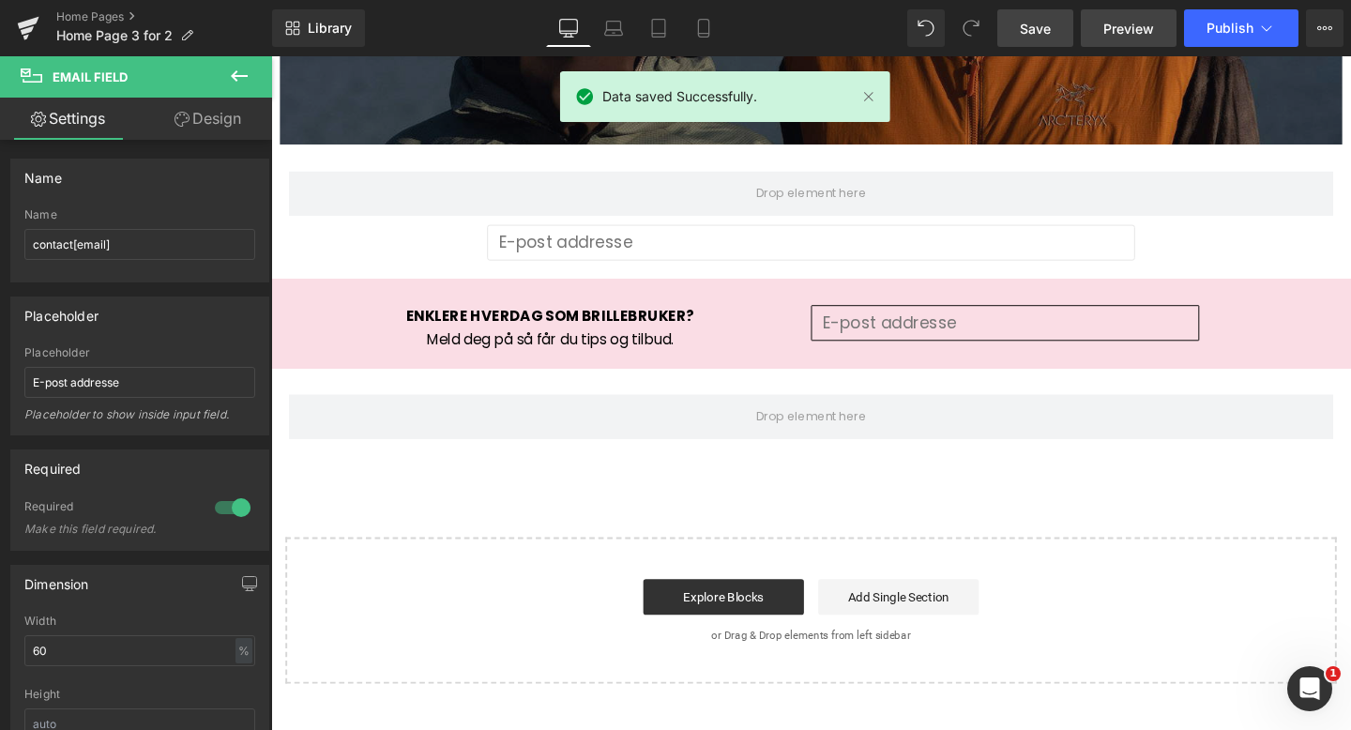
click at [1114, 27] on span "Preview" at bounding box center [1128, 29] width 51 height 20
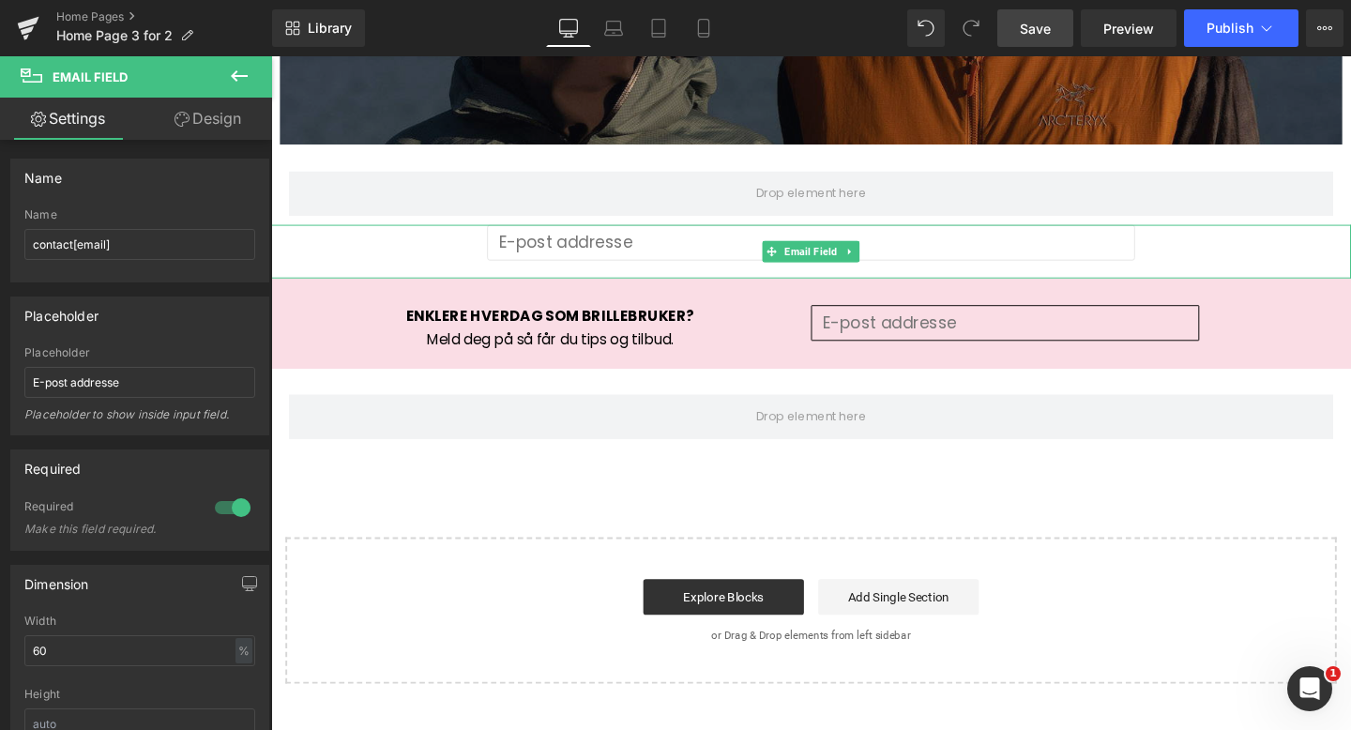
scroll to position [3057, 0]
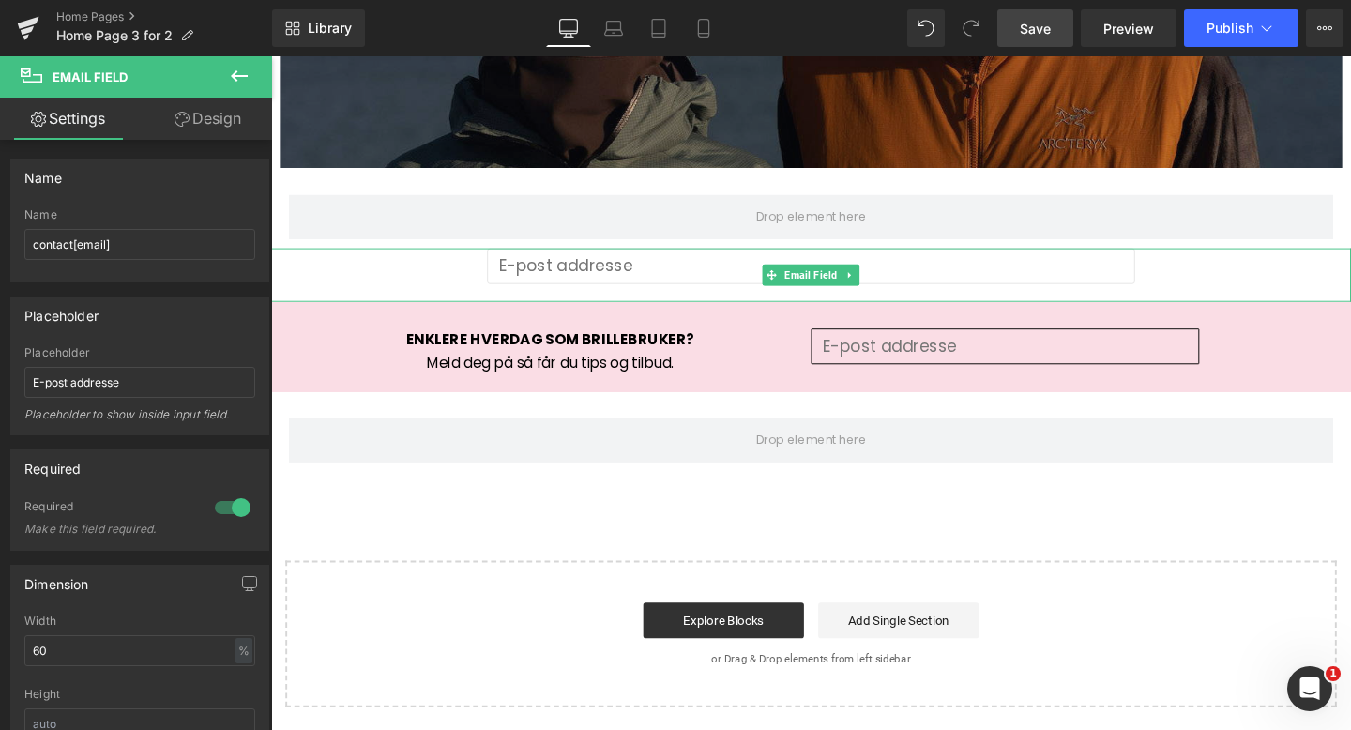
click at [362, 276] on div at bounding box center [838, 286] width 1135 height 56
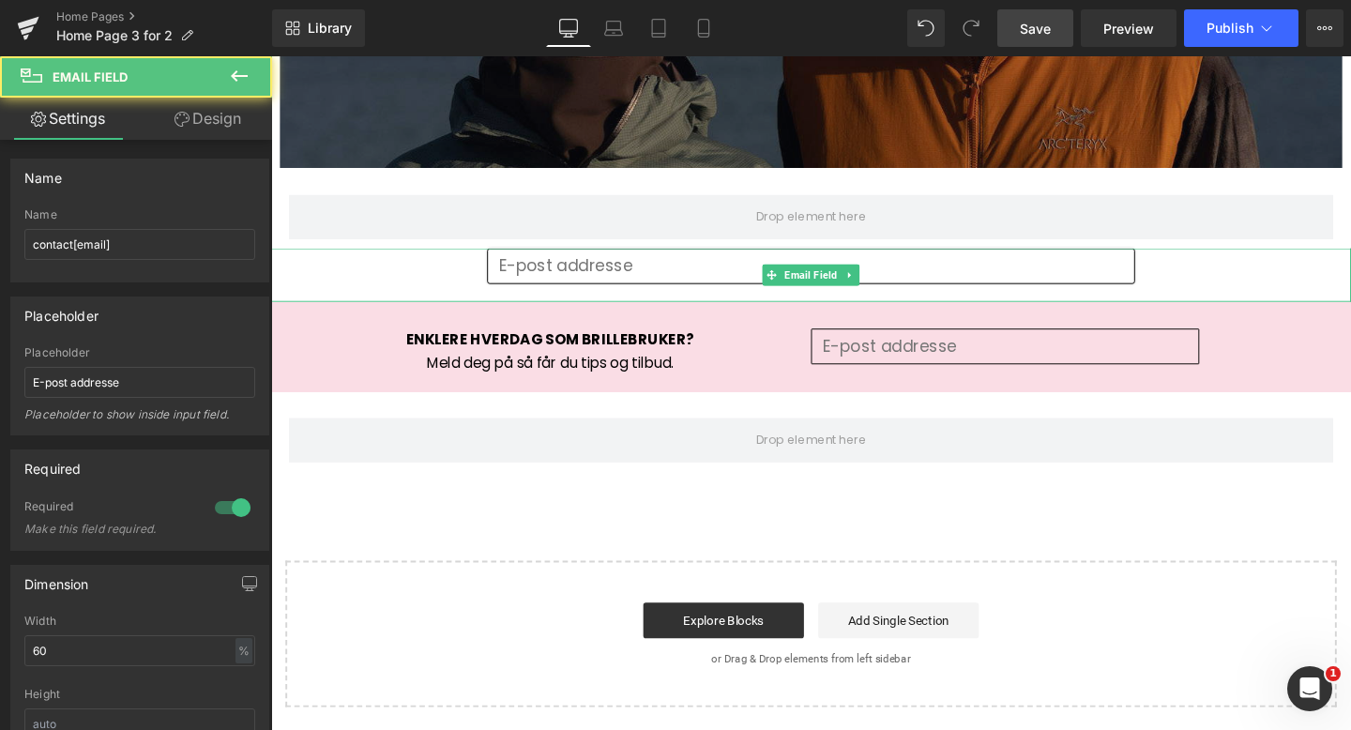
click at [502, 285] on input "email" at bounding box center [838, 277] width 681 height 38
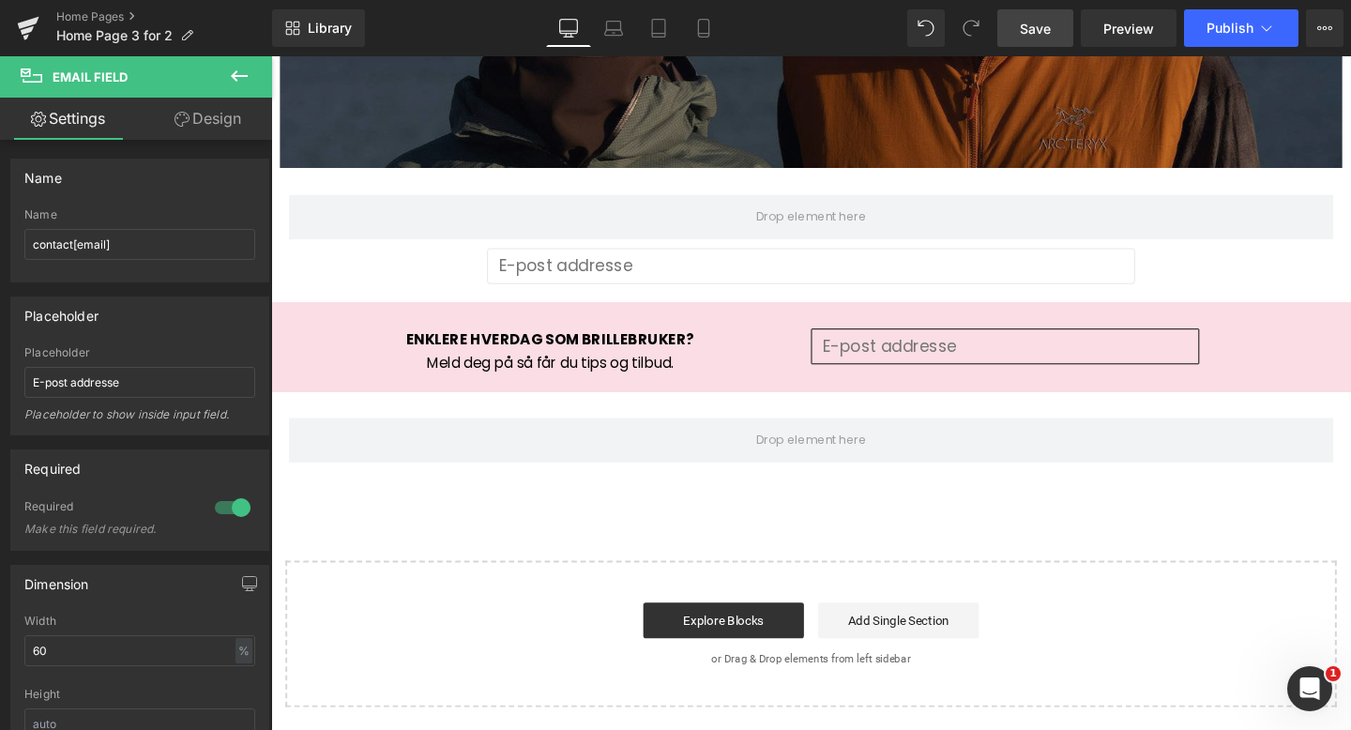
click at [240, 72] on icon at bounding box center [239, 76] width 23 height 23
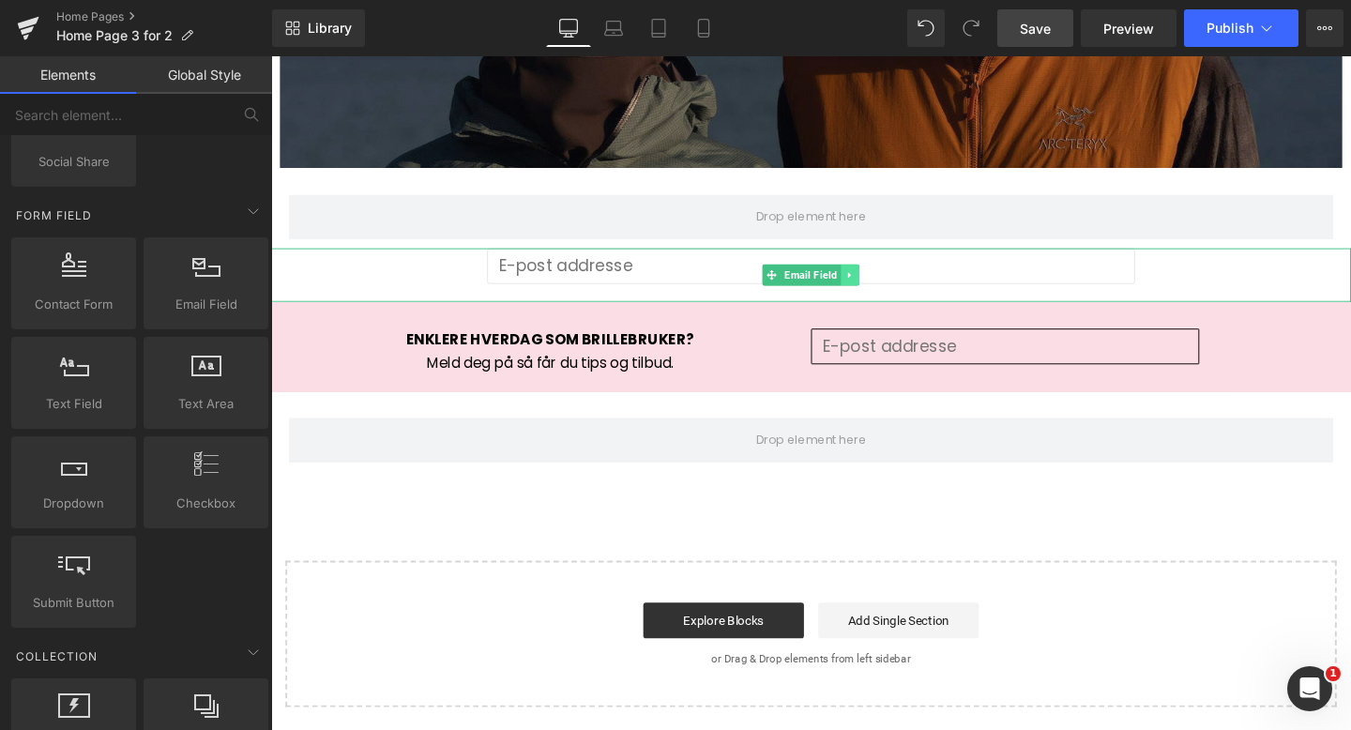
click at [878, 284] on icon at bounding box center [879, 286] width 3 height 7
click at [890, 285] on icon at bounding box center [890, 286] width 10 height 10
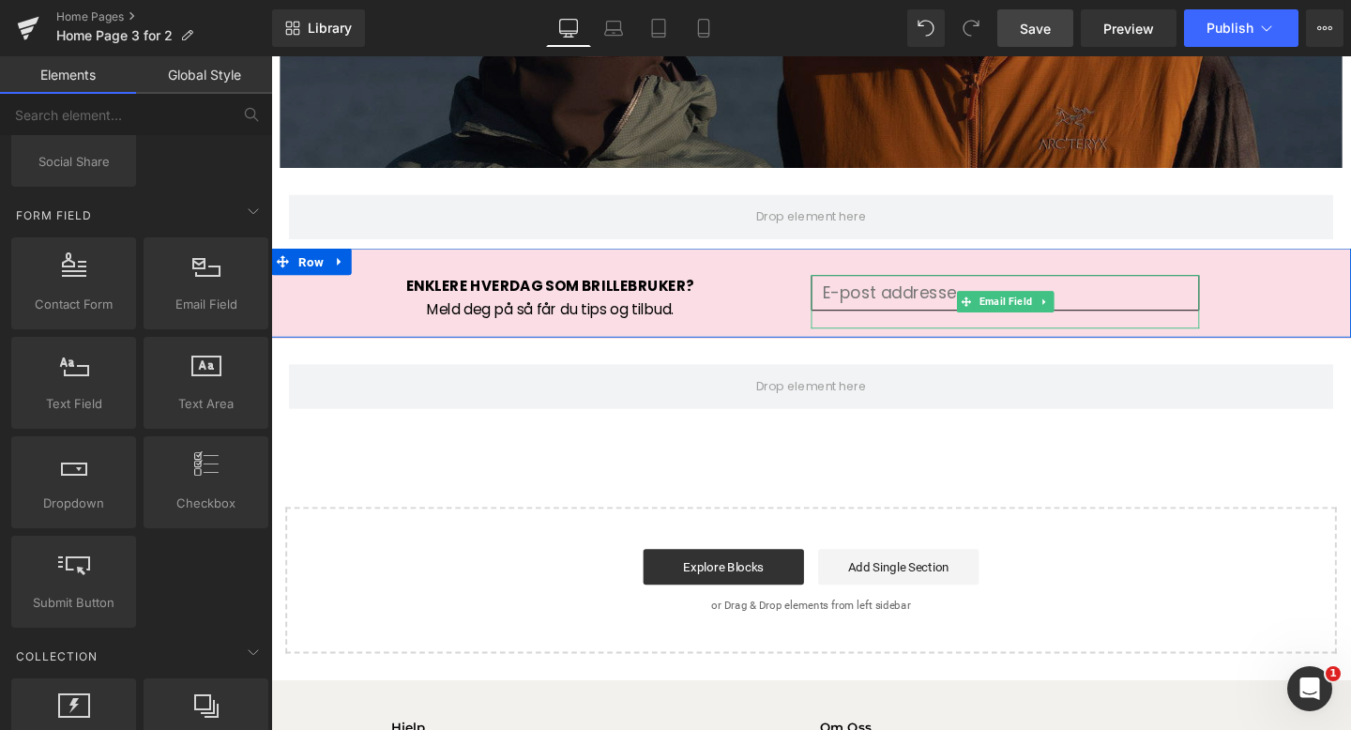
click at [1022, 305] on span "Email Field" at bounding box center [1042, 314] width 63 height 23
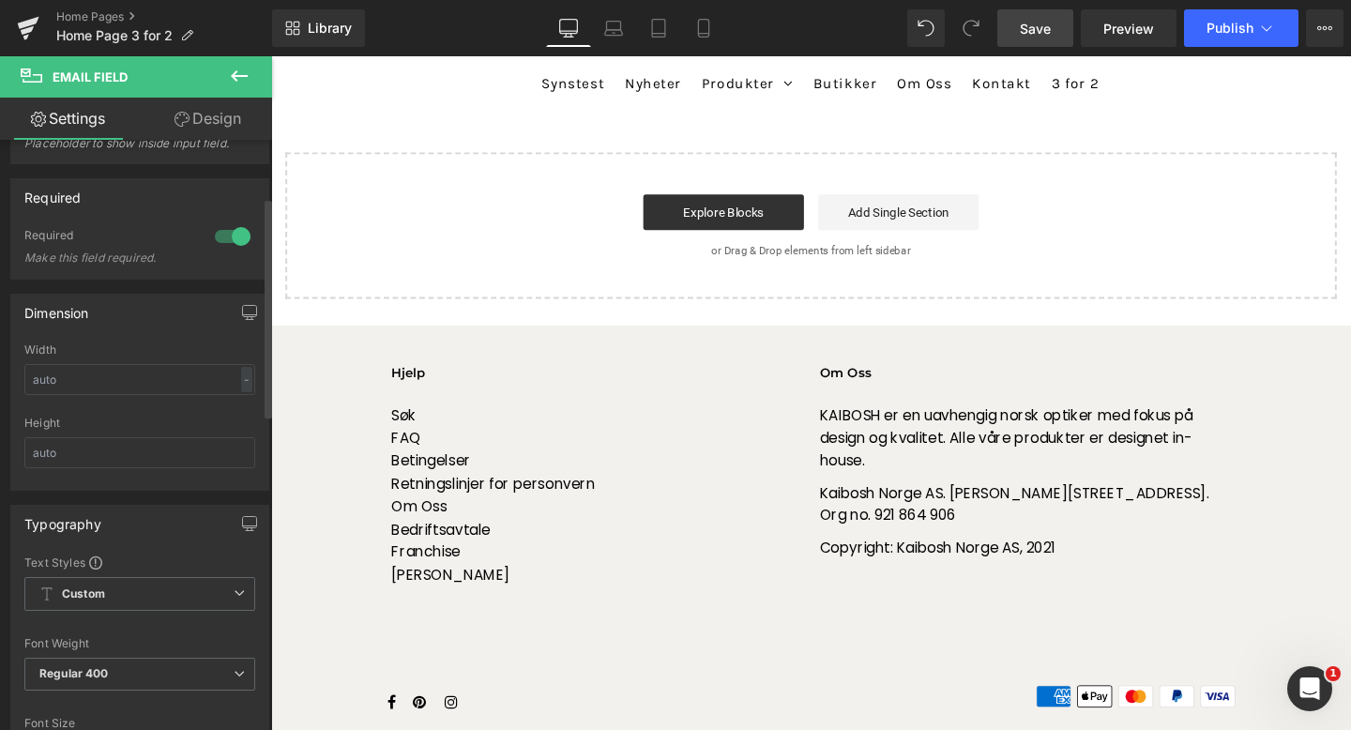
scroll to position [323, 0]
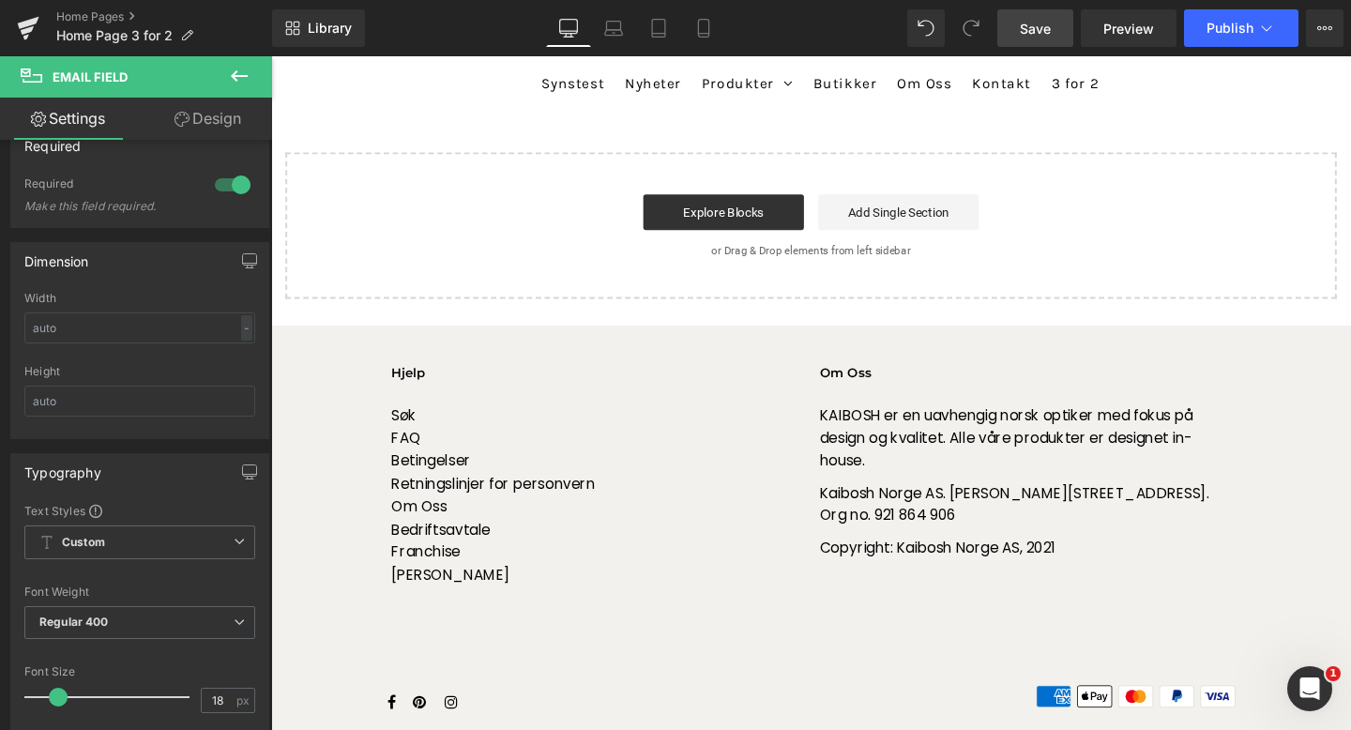
click at [242, 69] on icon at bounding box center [239, 76] width 23 height 23
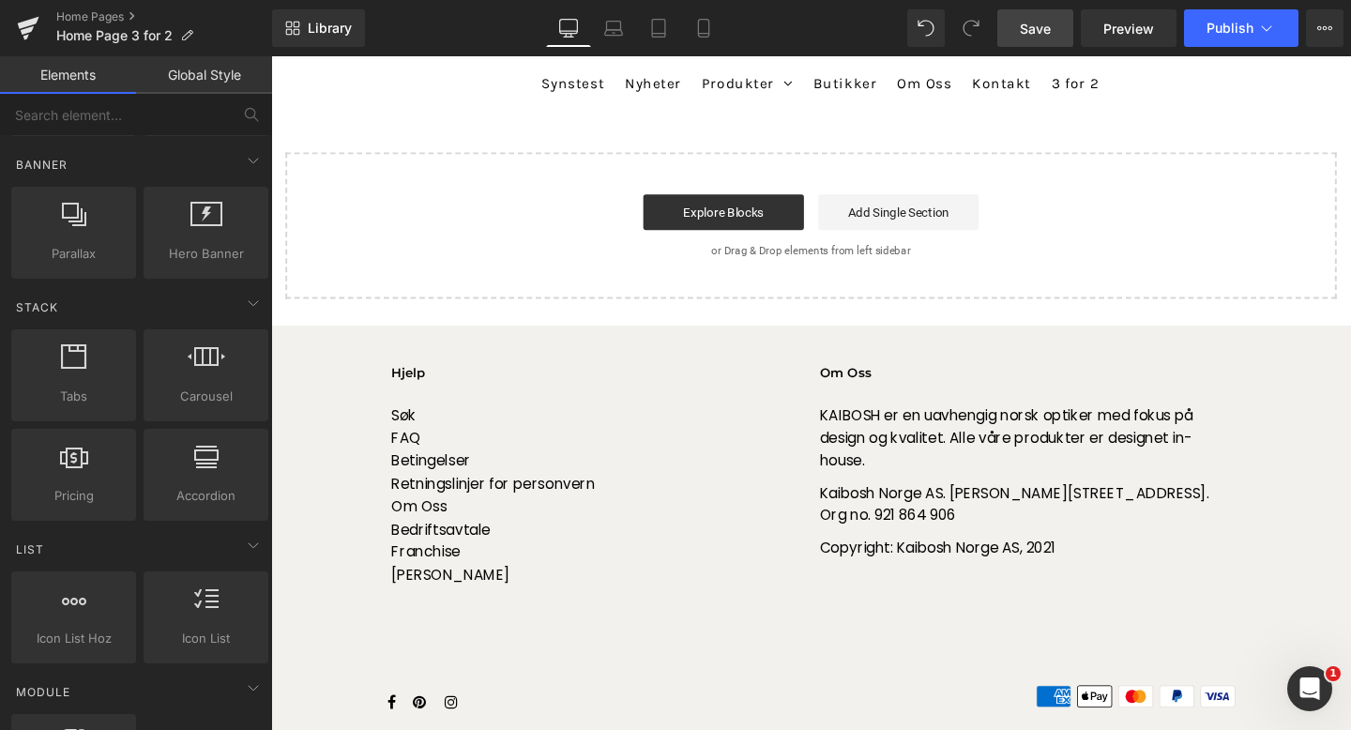
scroll to position [0, 0]
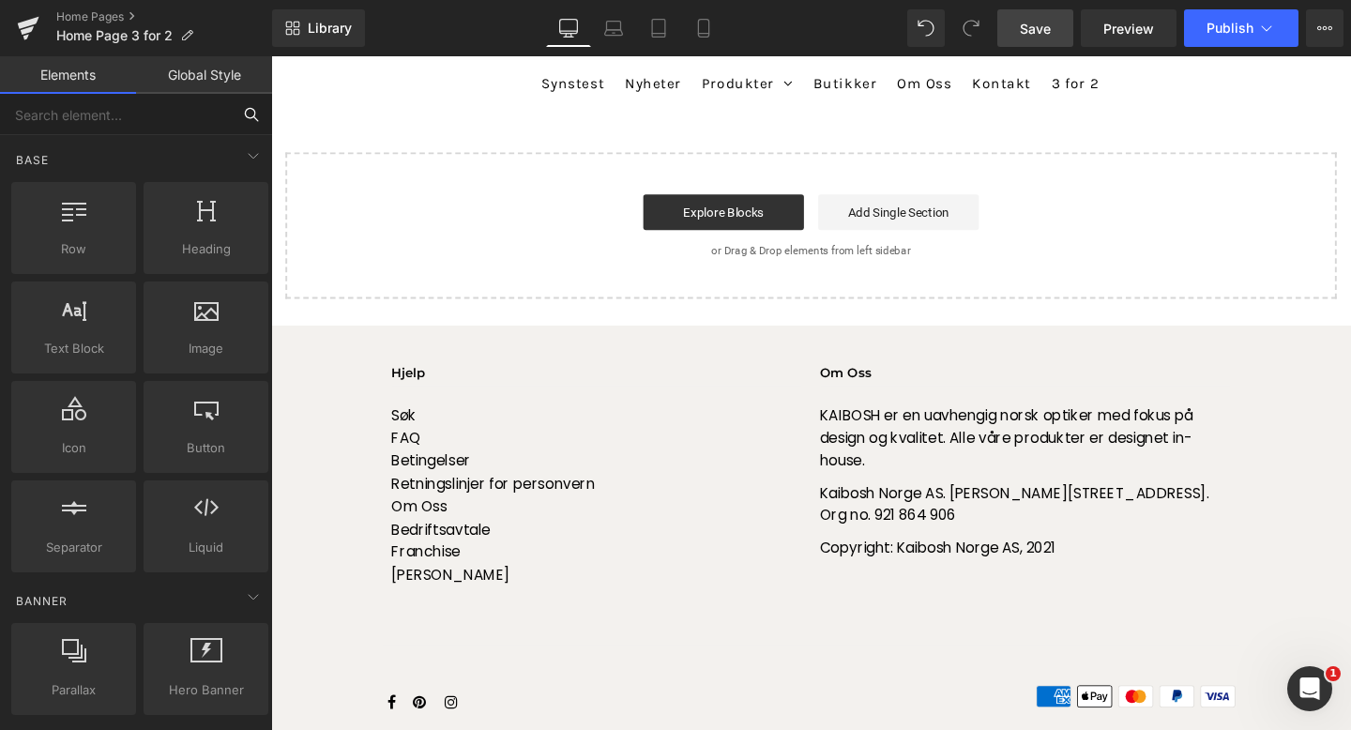
click at [117, 114] on input "text" at bounding box center [115, 114] width 231 height 41
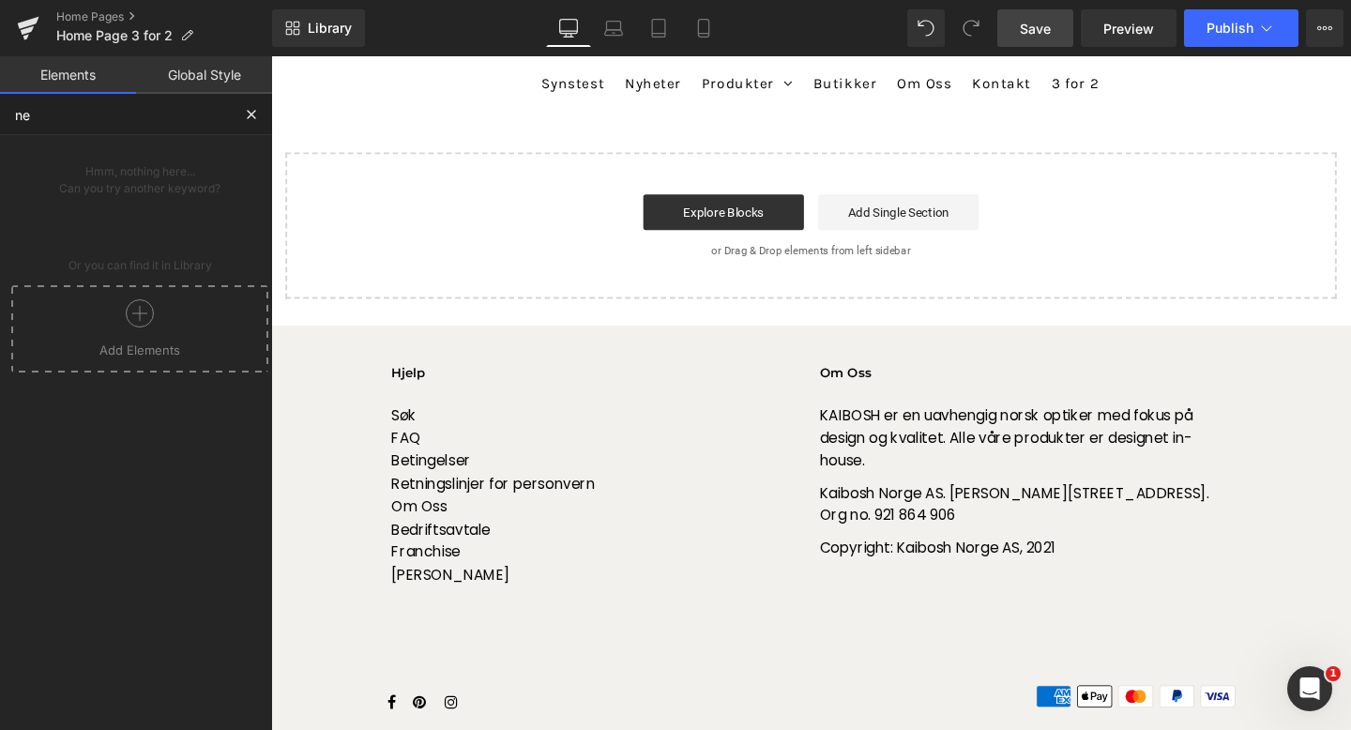
type input "n"
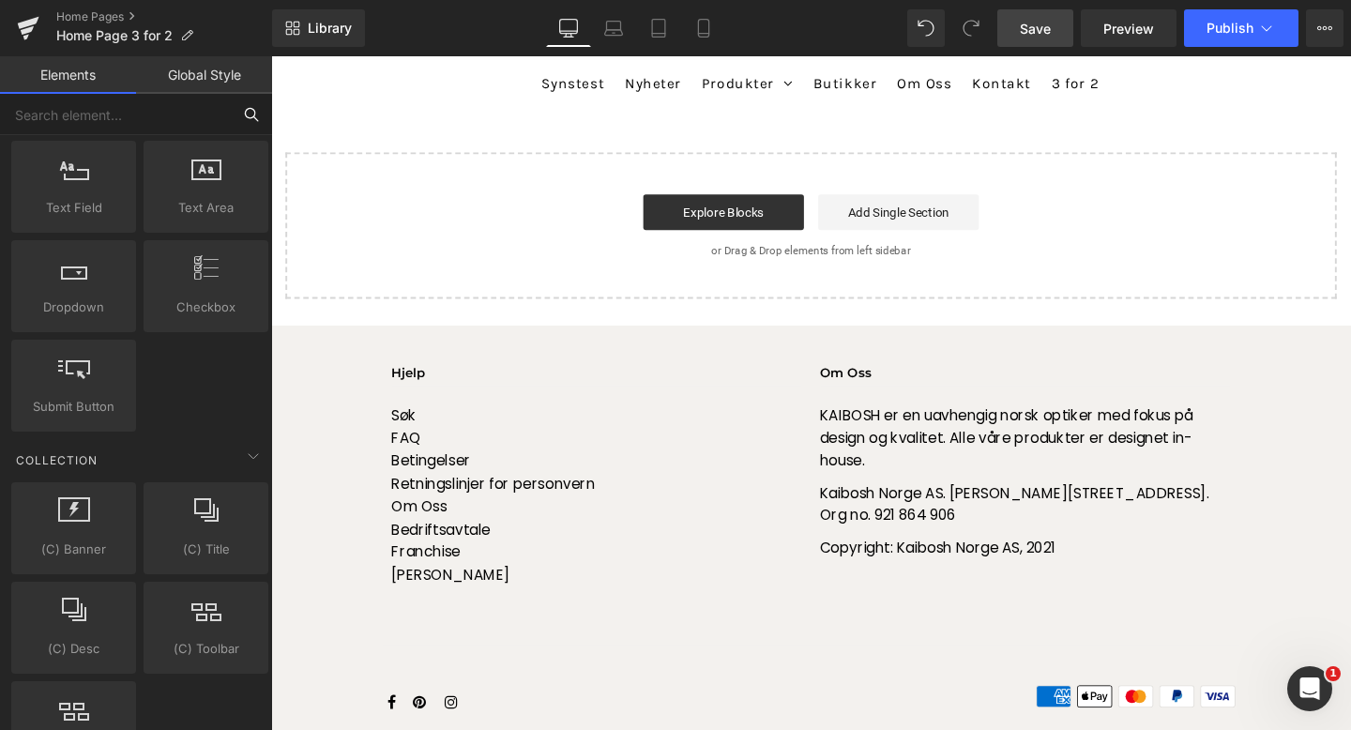
scroll to position [2621, 0]
click at [87, 375] on div at bounding box center [74, 372] width 114 height 42
click at [123, 356] on div at bounding box center [74, 372] width 114 height 42
click at [121, 352] on icon at bounding box center [123, 348] width 14 height 14
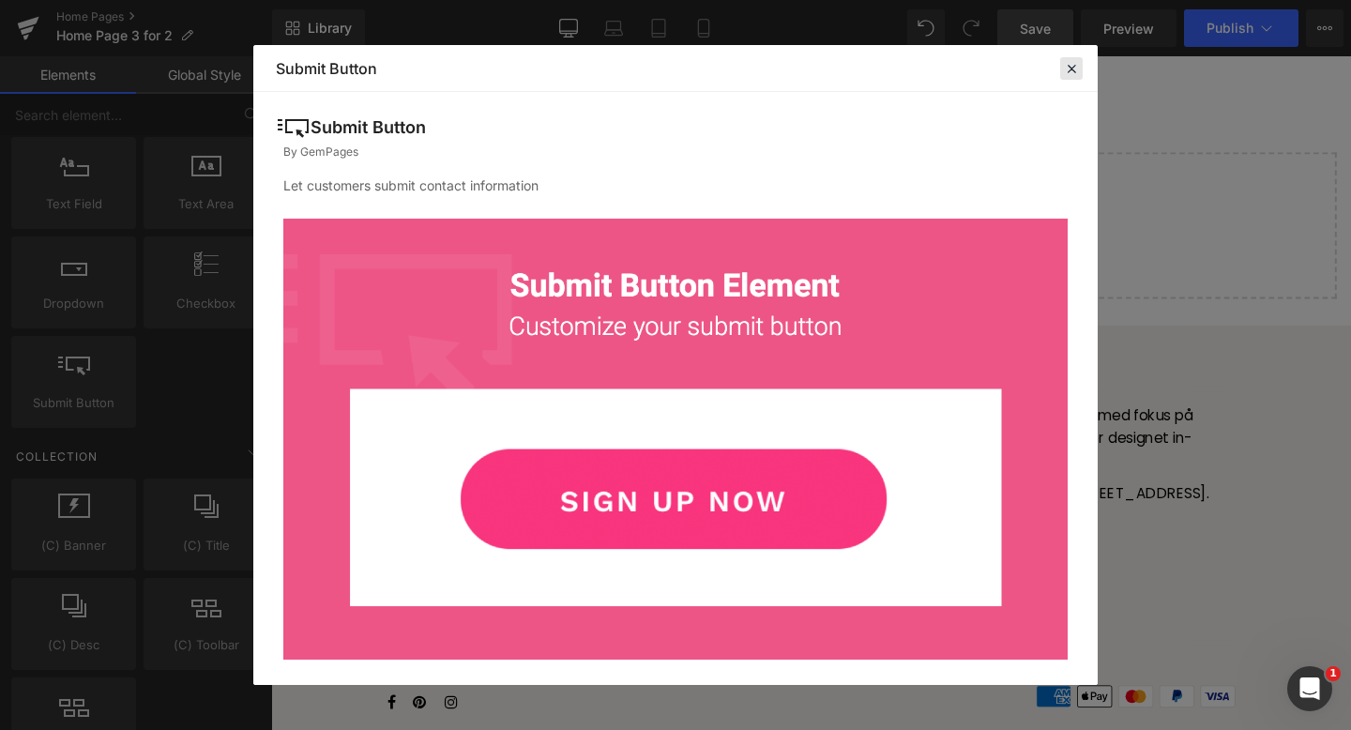
click at [1072, 68] on icon at bounding box center [1071, 68] width 17 height 17
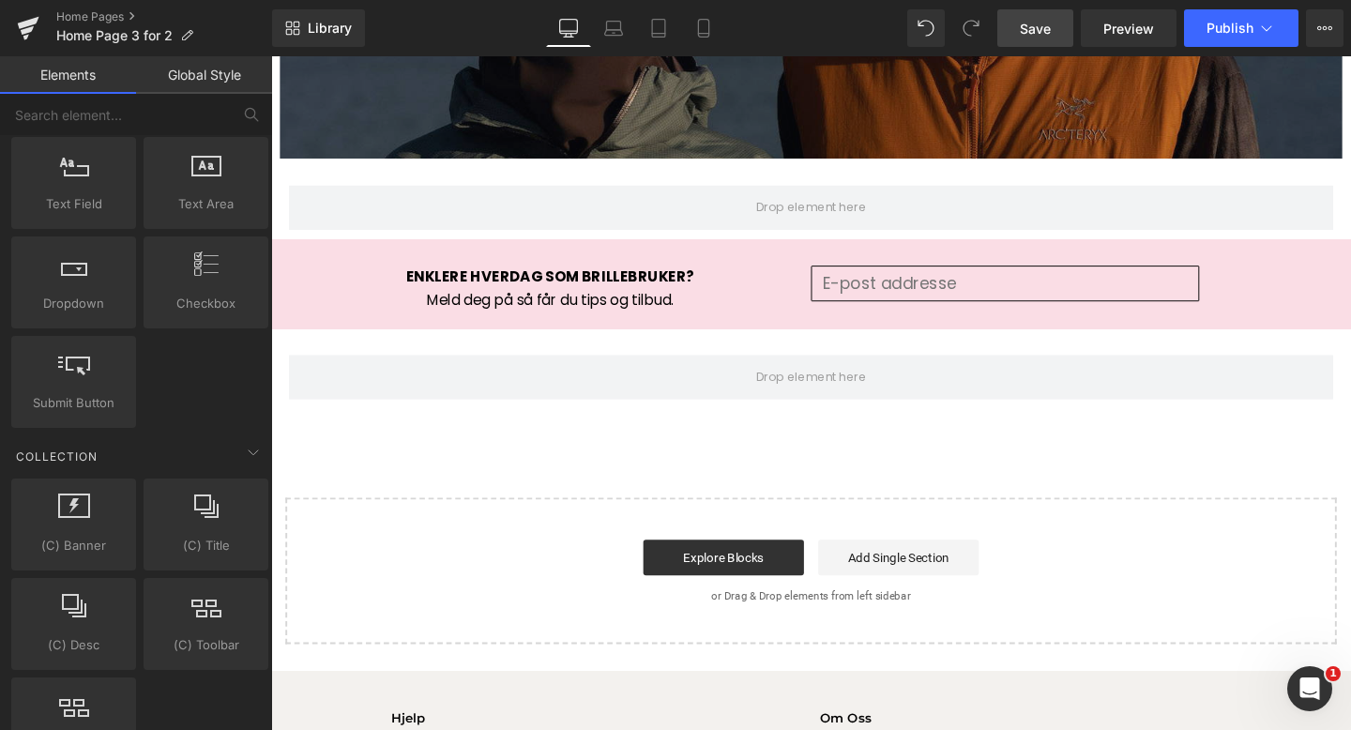
scroll to position [3063, 0]
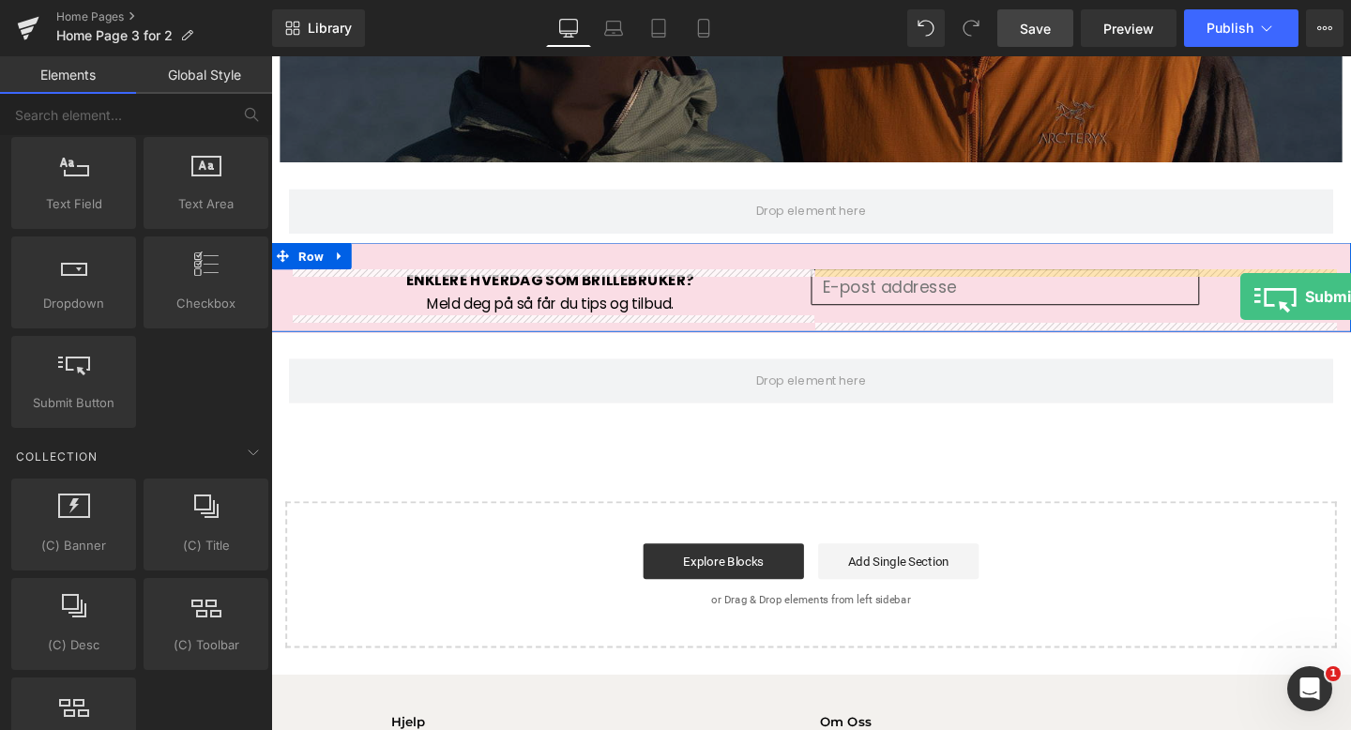
drag, startPoint x: 338, startPoint y: 458, endPoint x: 1290, endPoint y: 309, distance: 963.7
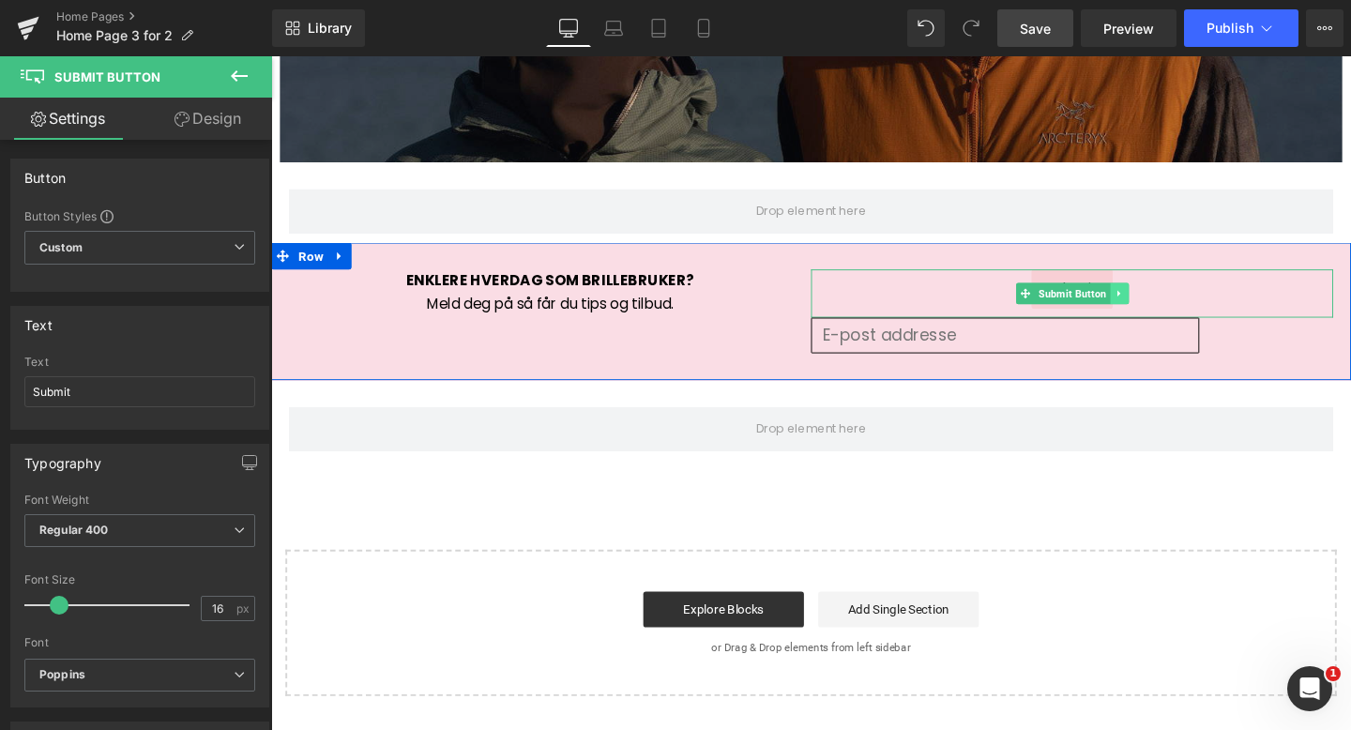
click at [1162, 305] on icon at bounding box center [1163, 305] width 10 height 11
click at [1101, 302] on span "Submit Button" at bounding box center [1084, 306] width 80 height 23
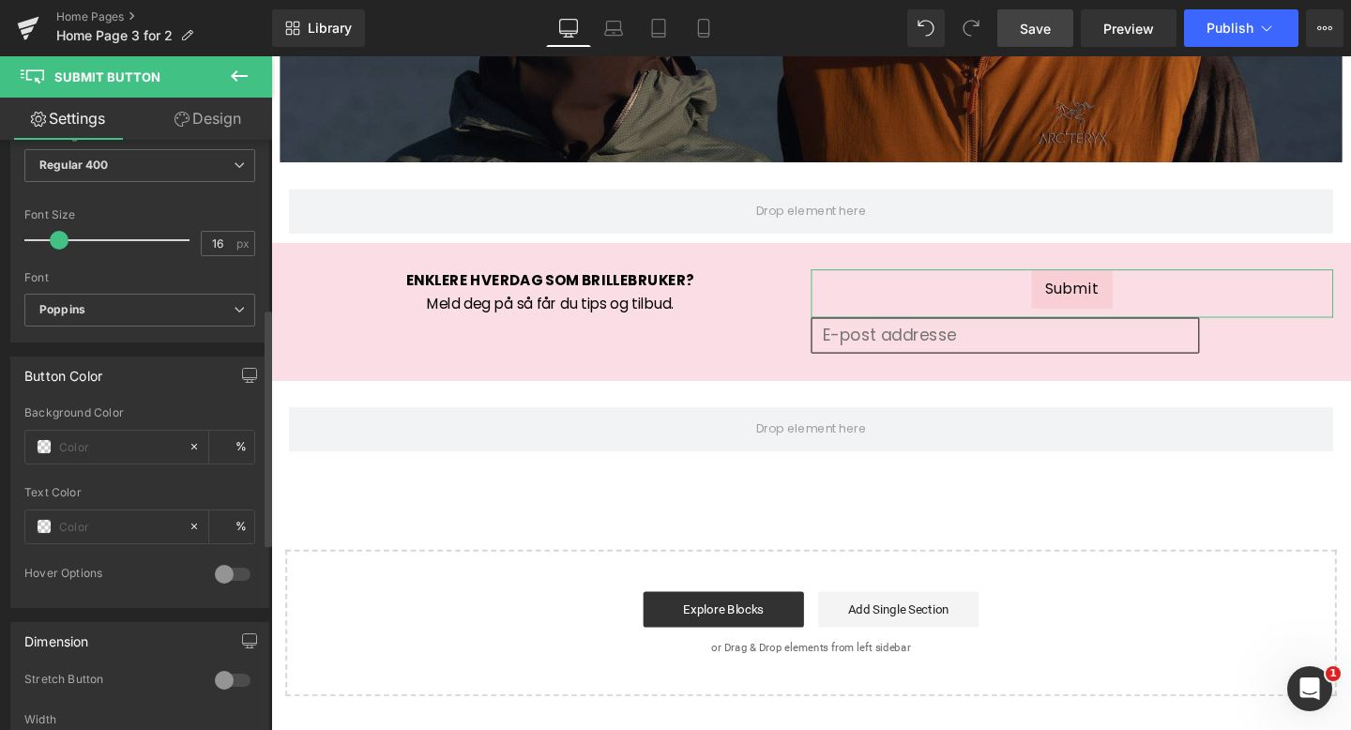
scroll to position [0, 0]
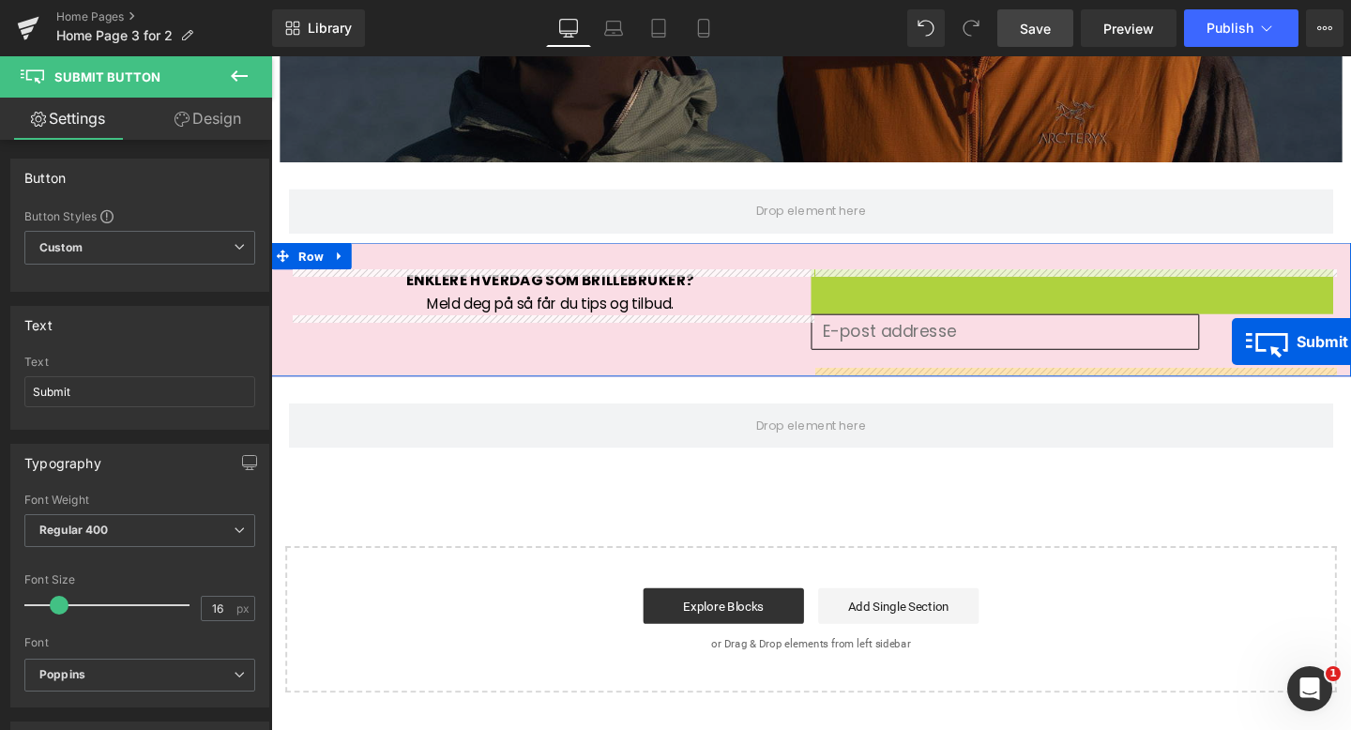
drag, startPoint x: 1128, startPoint y: 306, endPoint x: 1281, endPoint y: 356, distance: 162.0
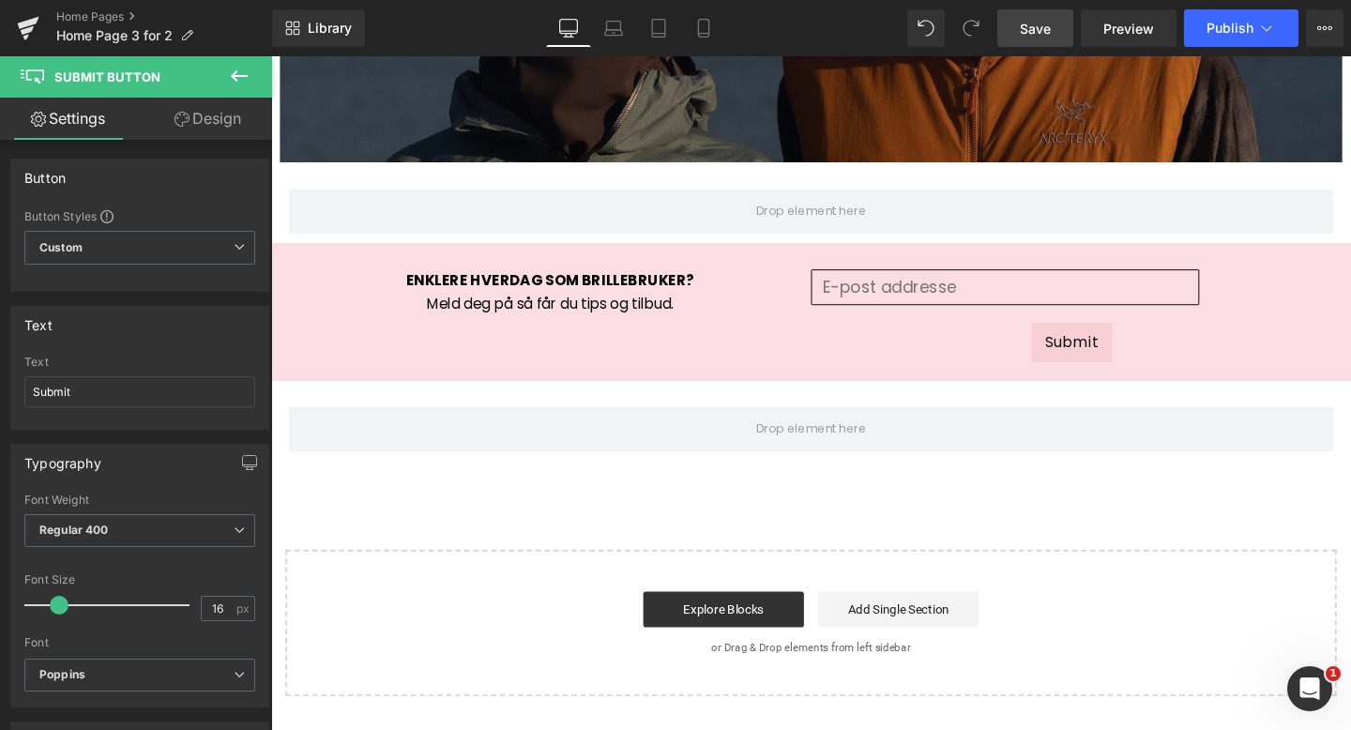
click at [1036, 25] on span "Save" at bounding box center [1035, 29] width 31 height 20
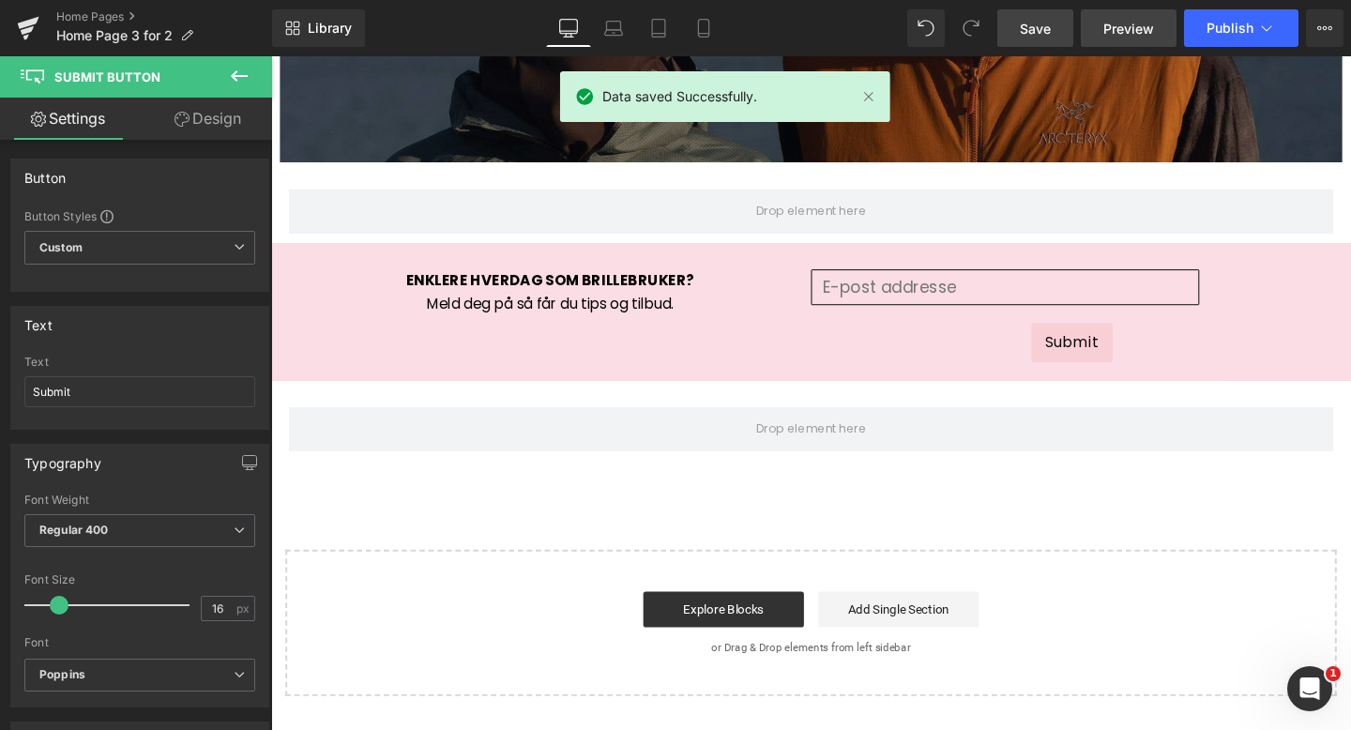
click at [1136, 19] on span "Preview" at bounding box center [1128, 29] width 51 height 20
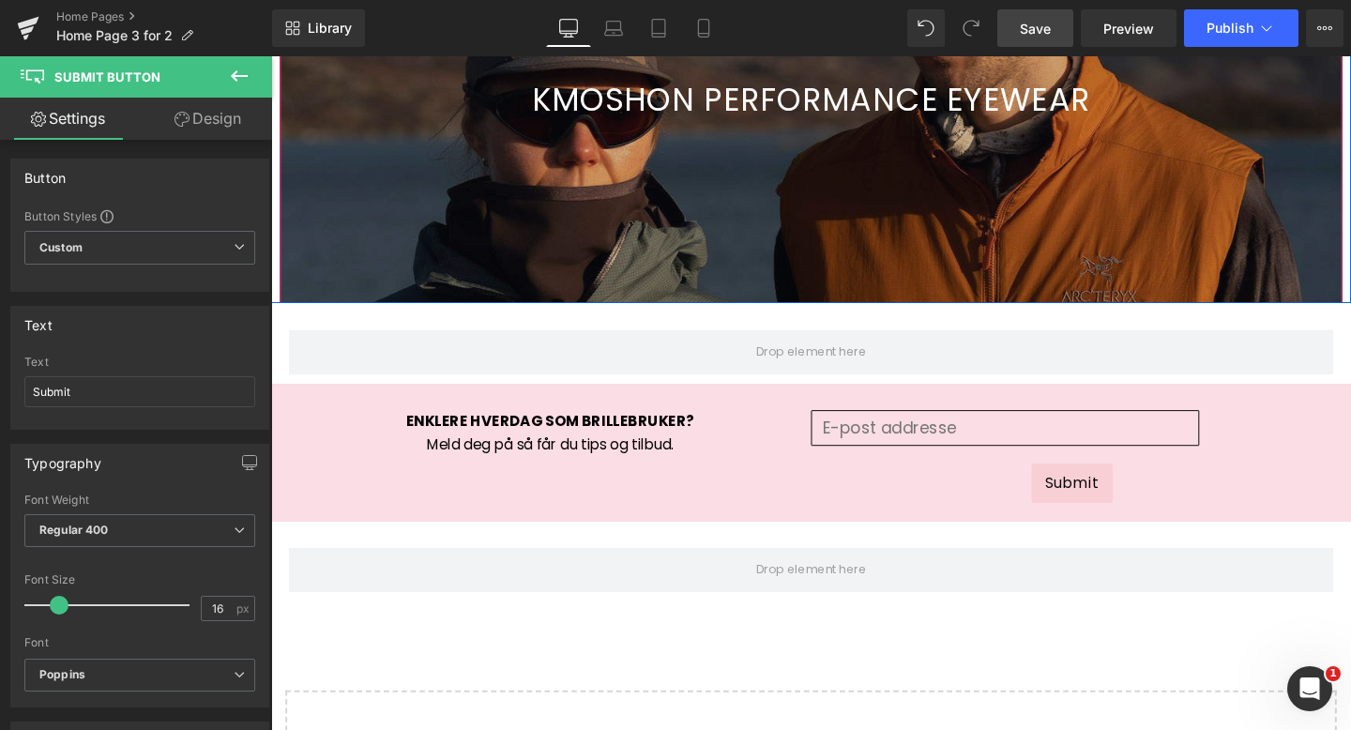
scroll to position [2880, 0]
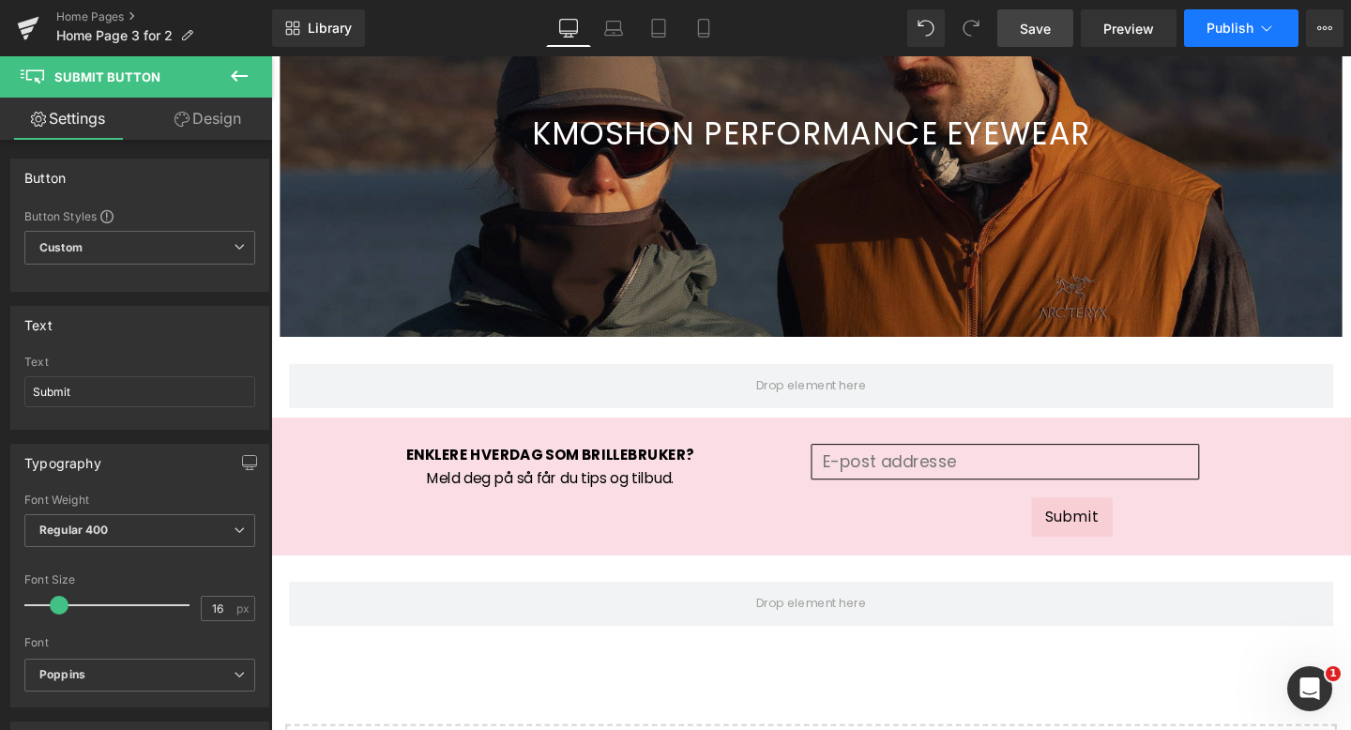
click at [1235, 23] on span "Publish" at bounding box center [1229, 28] width 47 height 15
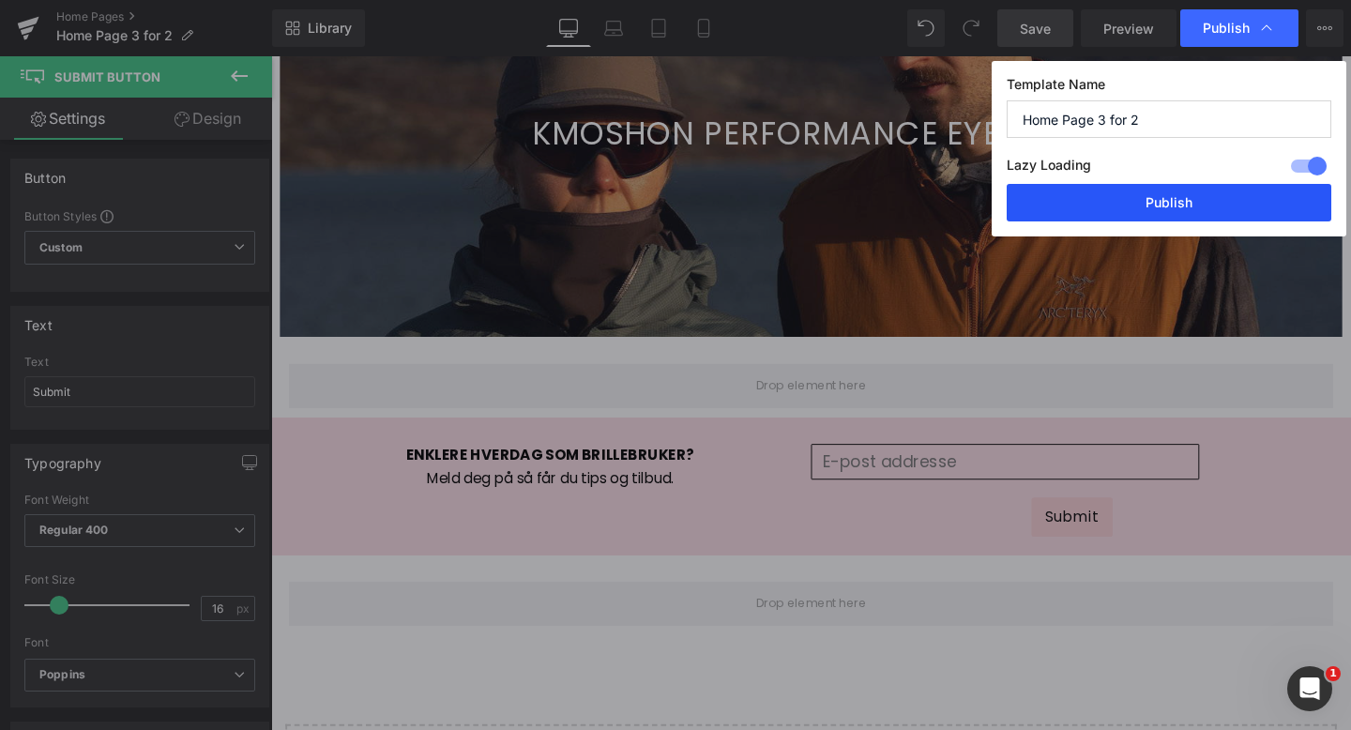
click at [1194, 196] on button "Publish" at bounding box center [1169, 203] width 325 height 38
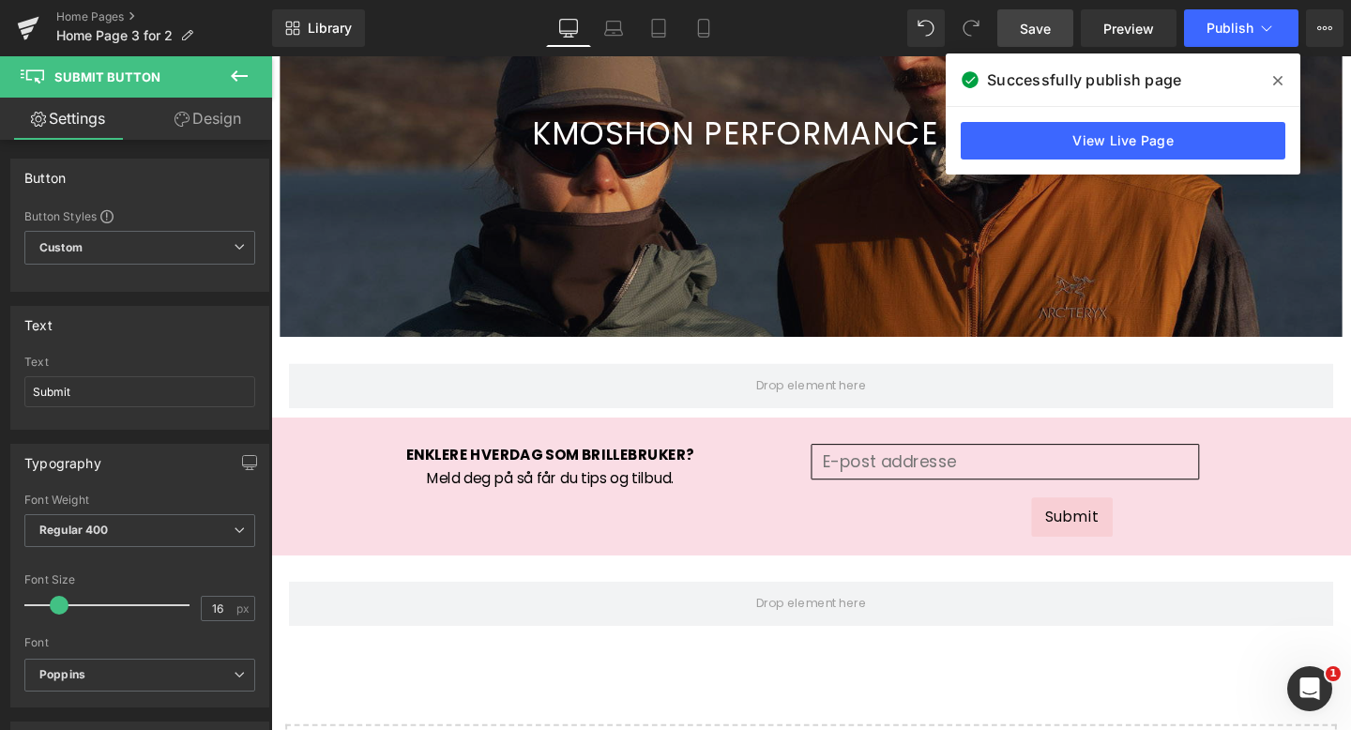
click at [1279, 74] on icon at bounding box center [1277, 80] width 9 height 15
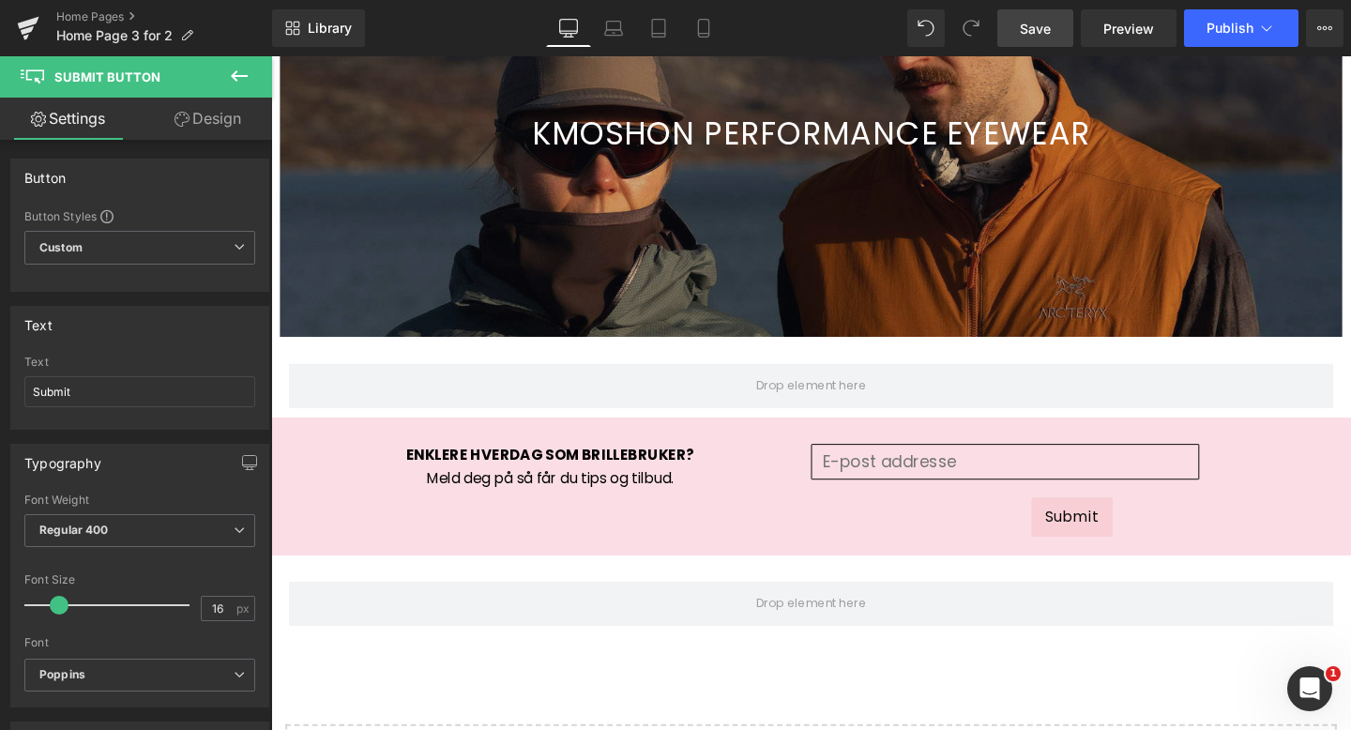
click at [231, 68] on icon at bounding box center [239, 76] width 23 height 23
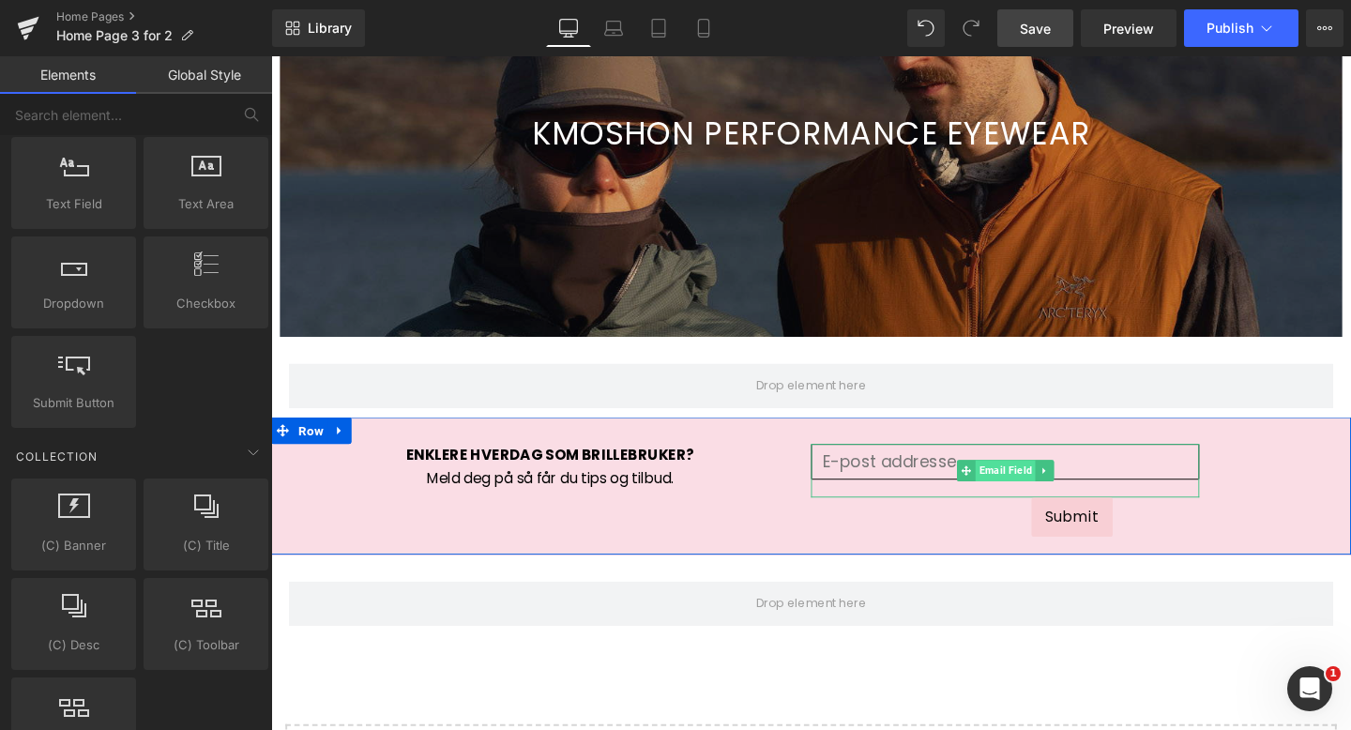
click at [1032, 486] on span "Email Field" at bounding box center [1042, 491] width 63 height 23
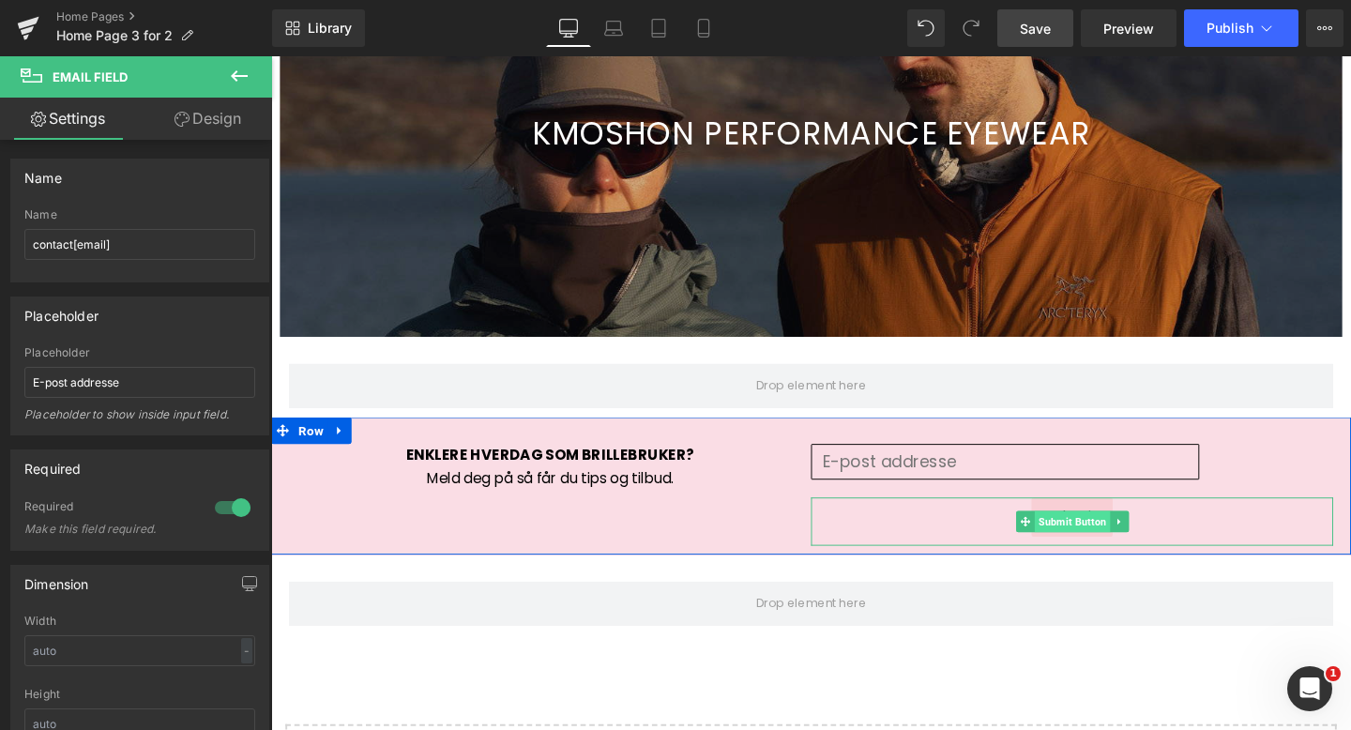
click at [1116, 542] on span "Submit Button" at bounding box center [1113, 545] width 80 height 23
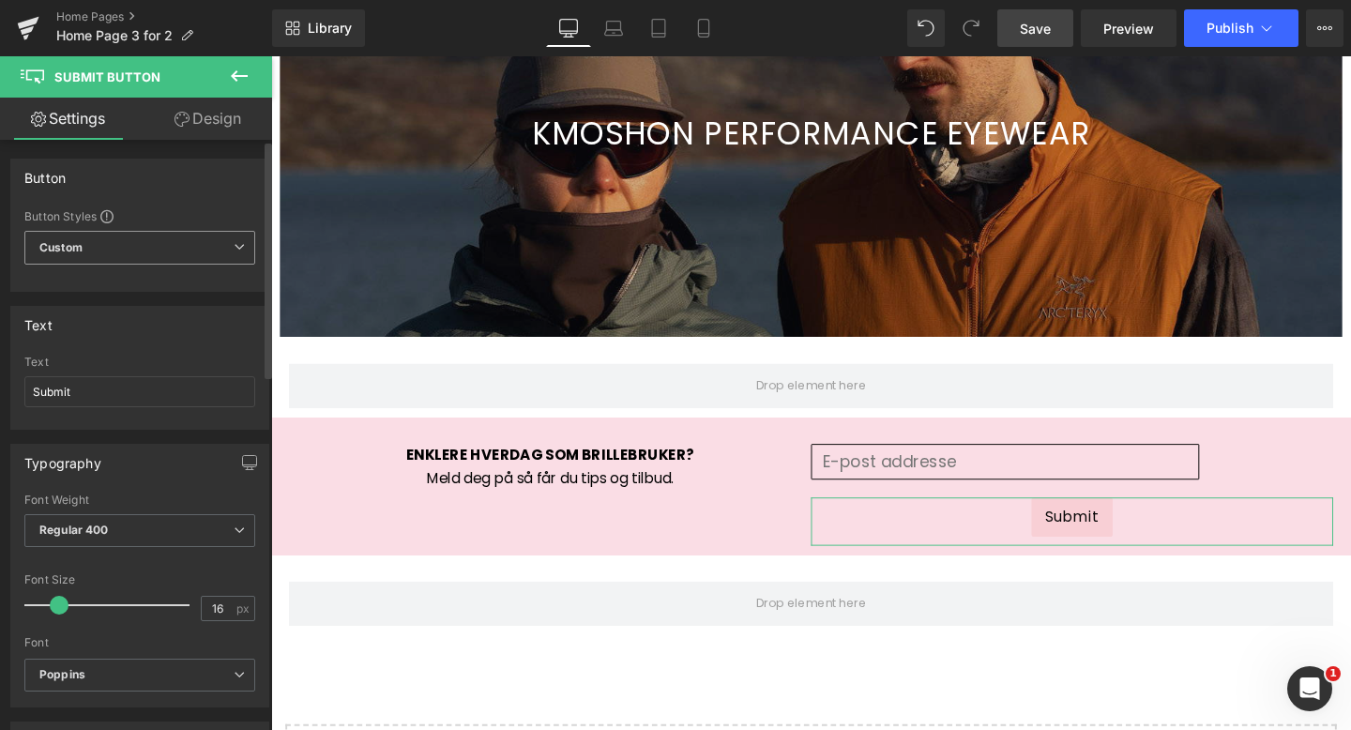
click at [234, 246] on icon at bounding box center [239, 246] width 11 height 11
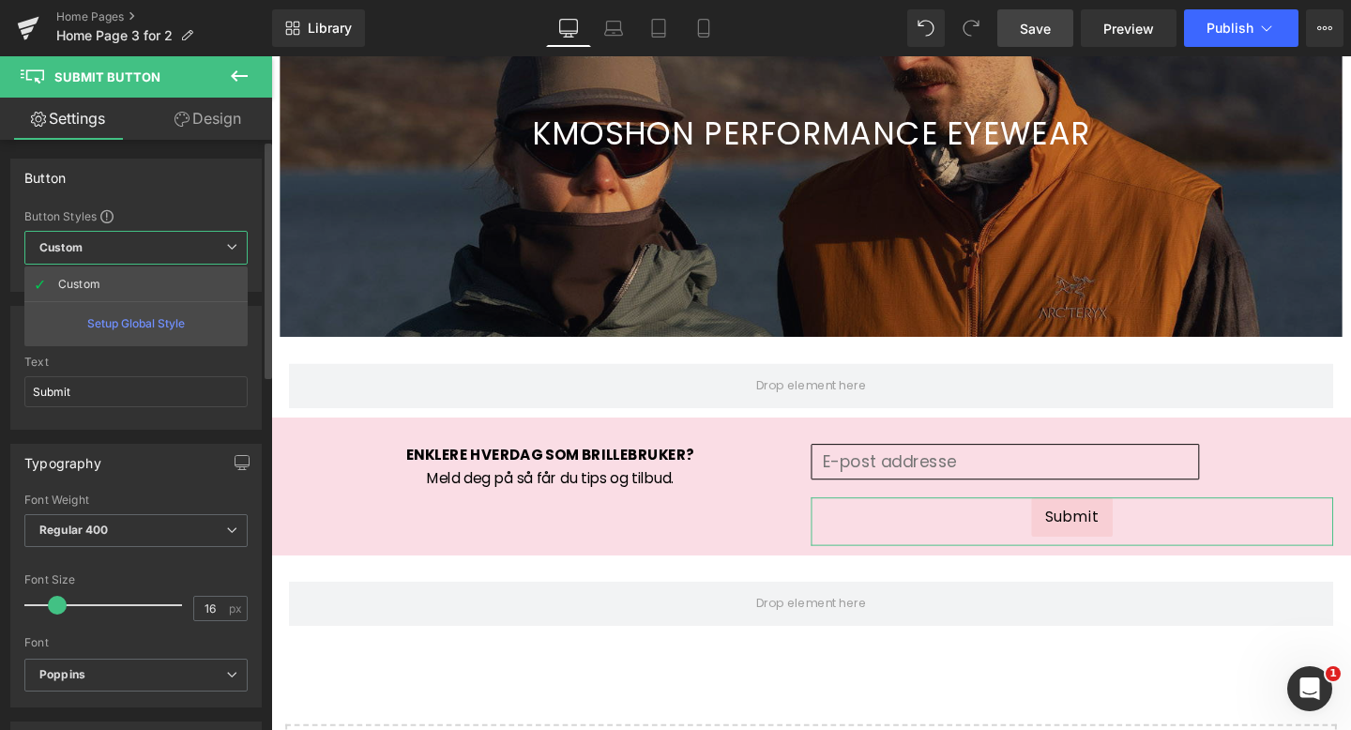
click at [105, 218] on span at bounding box center [106, 216] width 13 height 13
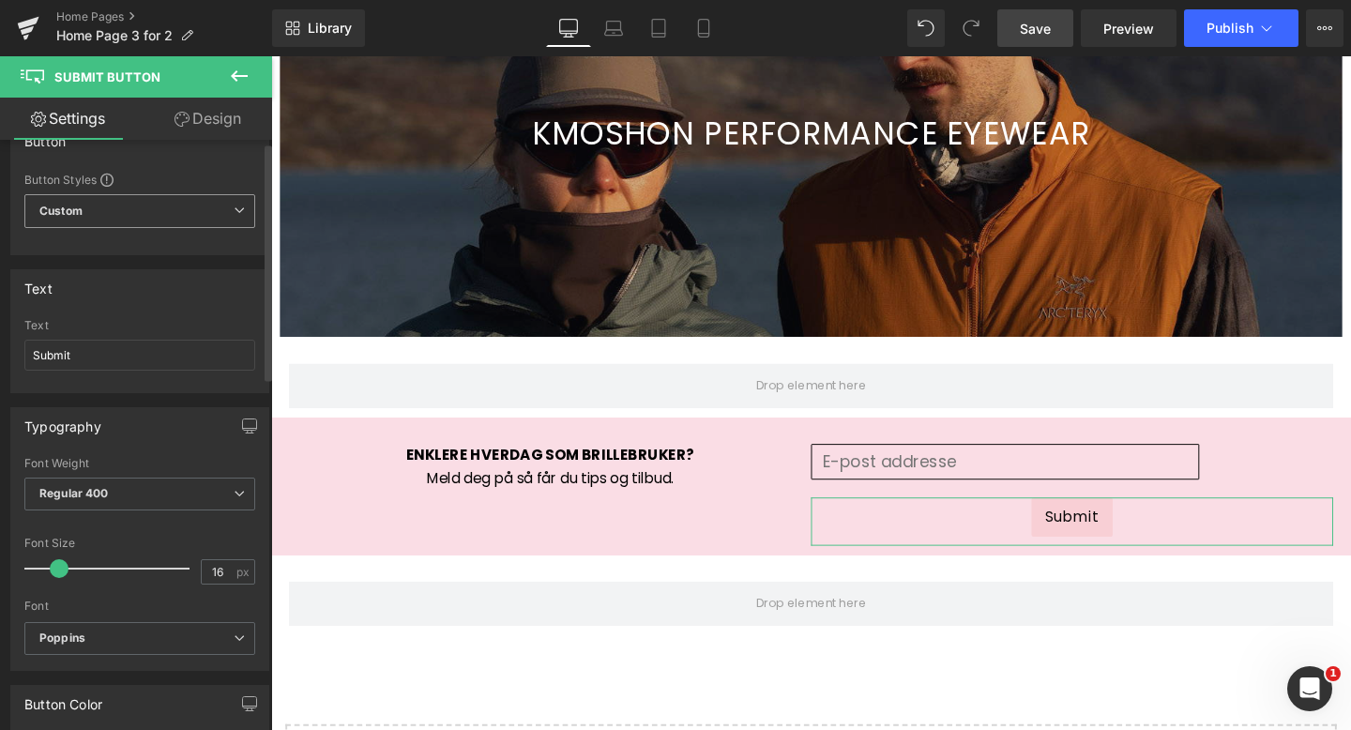
scroll to position [0, 0]
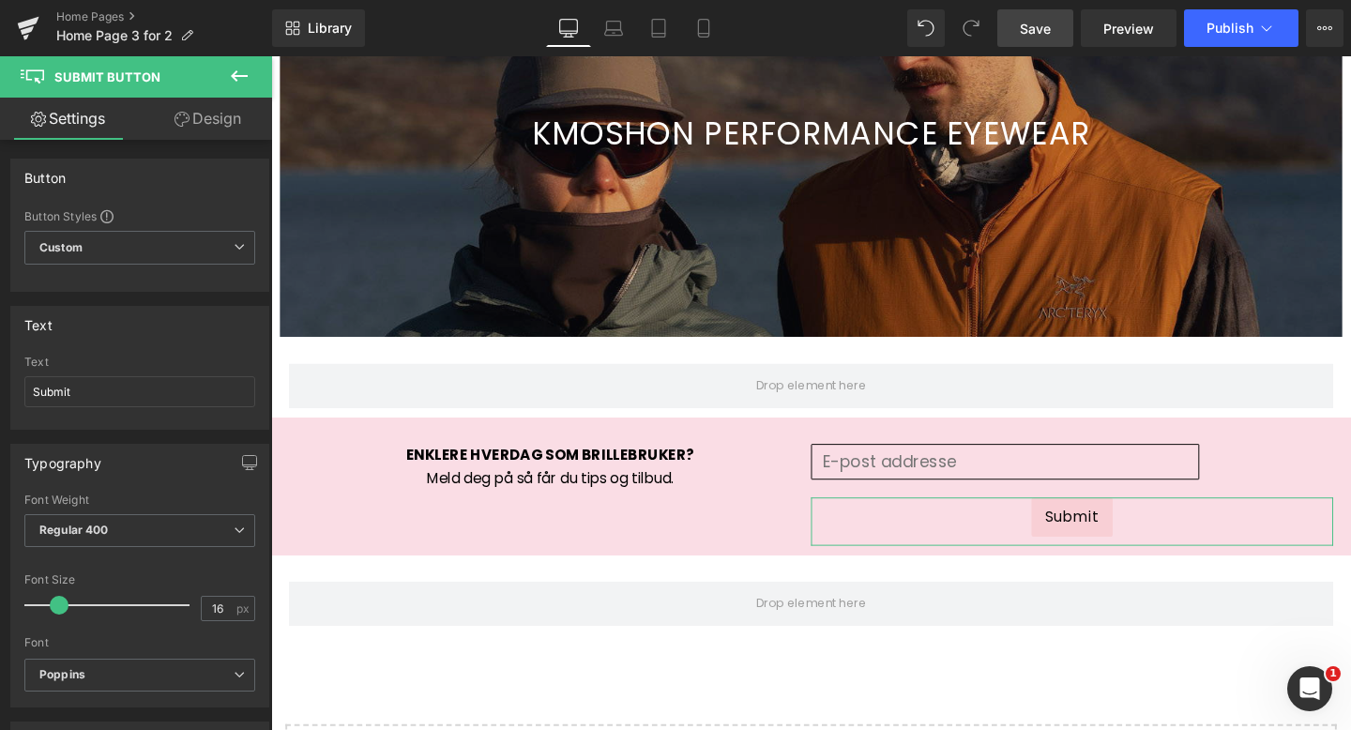
click at [230, 121] on link "Design" at bounding box center [208, 119] width 136 height 42
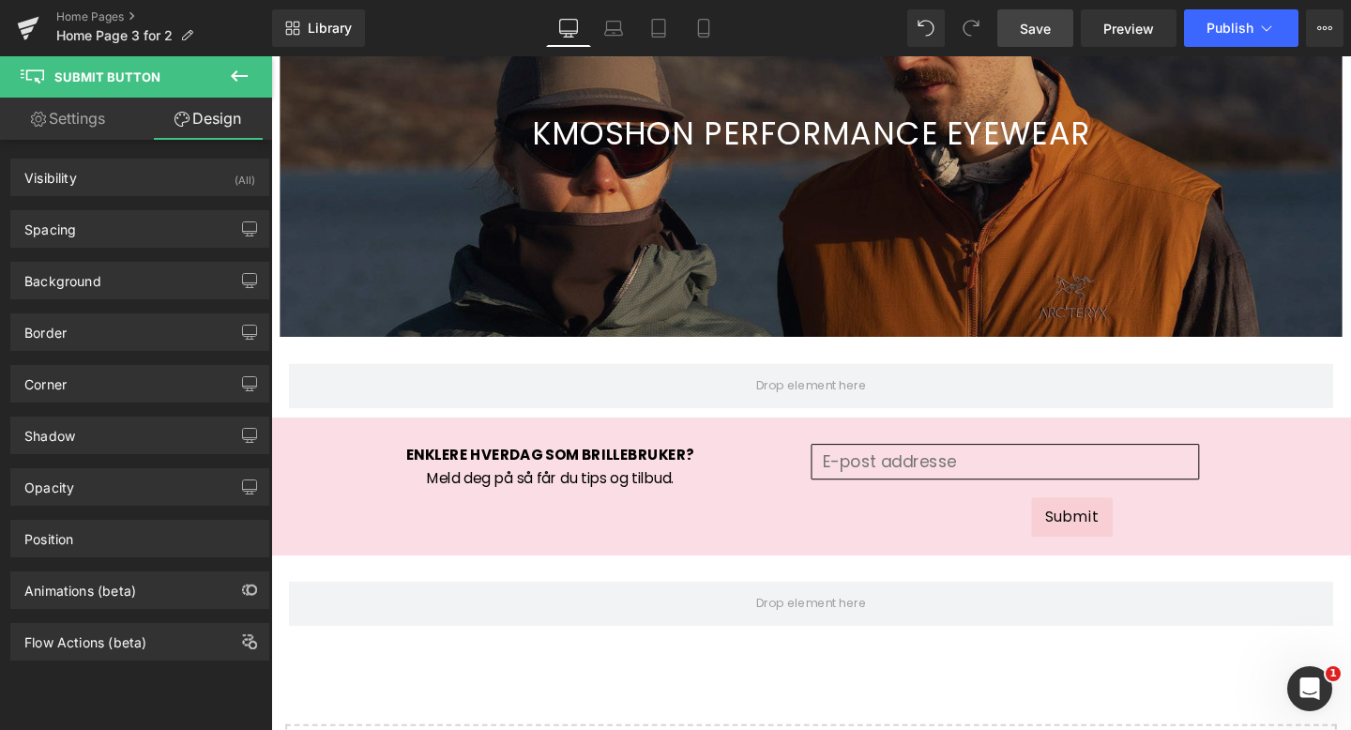
click at [238, 68] on icon at bounding box center [239, 76] width 23 height 23
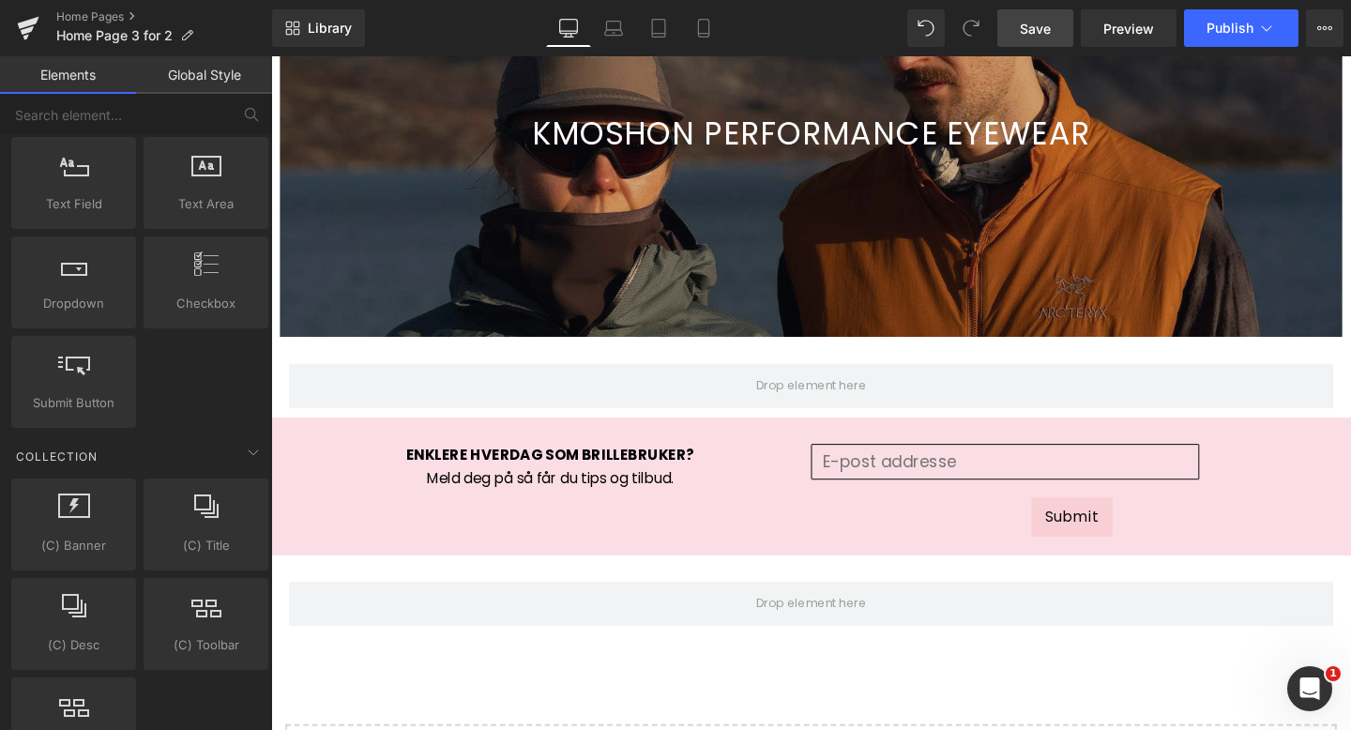
click at [1306, 687] on icon "Open Intercom Messenger" at bounding box center [1310, 689] width 31 height 31
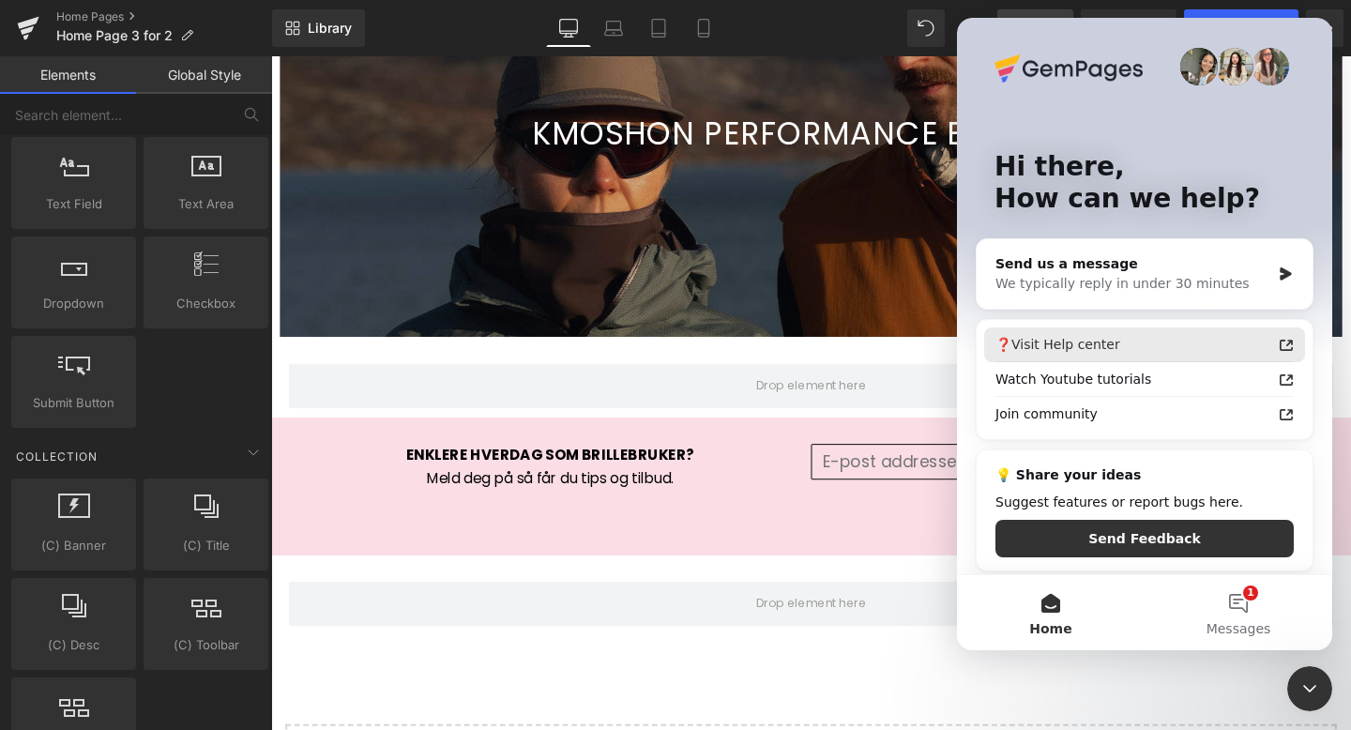
click at [1248, 341] on div "❓Visit Help center" at bounding box center [1133, 345] width 276 height 20
click at [92, 108] on div at bounding box center [675, 337] width 1351 height 674
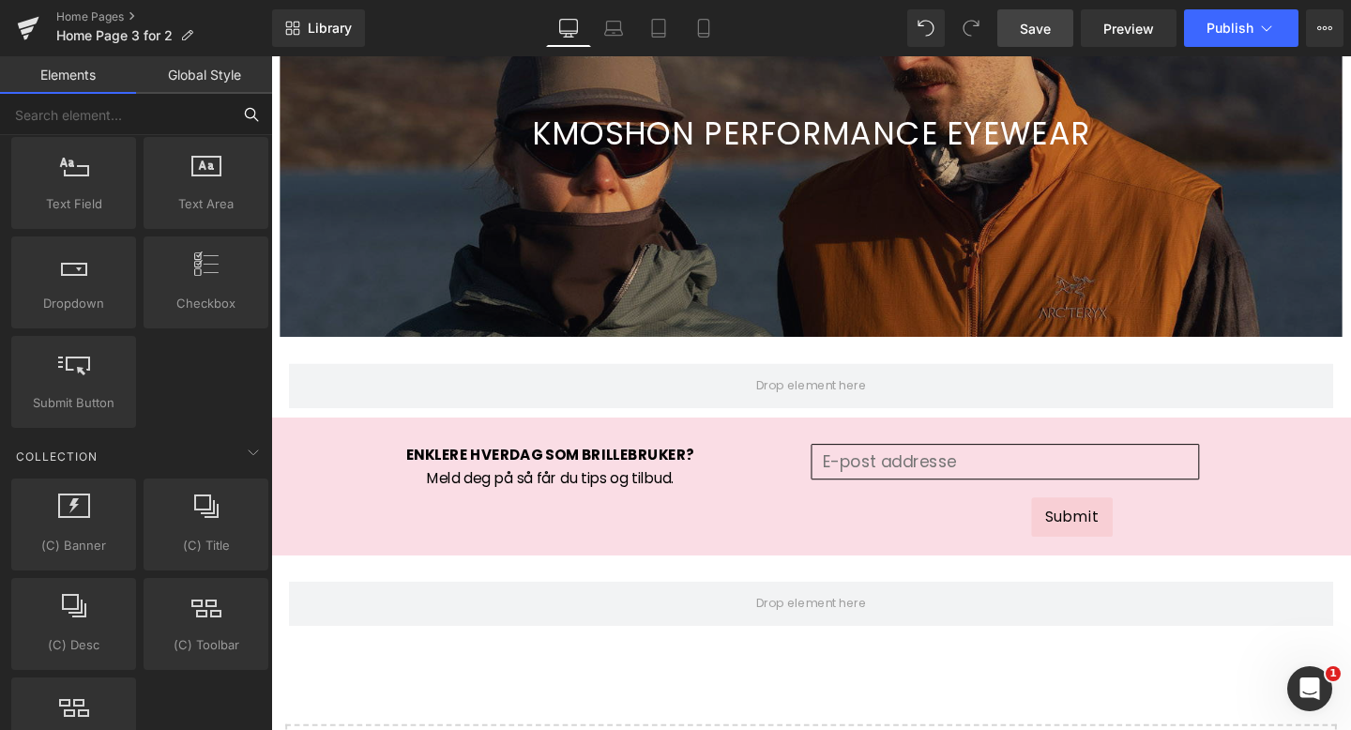
click at [92, 108] on input "text" at bounding box center [115, 114] width 231 height 41
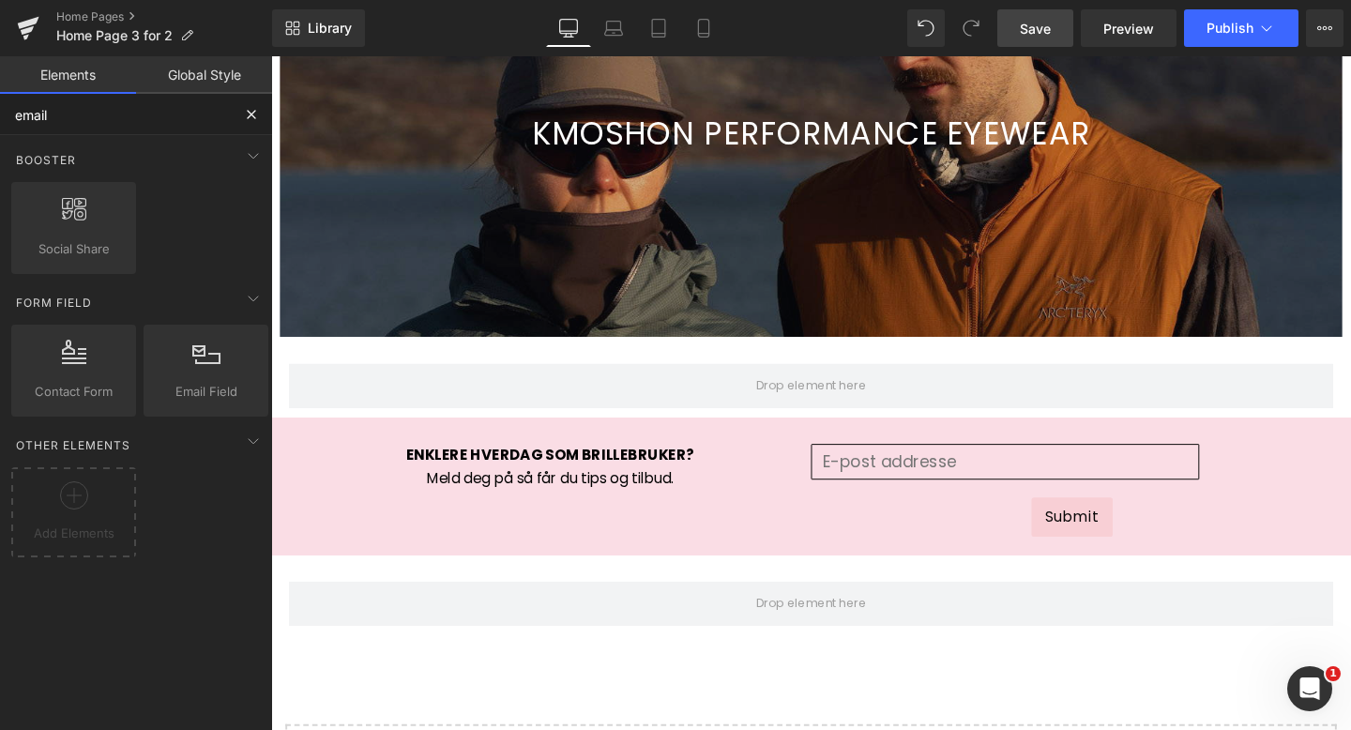
type input "email"
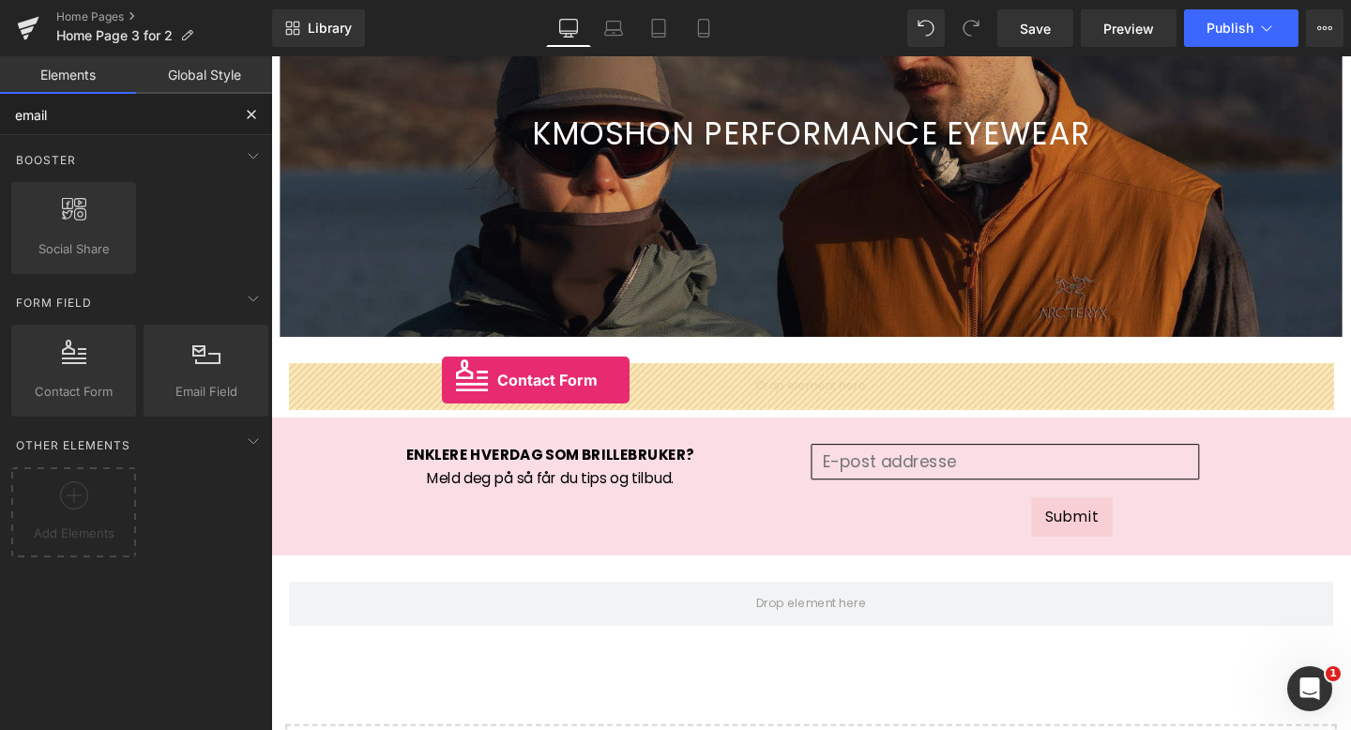
drag, startPoint x: 349, startPoint y: 428, endPoint x: 450, endPoint y: 397, distance: 105.9
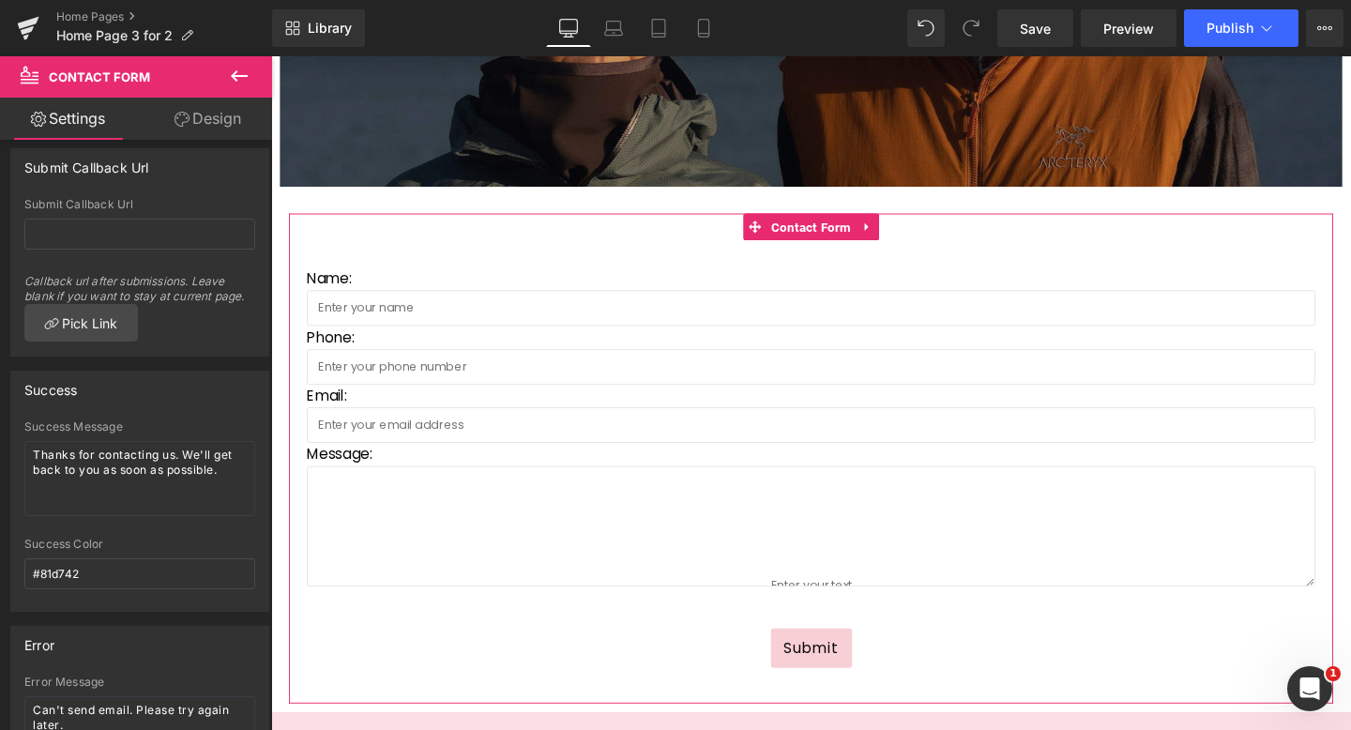
scroll to position [118, 0]
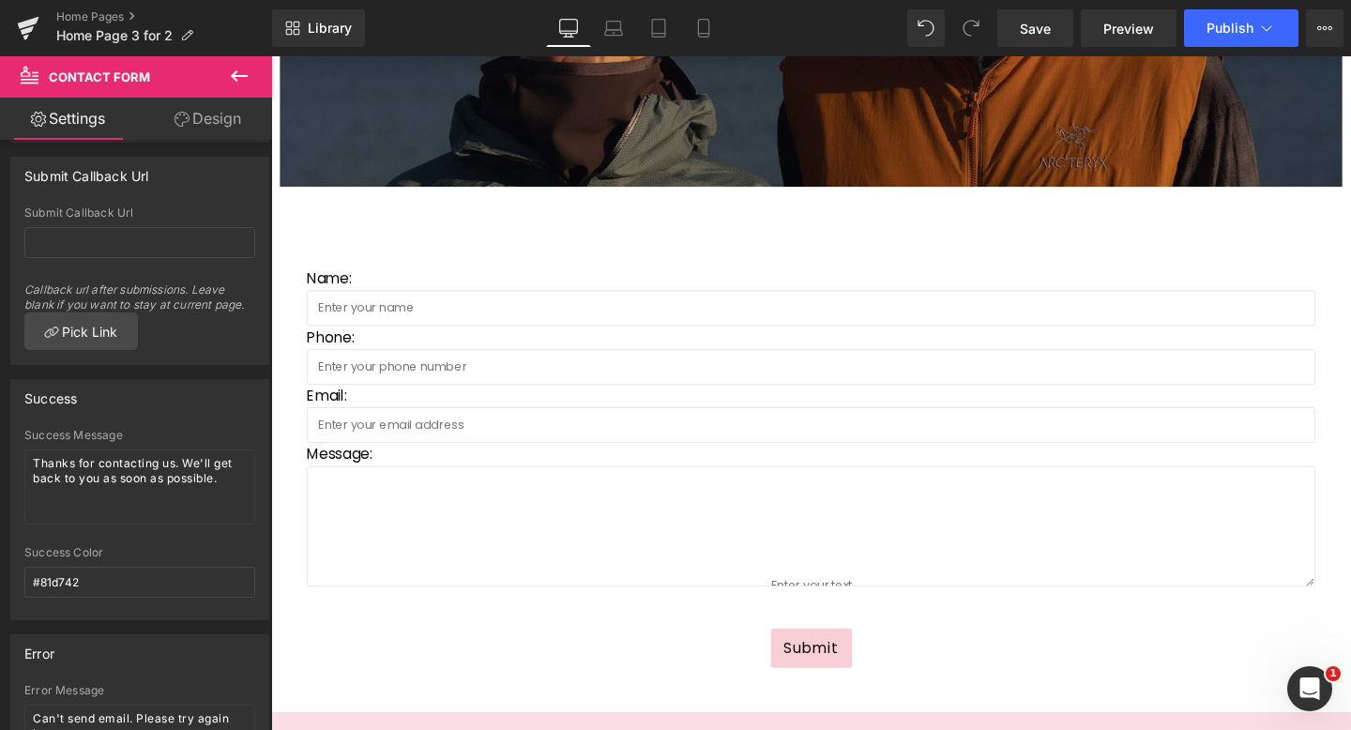
click at [239, 75] on icon at bounding box center [239, 75] width 17 height 11
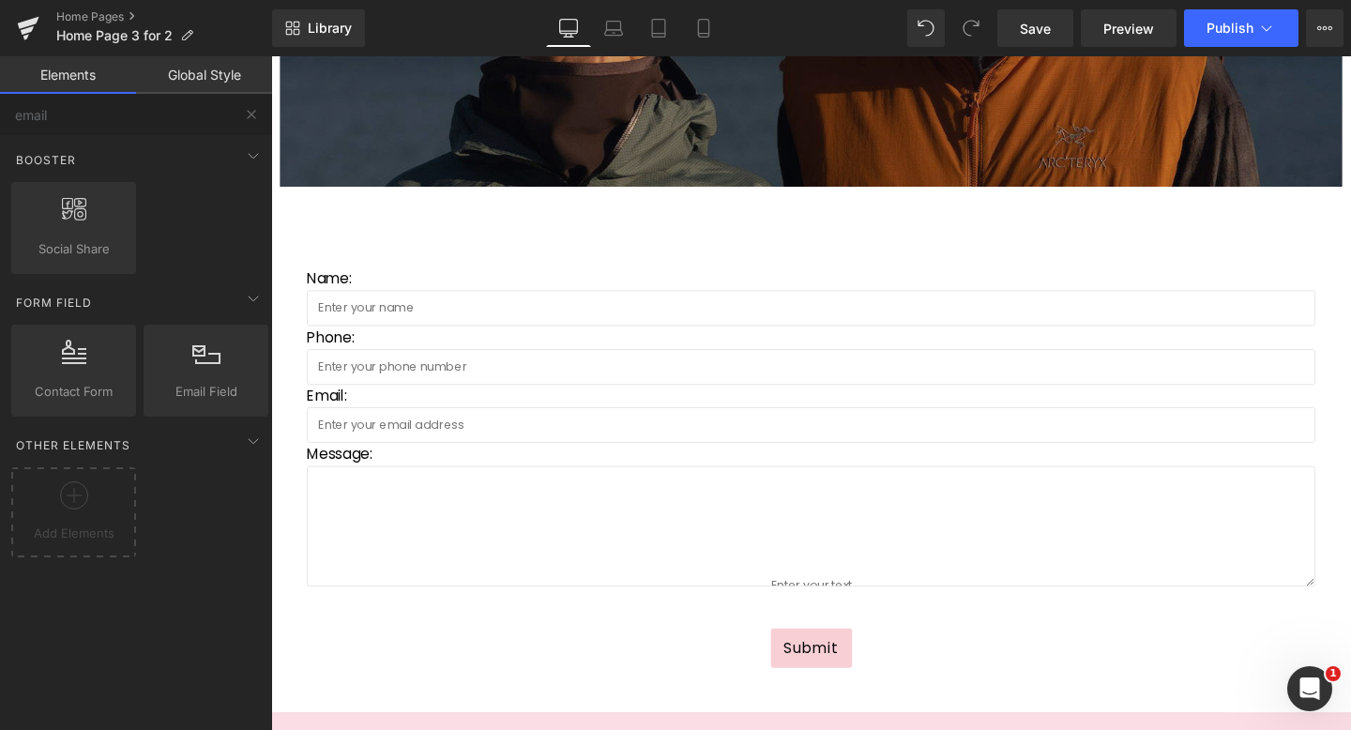
click at [1310, 692] on icon "Open Intercom Messenger" at bounding box center [1310, 689] width 31 height 31
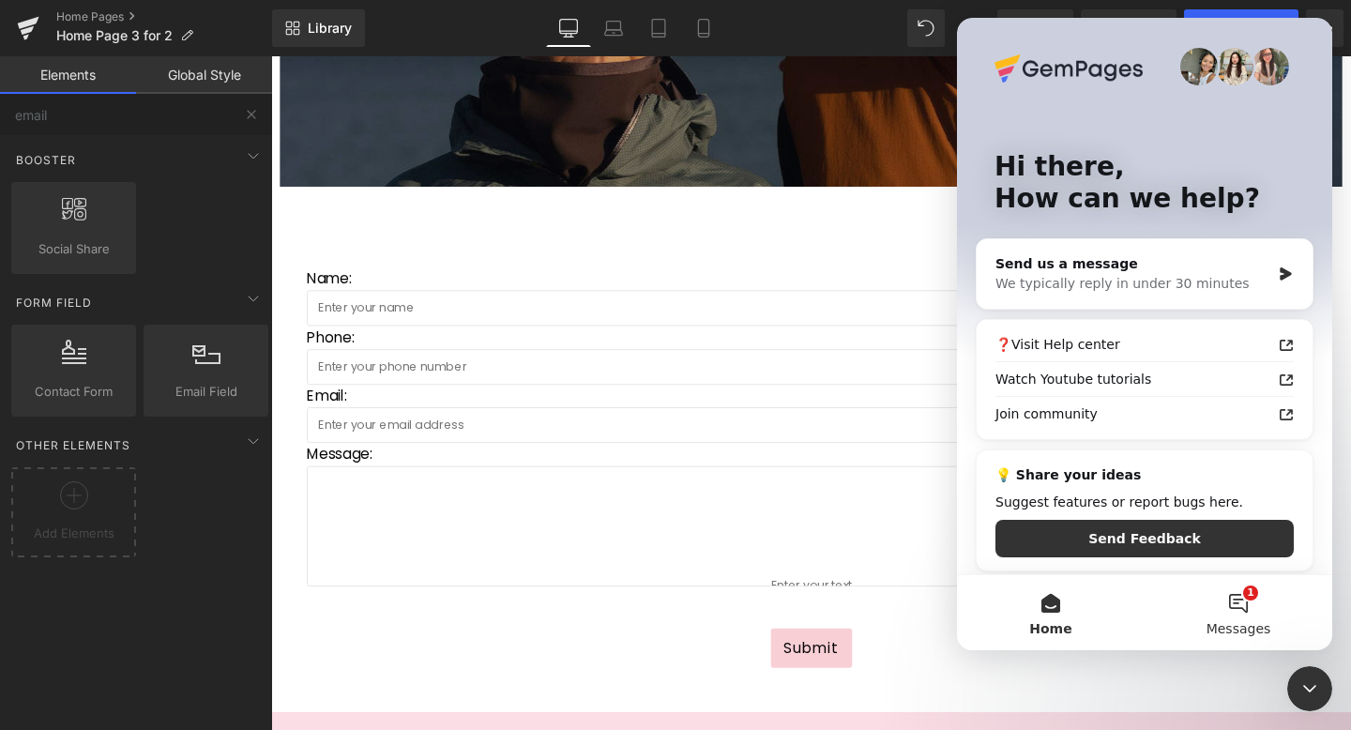
click at [1245, 601] on button "1 Messages" at bounding box center [1238, 612] width 188 height 75
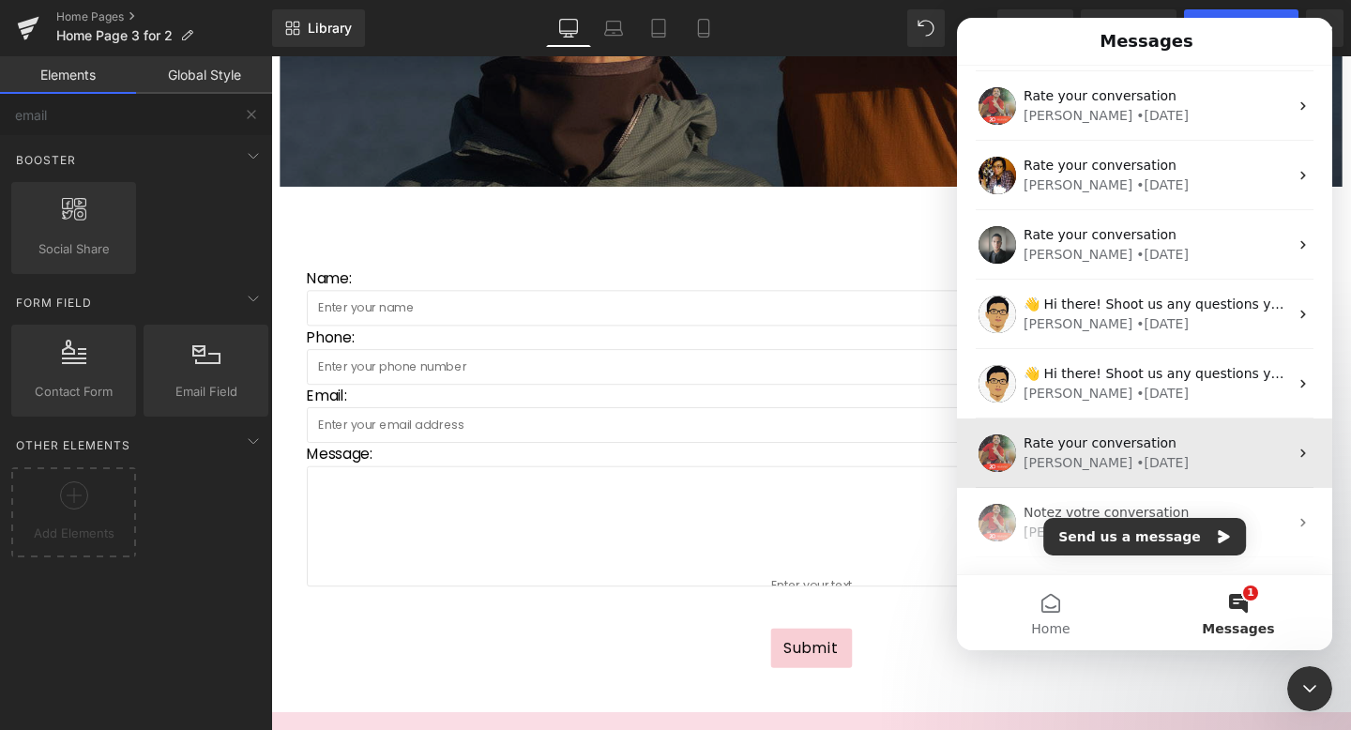
scroll to position [95, 0]
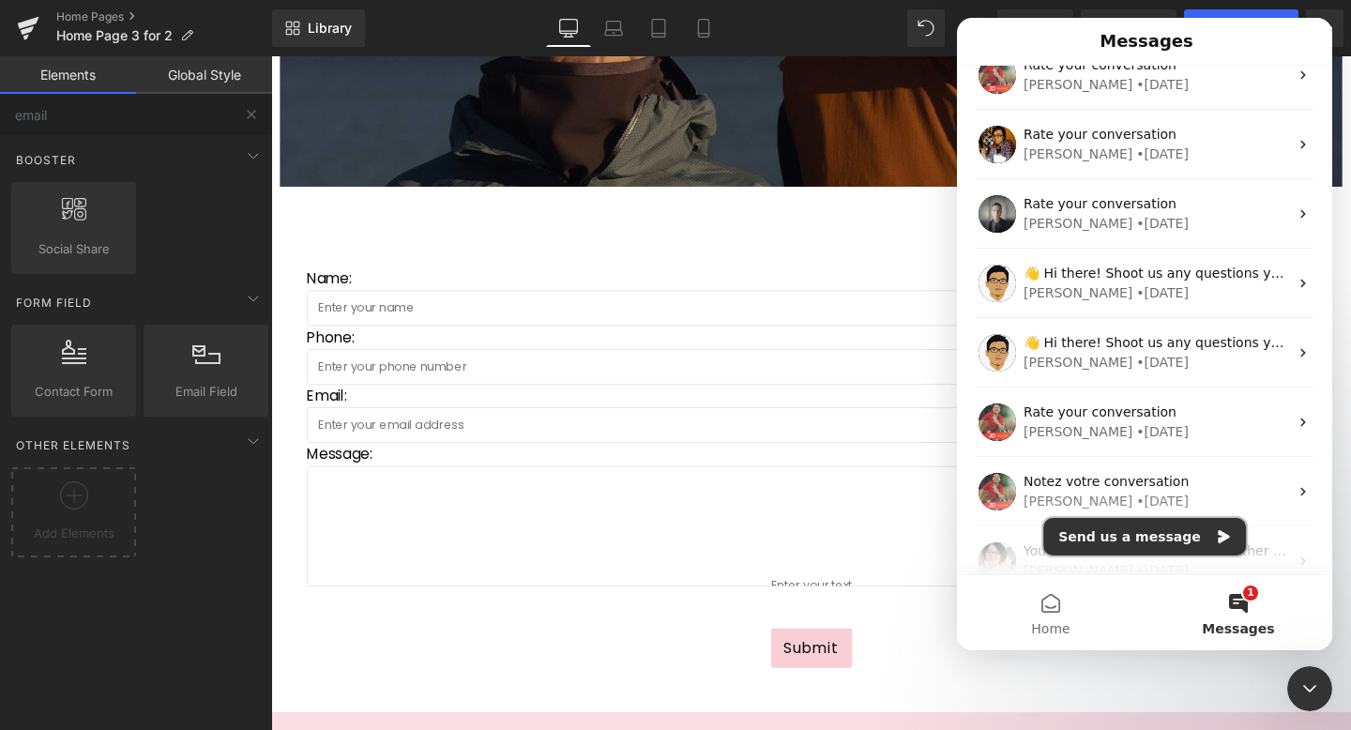
click at [1189, 539] on button "Send us a message" at bounding box center [1144, 537] width 203 height 38
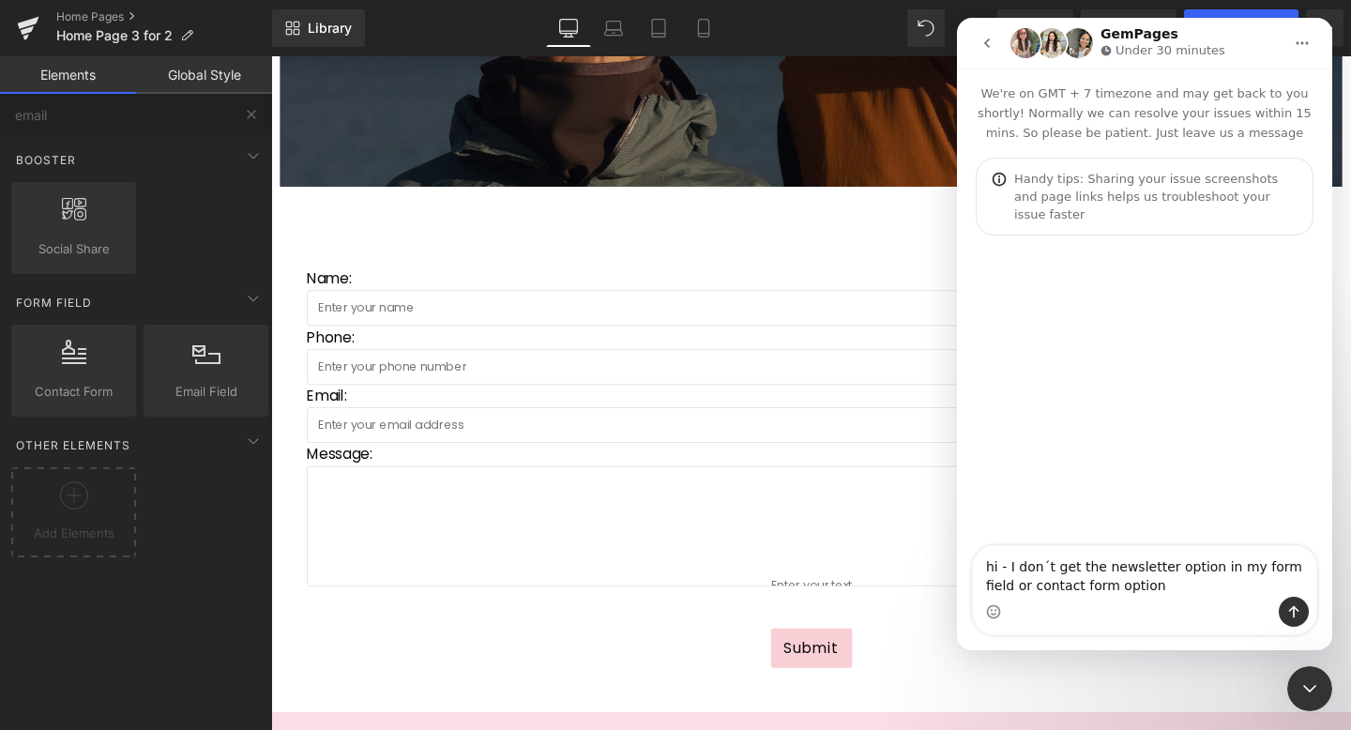
type textarea "hi - I don´t get the newsletter option in my form field or contact form options"
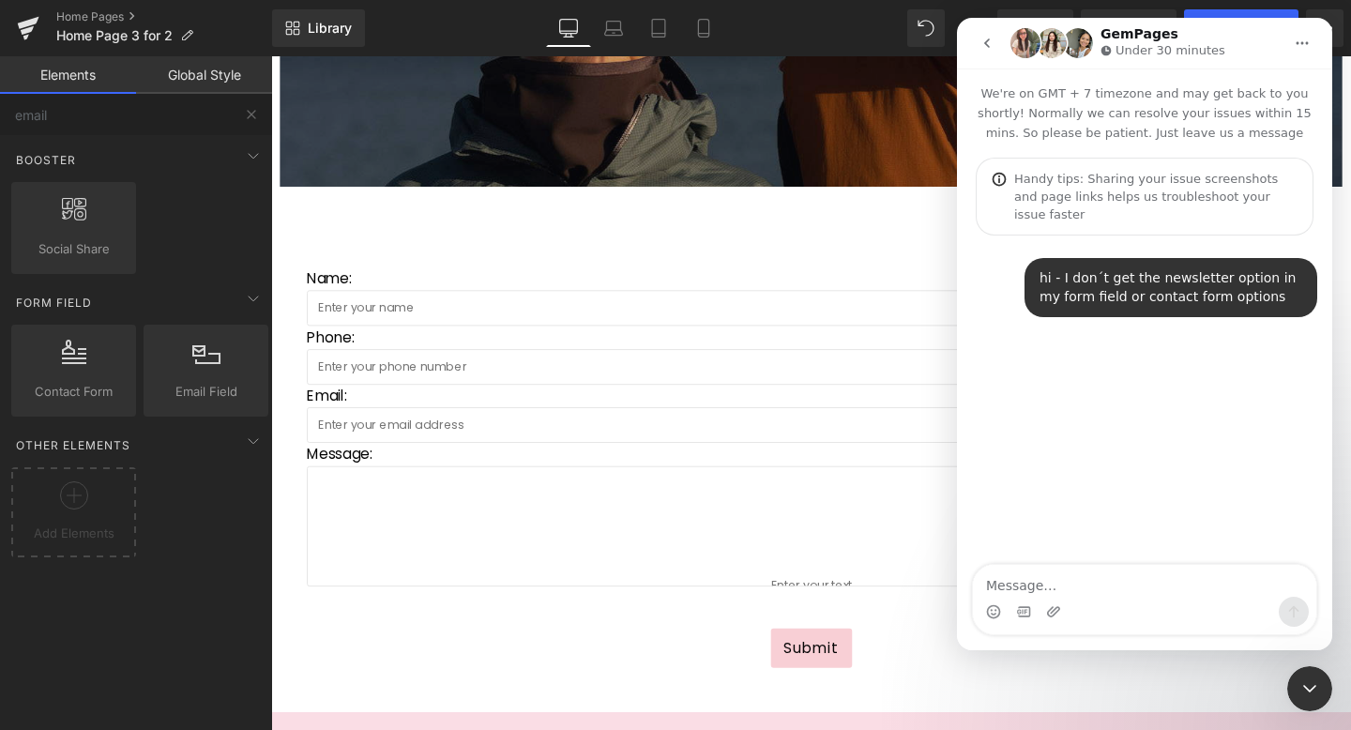
click at [817, 229] on div at bounding box center [675, 337] width 1351 height 674
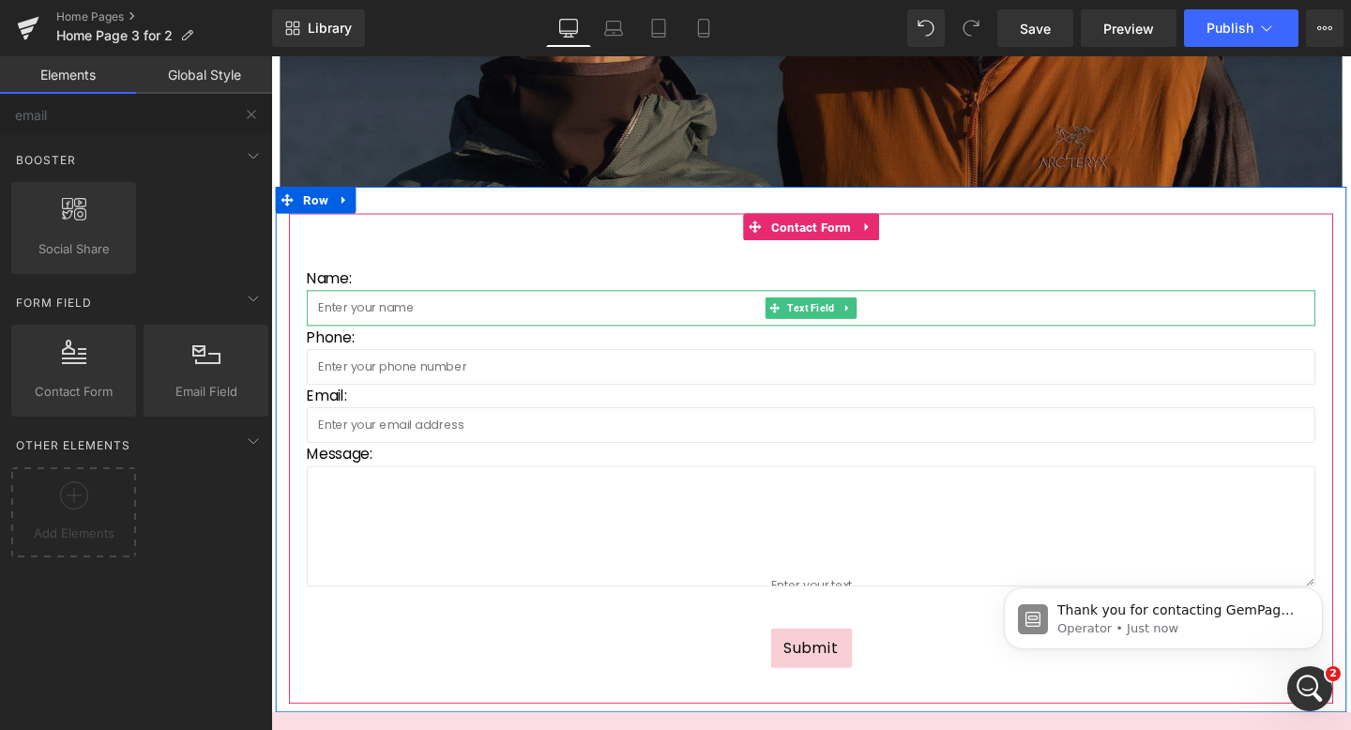
scroll to position [0, 0]
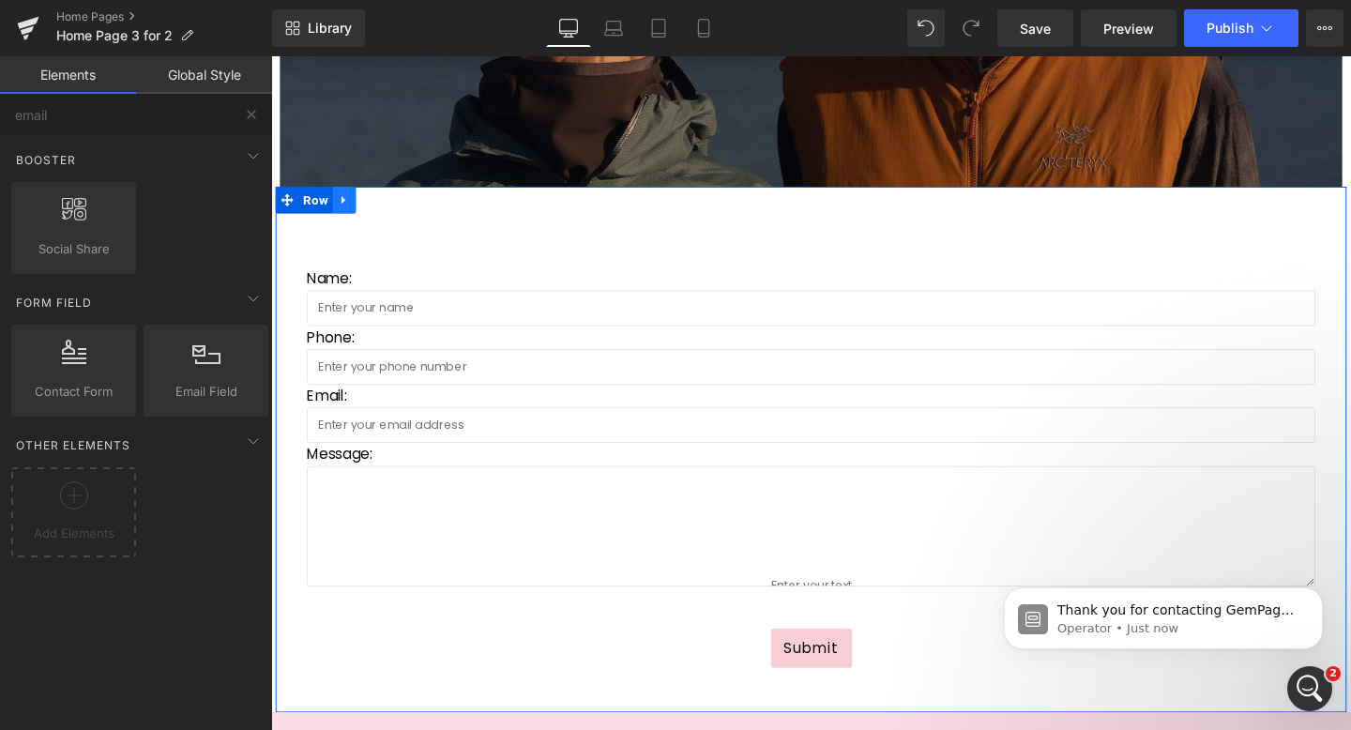
click at [351, 210] on icon at bounding box center [347, 208] width 13 height 14
click at [396, 204] on icon at bounding box center [396, 207] width 13 height 13
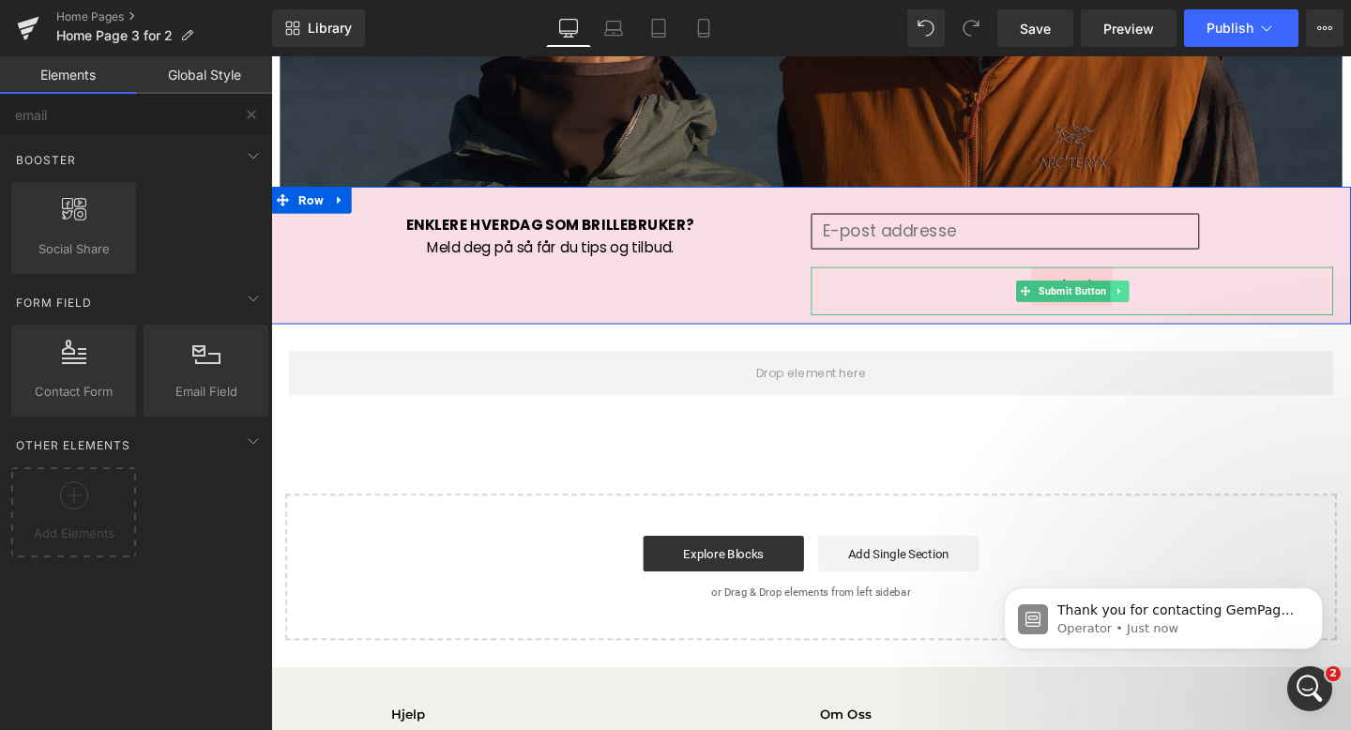
click at [1161, 301] on icon at bounding box center [1163, 302] width 10 height 11
click at [1172, 301] on icon at bounding box center [1172, 303] width 10 height 10
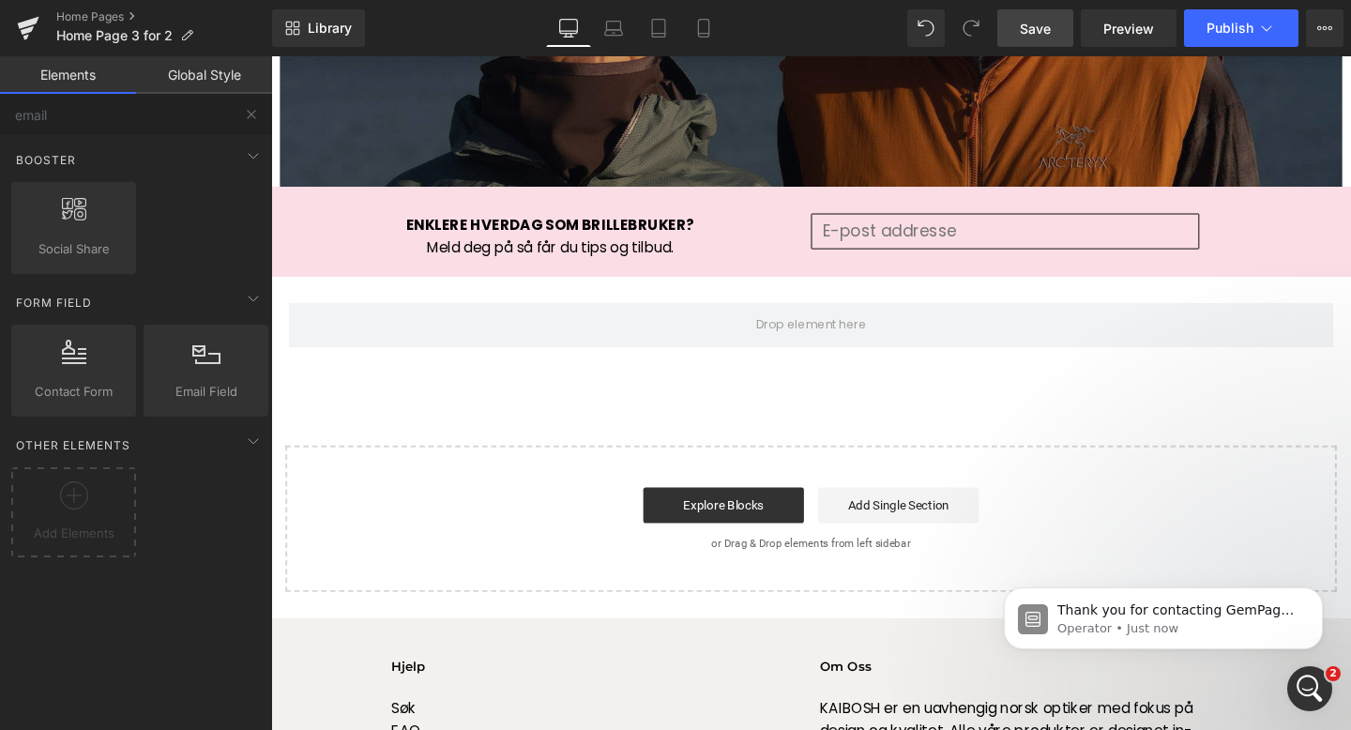
click at [1037, 30] on span "Save" at bounding box center [1035, 29] width 31 height 20
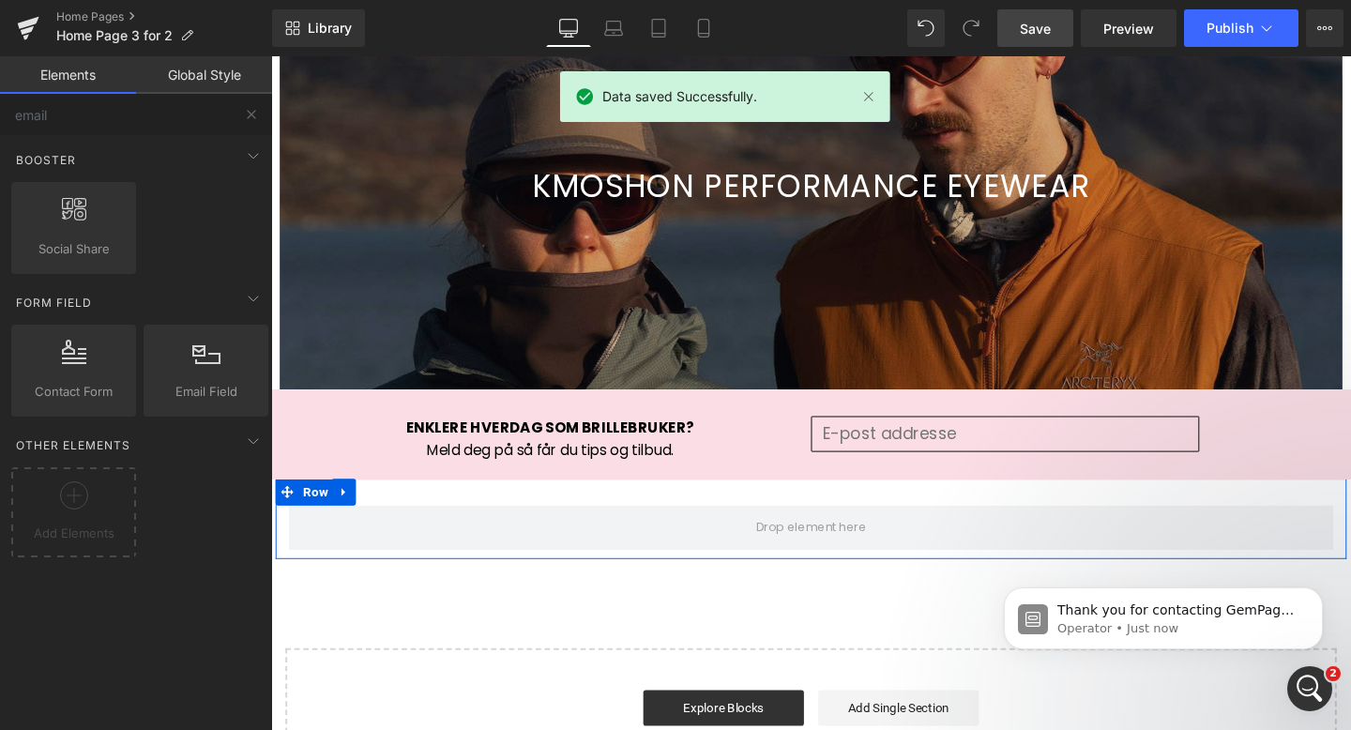
scroll to position [2818, 0]
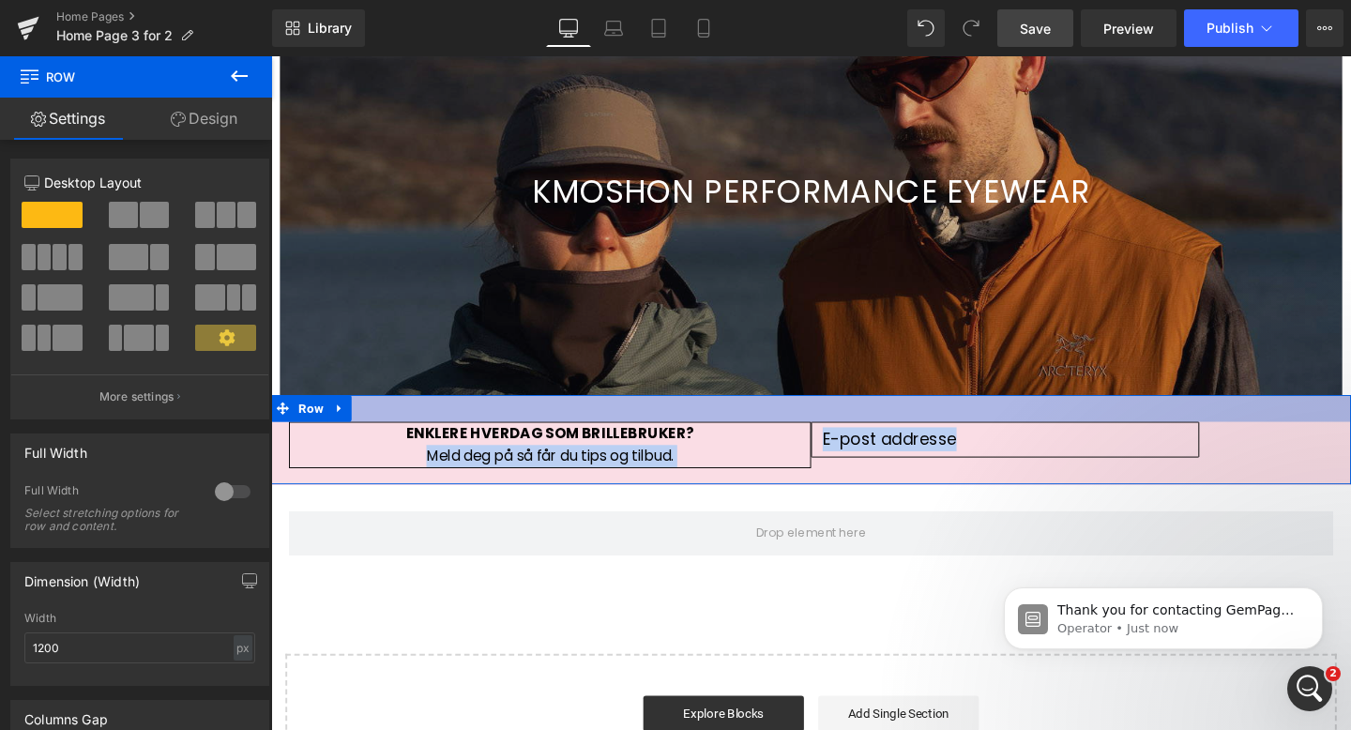
drag, startPoint x: 628, startPoint y: 554, endPoint x: 613, endPoint y: 417, distance: 137.9
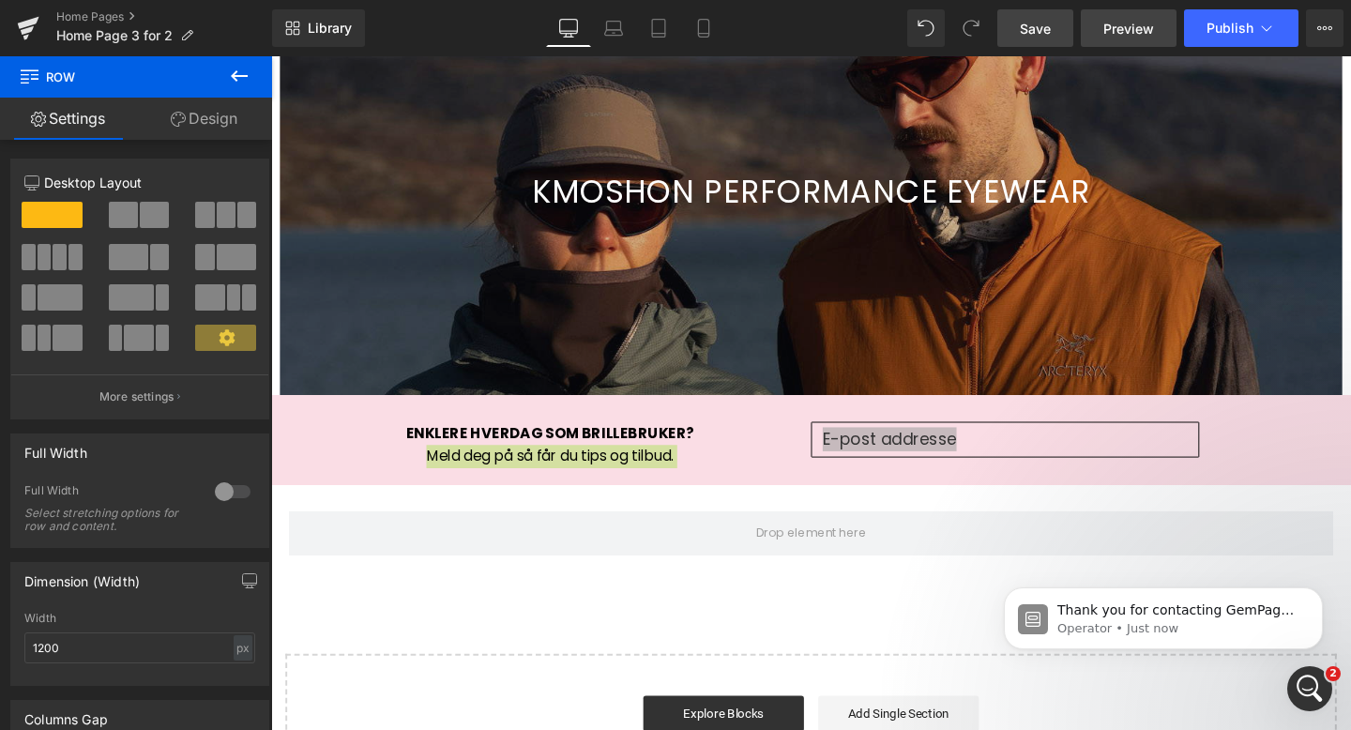
click at [1121, 26] on span "Preview" at bounding box center [1128, 29] width 51 height 20
click at [1219, 21] on span "Publish" at bounding box center [1229, 28] width 47 height 15
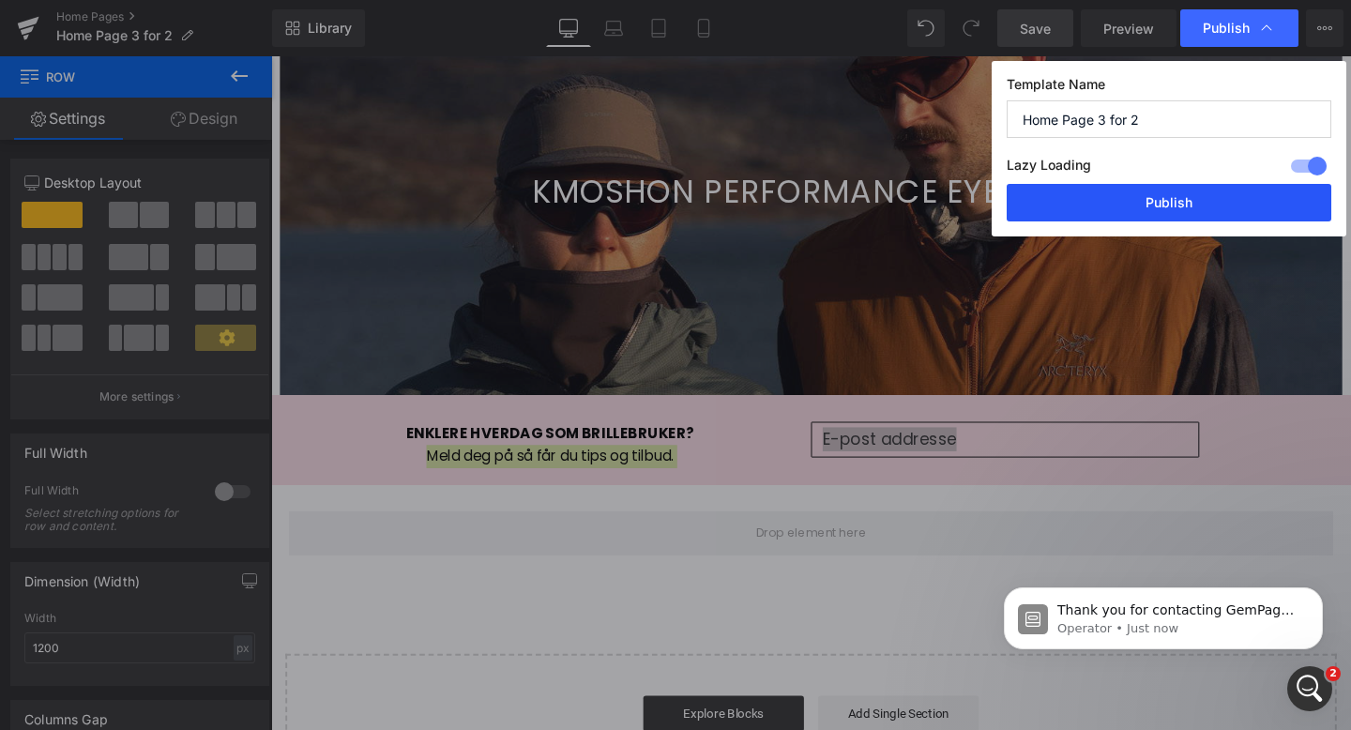
click at [1204, 196] on button "Publish" at bounding box center [1169, 203] width 325 height 38
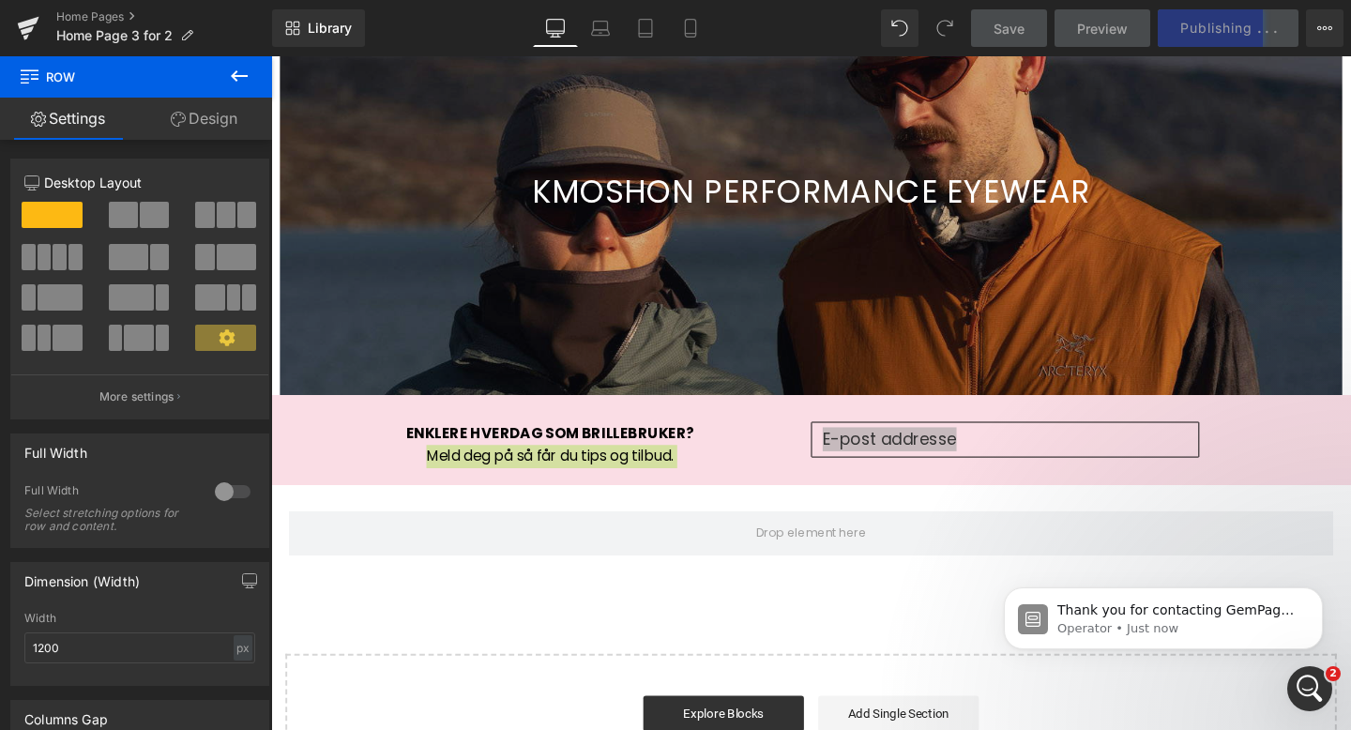
click at [235, 65] on icon at bounding box center [239, 76] width 23 height 23
